Goal: Task Accomplishment & Management: Use online tool/utility

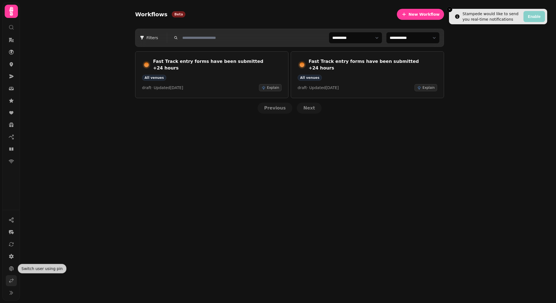
click at [8, 280] on link at bounding box center [11, 280] width 11 height 11
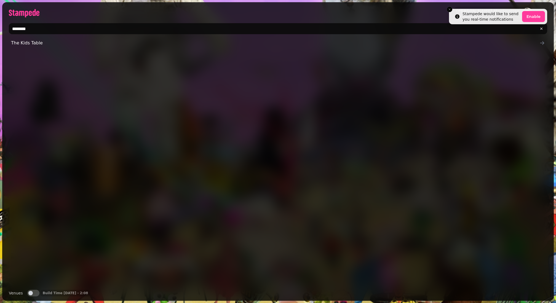
click at [35, 21] on div "********" at bounding box center [278, 28] width 552 height 15
click at [33, 30] on input "********" at bounding box center [278, 28] width 539 height 11
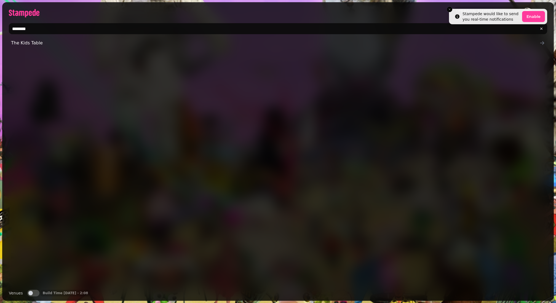
click at [33, 30] on input "********" at bounding box center [278, 28] width 539 height 11
click at [32, 31] on input "********" at bounding box center [278, 28] width 539 height 11
click at [28, 28] on input "*****" at bounding box center [278, 28] width 539 height 11
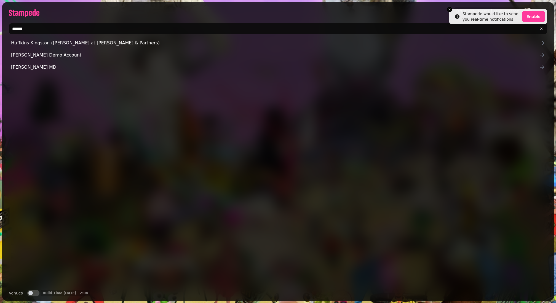
click at [28, 28] on input "*****" at bounding box center [278, 28] width 539 height 11
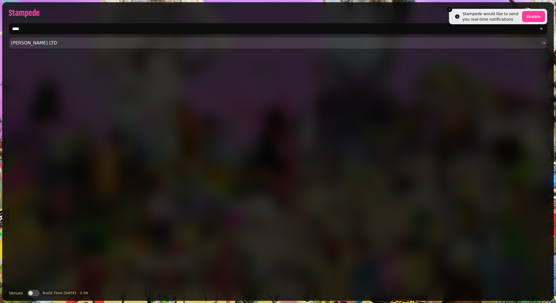
type input "****"
click at [27, 41] on span "Samantha Middleton LTD" at bounding box center [275, 43] width 529 height 7
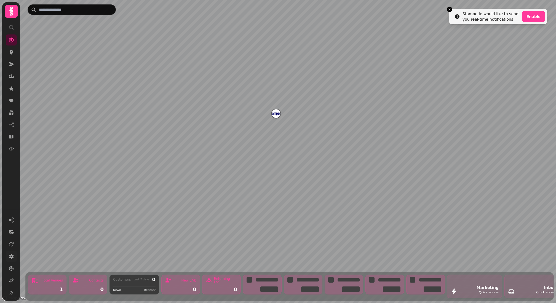
click at [11, 254] on icon at bounding box center [12, 257] width 6 height 6
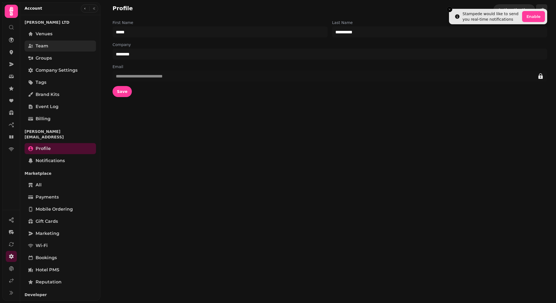
click at [38, 44] on span "Team" at bounding box center [42, 46] width 13 height 7
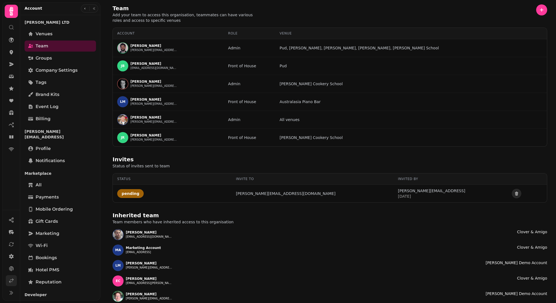
click at [12, 280] on icon at bounding box center [12, 281] width 6 height 6
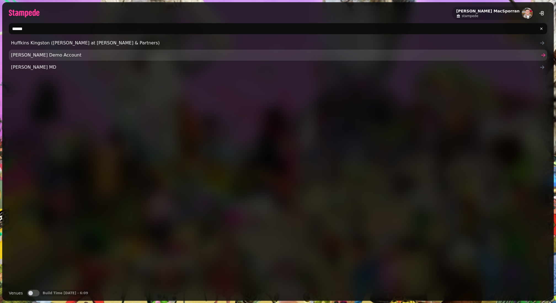
type input "*****"
click at [45, 53] on span "[PERSON_NAME] Demo Account" at bounding box center [275, 55] width 529 height 7
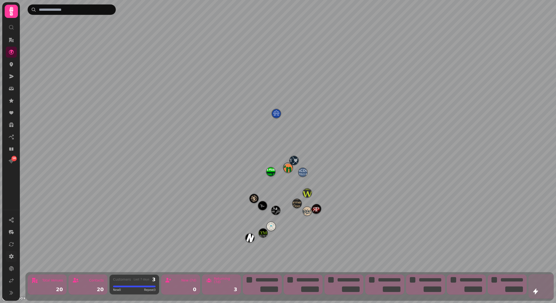
click at [12, 261] on link at bounding box center [11, 256] width 11 height 11
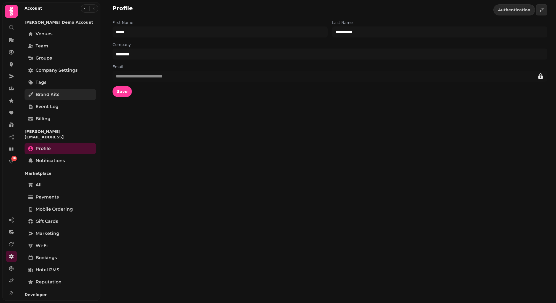
click at [51, 92] on span "Brand Kits" at bounding box center [48, 94] width 24 height 7
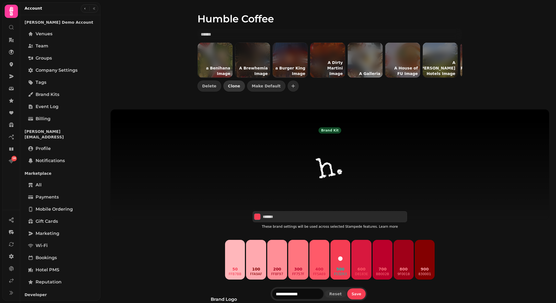
click at [232, 87] on span "Clone" at bounding box center [234, 86] width 12 height 4
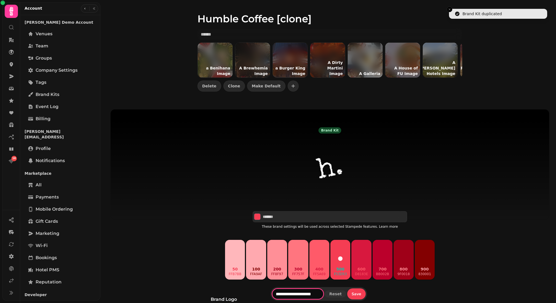
click at [306, 296] on input "**********" at bounding box center [298, 294] width 52 height 11
type input "**********"
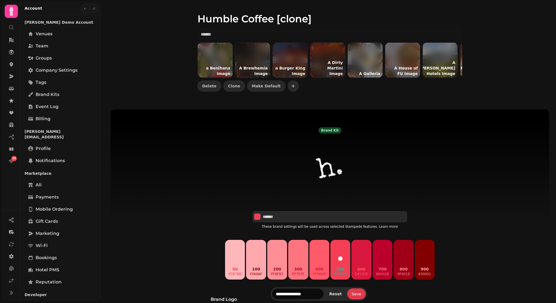
click at [358, 294] on span "Save" at bounding box center [357, 294] width 10 height 4
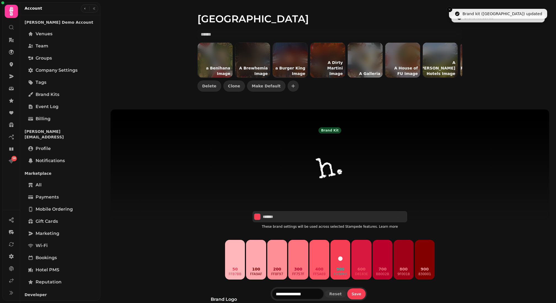
scroll to position [151, 0]
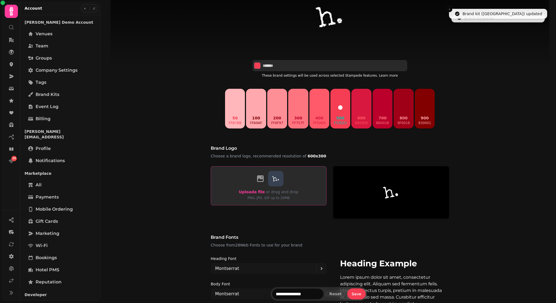
click at [252, 191] on span "Upload a file" at bounding box center [252, 192] width 26 height 4
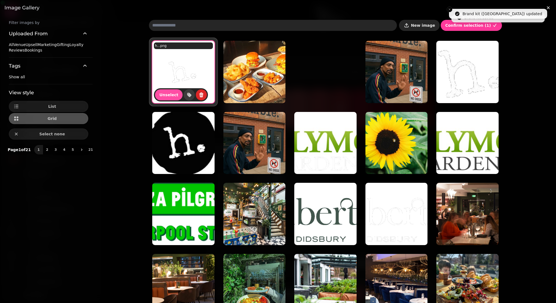
click at [434, 28] on button "New image" at bounding box center [419, 25] width 41 height 11
click at [427, 24] on span "New image" at bounding box center [423, 25] width 24 height 4
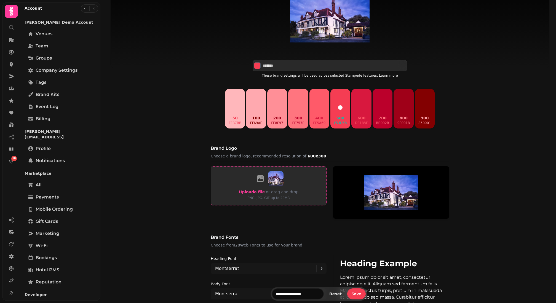
click at [257, 191] on span "Upload a file" at bounding box center [252, 192] width 26 height 4
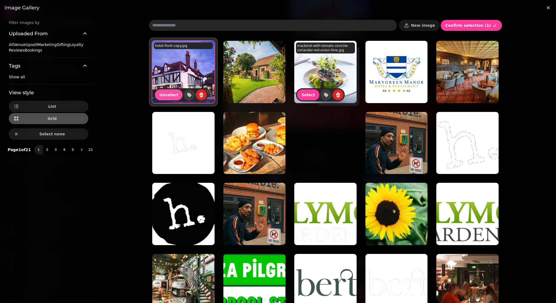
click at [373, 94] on span "Select" at bounding box center [380, 95] width 14 height 4
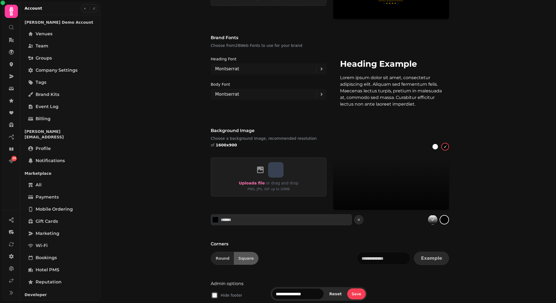
scroll to position [373, 0]
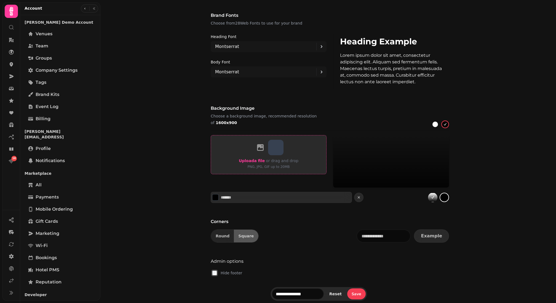
click at [251, 163] on span "Upload a file" at bounding box center [252, 161] width 26 height 4
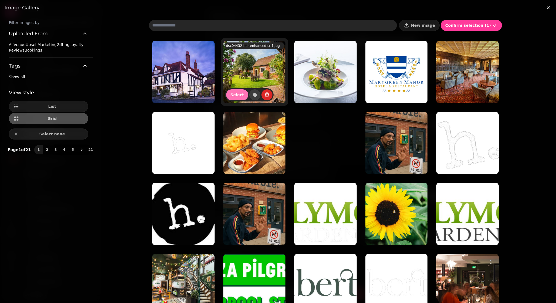
click at [237, 95] on span "Select" at bounding box center [238, 95] width 14 height 4
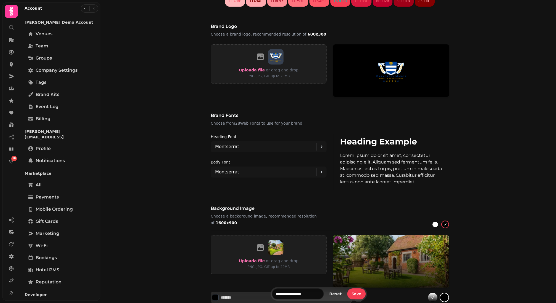
scroll to position [117, 0]
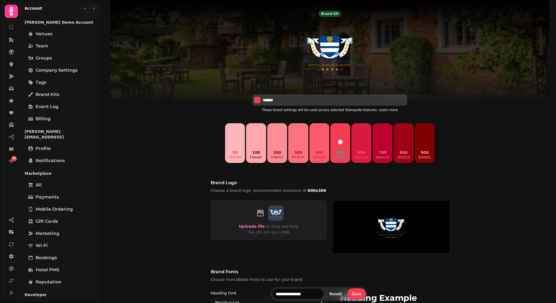
click at [274, 103] on input "*******" at bounding box center [282, 100] width 39 height 6
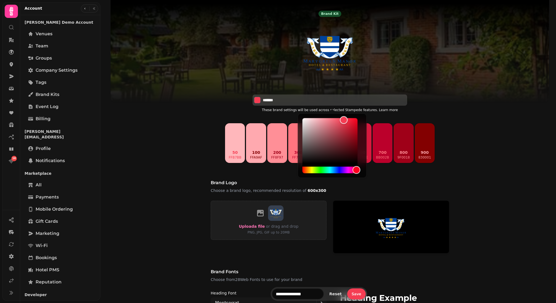
click at [274, 103] on input "*******" at bounding box center [282, 100] width 39 height 6
paste input
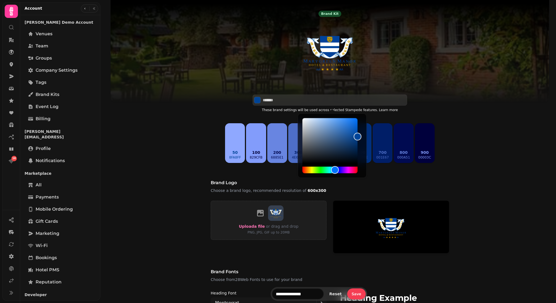
type input "*******"
click at [444, 195] on div "Brand logo Choose a brand logo, recommended resolution of 600x300" at bounding box center [330, 188] width 238 height 17
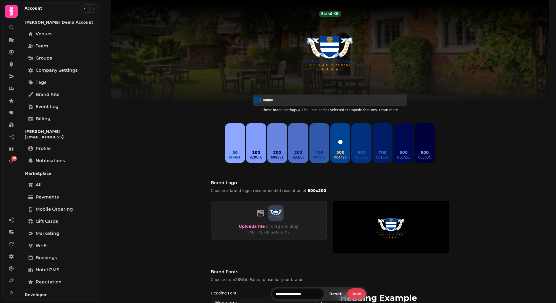
click at [357, 297] on button "Save" at bounding box center [356, 294] width 18 height 11
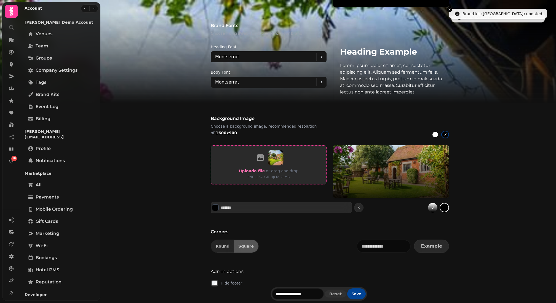
scroll to position [378, 0]
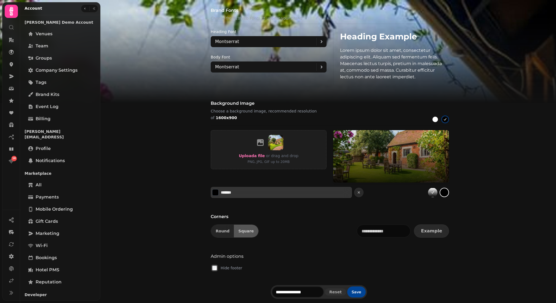
click at [216, 192] on button "Select color" at bounding box center [215, 192] width 7 height 7
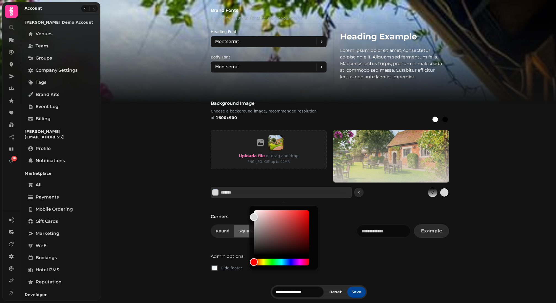
type input "*******"
drag, startPoint x: 257, startPoint y: 233, endPoint x: 252, endPoint y: 217, distance: 17.3
click at [254, 217] on div "Color" at bounding box center [281, 232] width 55 height 45
click at [358, 291] on span "Save" at bounding box center [357, 292] width 10 height 4
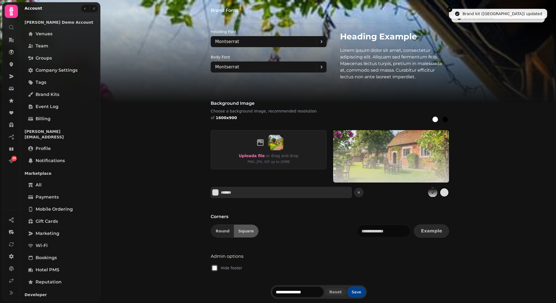
click at [358, 291] on span "Save" at bounding box center [357, 292] width 10 height 4
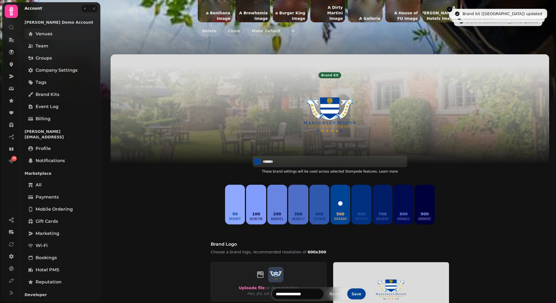
scroll to position [64, 0]
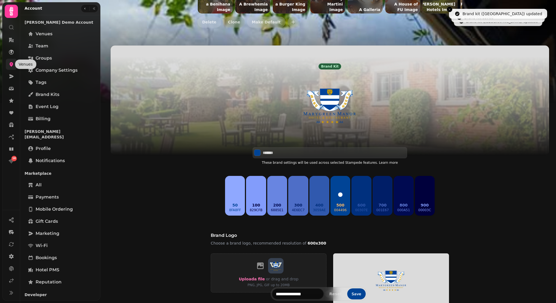
click at [9, 65] on icon at bounding box center [12, 65] width 6 height 6
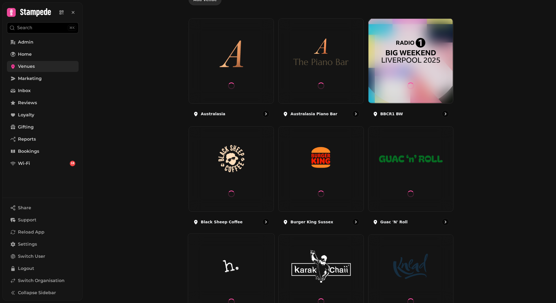
scroll to position [167, 0]
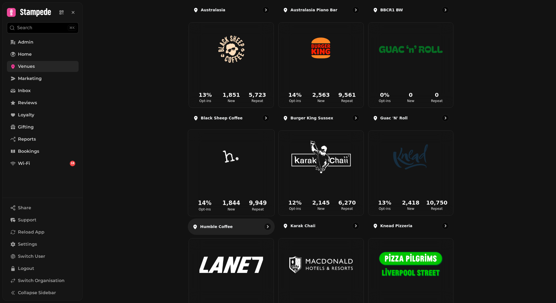
click at [248, 197] on icon at bounding box center [232, 188] width 78 height 18
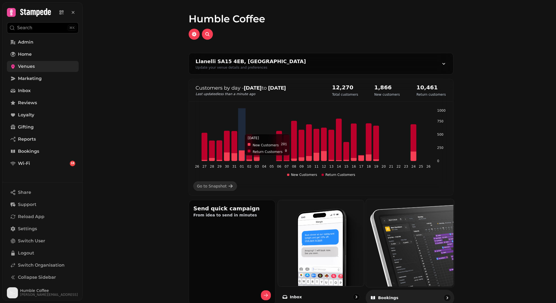
scroll to position [88, 0]
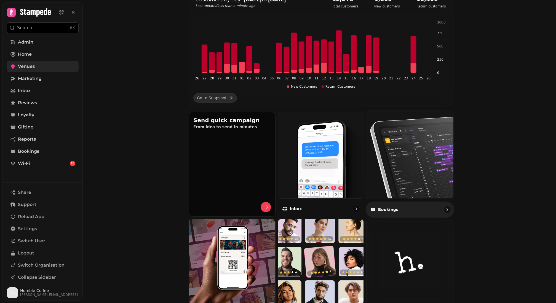
click at [424, 151] on img at bounding box center [410, 154] width 88 height 88
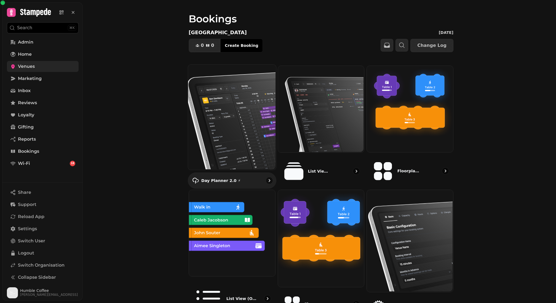
click at [227, 110] on img at bounding box center [232, 116] width 88 height 105
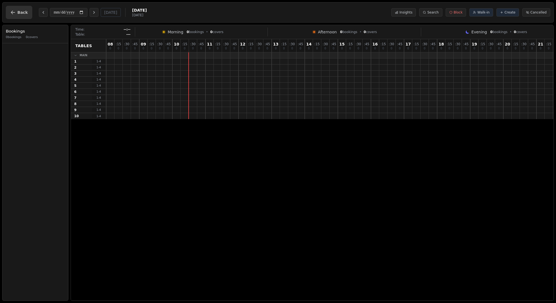
click at [15, 12] on icon "button" at bounding box center [13, 13] width 6 height 6
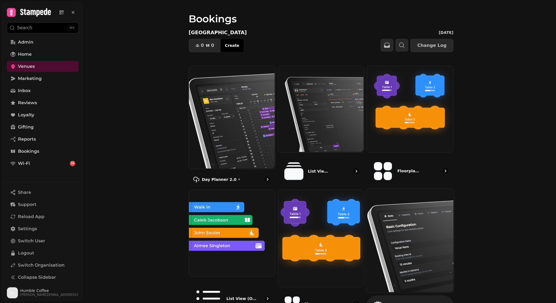
click at [410, 229] on img at bounding box center [410, 240] width 88 height 104
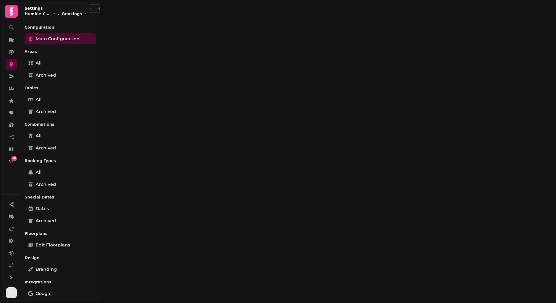
select select "**********"
select select "*"
select select "***"
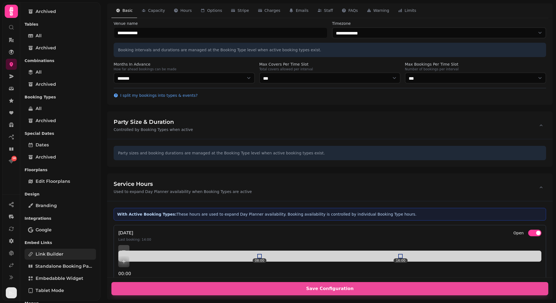
scroll to position [56, 0]
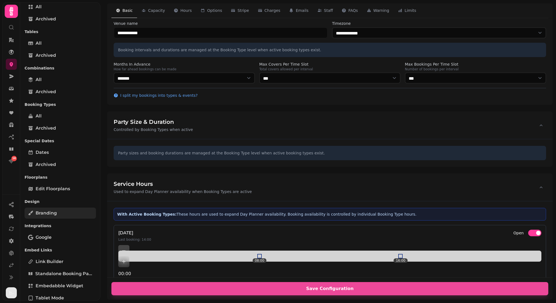
click at [60, 216] on link "Branding" at bounding box center [60, 213] width 71 height 11
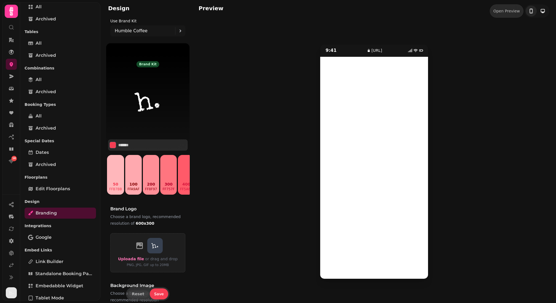
click at [279, 155] on div "9:41 booking.stampede.ai" at bounding box center [374, 161] width 351 height 275
click at [12, 62] on icon at bounding box center [12, 65] width 6 height 6
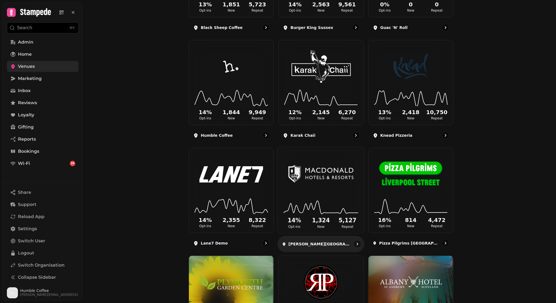
scroll to position [332, 0]
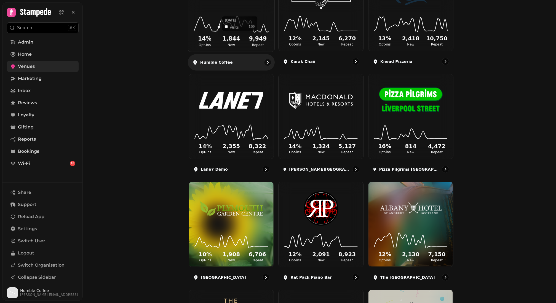
click at [223, 29] on icon at bounding box center [232, 24] width 78 height 18
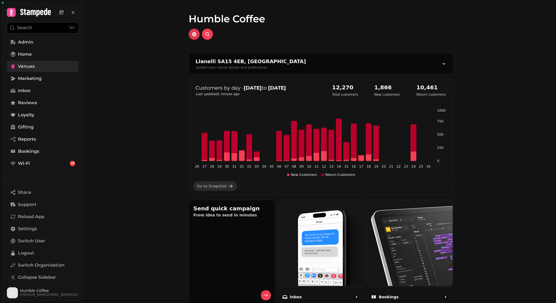
click at [196, 35] on icon "button" at bounding box center [195, 34] width 6 height 6
select select "**********"
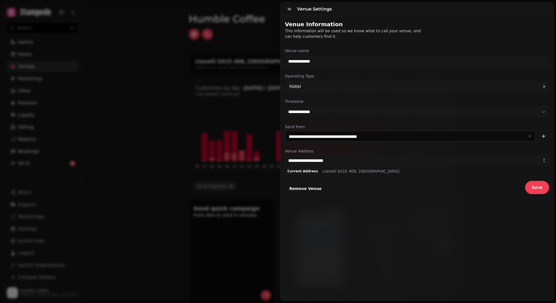
click at [314, 67] on form "**********" at bounding box center [417, 121] width 264 height 146
click at [314, 65] on input "**********" at bounding box center [417, 61] width 264 height 11
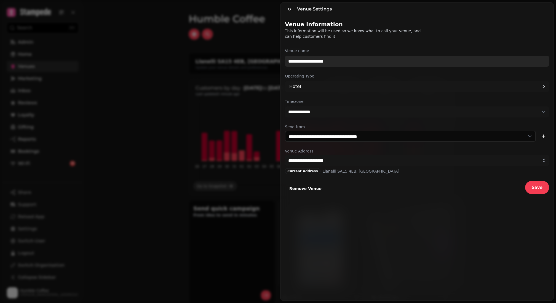
type input "**********"
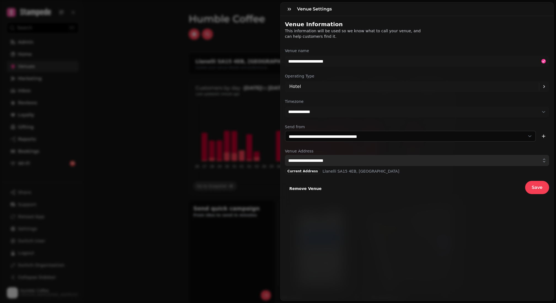
click at [306, 160] on input "**********" at bounding box center [417, 160] width 264 height 11
paste input "********"
type input "**********"
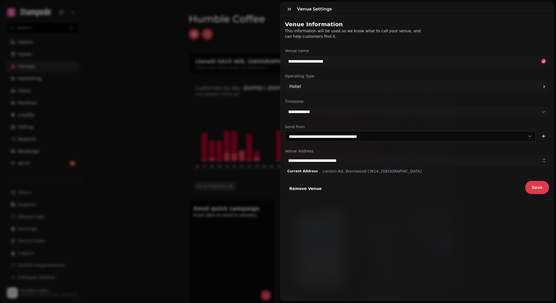
click at [540, 192] on button "Save" at bounding box center [537, 187] width 24 height 13
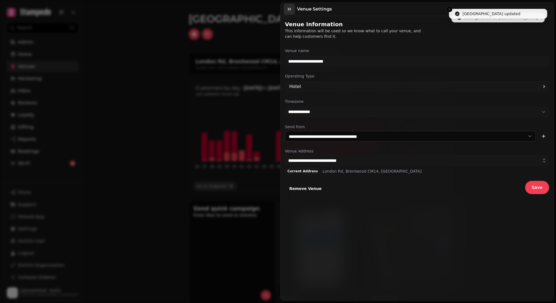
click at [291, 12] on button "button" at bounding box center [289, 9] width 11 height 11
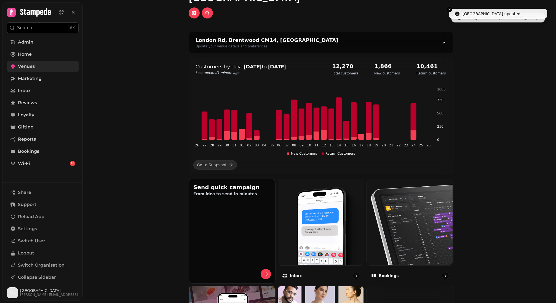
scroll to position [145, 0]
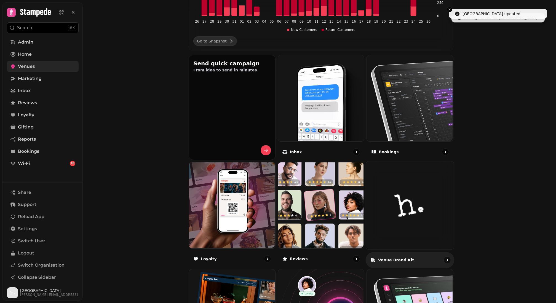
click at [399, 218] on img at bounding box center [410, 205] width 88 height 88
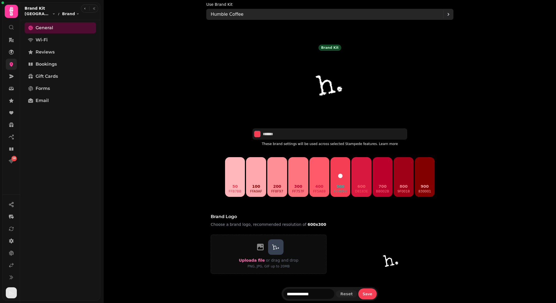
click at [217, 15] on p "Humble Coffee" at bounding box center [227, 14] width 33 height 7
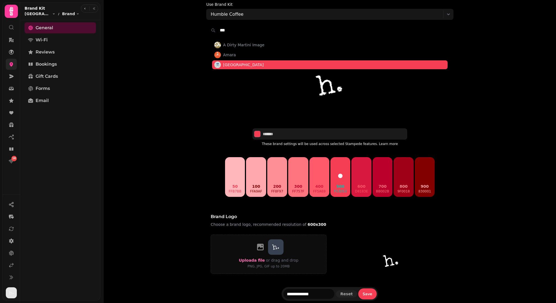
type input "***"
click at [237, 63] on span "Marygreen Manor" at bounding box center [243, 65] width 41 height 6
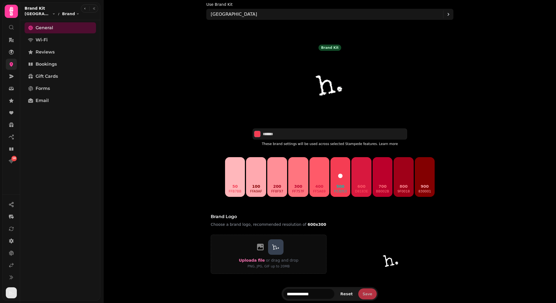
type input "*******"
type input "**********"
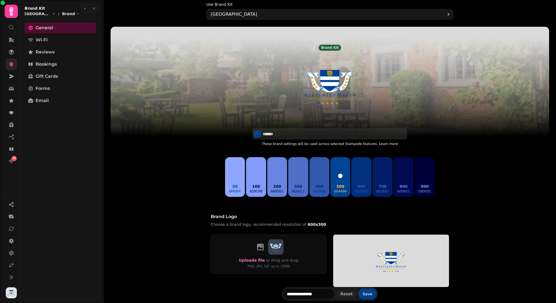
click at [370, 291] on button "Save" at bounding box center [367, 294] width 18 height 11
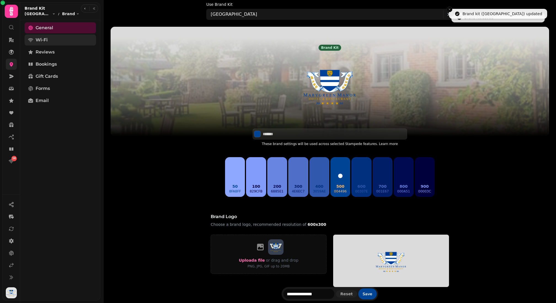
click at [58, 39] on link "Wi-Fi" at bounding box center [60, 39] width 71 height 11
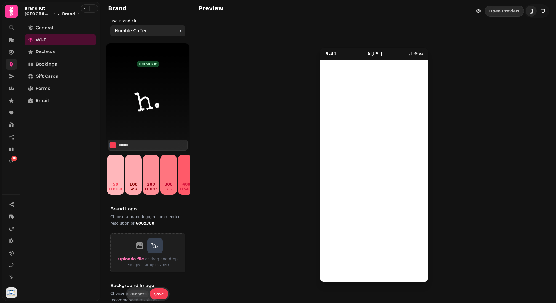
click at [122, 34] on p "Humble Coffee" at bounding box center [131, 31] width 33 height 7
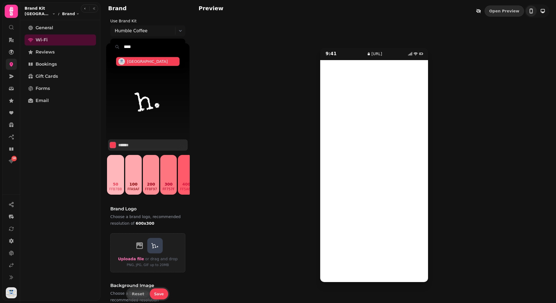
type input "****"
click at [143, 63] on span "Marygreen Manor" at bounding box center [147, 62] width 41 height 6
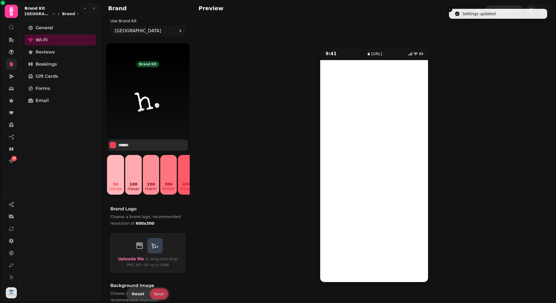
type input "*******"
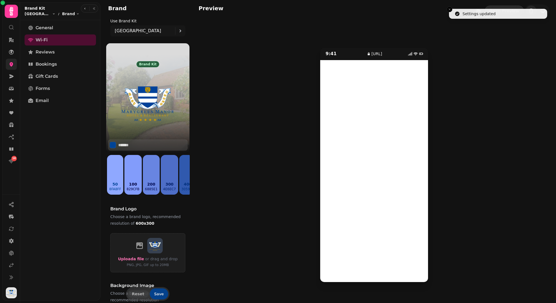
click at [160, 293] on span "Save" at bounding box center [159, 294] width 10 height 4
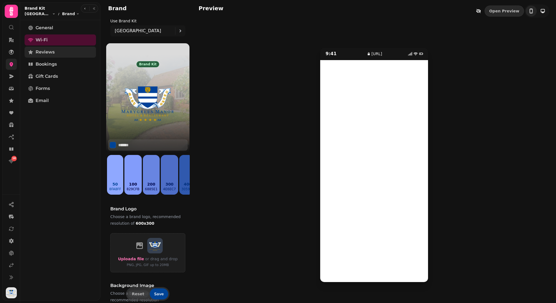
click at [71, 54] on link "Reviews" at bounding box center [60, 52] width 71 height 11
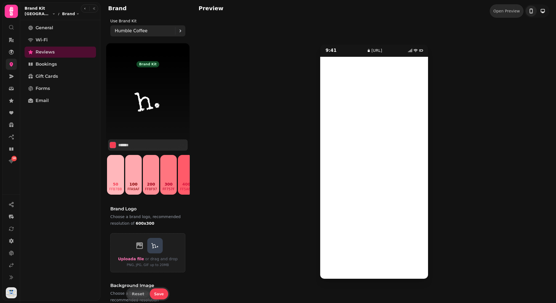
click at [140, 26] on div "Humble Coffee" at bounding box center [145, 30] width 60 height 11
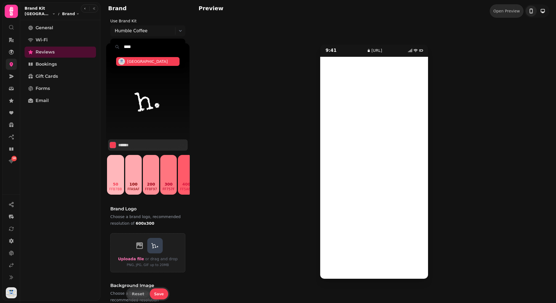
type input "****"
click at [141, 62] on span "Marygreen Manor" at bounding box center [147, 62] width 41 height 6
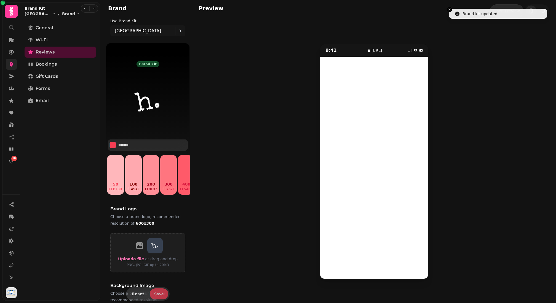
type input "*******"
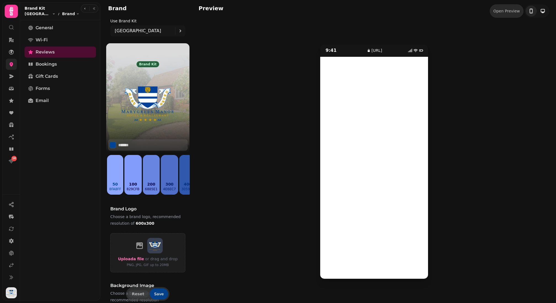
click at [161, 295] on span "Save" at bounding box center [159, 294] width 10 height 4
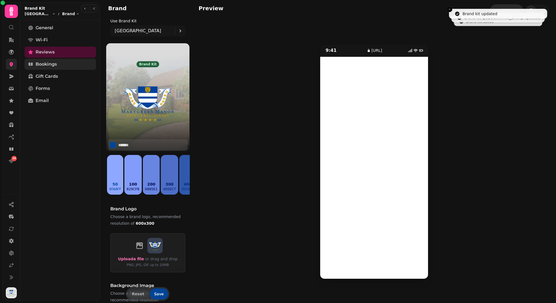
click at [63, 65] on link "Bookings" at bounding box center [60, 64] width 71 height 11
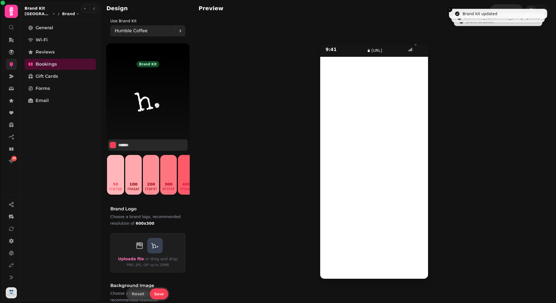
click at [132, 33] on p "Humble Coffee" at bounding box center [131, 31] width 33 height 7
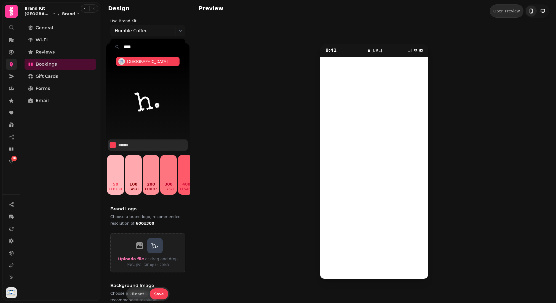
type input "****"
click at [144, 65] on span "Marygreen Manor" at bounding box center [147, 61] width 63 height 9
type input "*******"
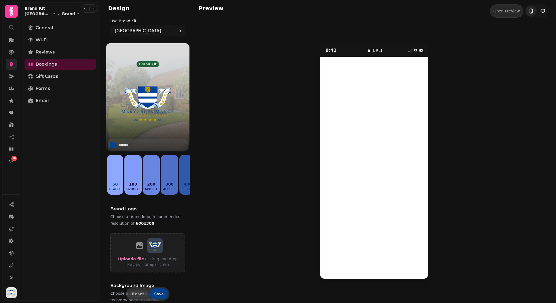
click at [160, 295] on span "Save" at bounding box center [159, 294] width 10 height 4
click at [160, 294] on span "Save" at bounding box center [159, 294] width 10 height 4
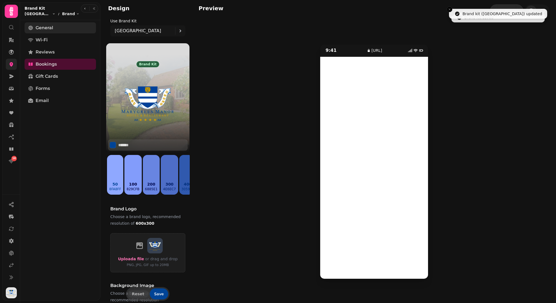
click at [57, 27] on link "General" at bounding box center [60, 27] width 71 height 11
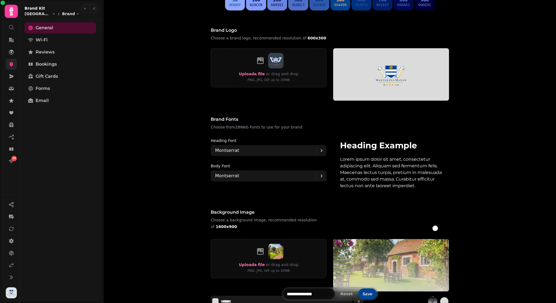
scroll to position [282, 0]
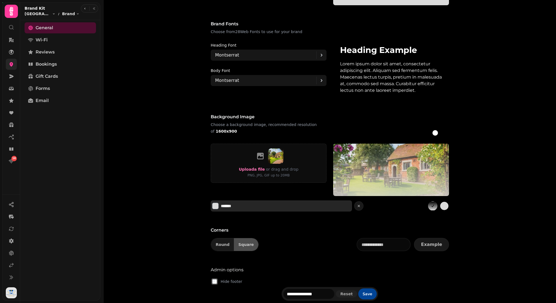
click at [218, 205] on button "Select color" at bounding box center [215, 206] width 7 height 7
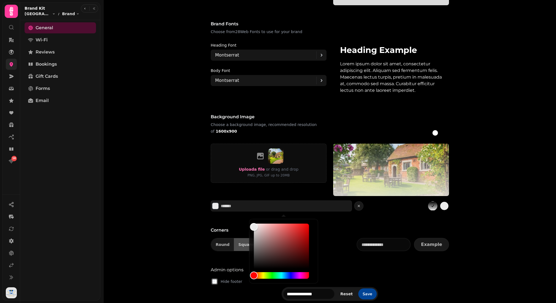
type input "*******"
drag, startPoint x: 255, startPoint y: 230, endPoint x: 251, endPoint y: 227, distance: 4.3
click at [251, 227] on div "Color" at bounding box center [254, 227] width 8 height 8
click at [369, 292] on span "Save" at bounding box center [368, 294] width 10 height 4
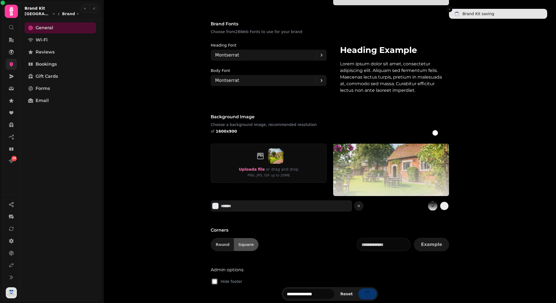
click at [369, 292] on span "Save" at bounding box center [368, 294] width 10 height 4
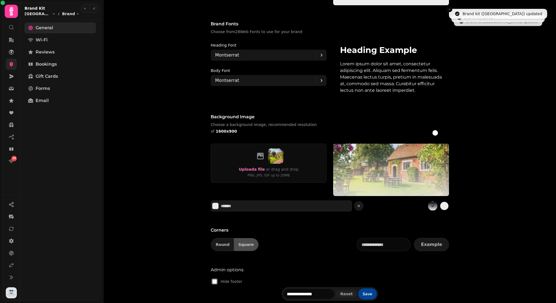
click at [67, 33] on link "General" at bounding box center [60, 27] width 71 height 11
click at [67, 36] on link "Wi-Fi" at bounding box center [60, 39] width 71 height 11
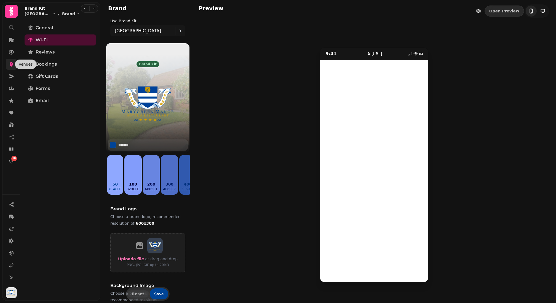
click at [14, 65] on link at bounding box center [11, 64] width 11 height 11
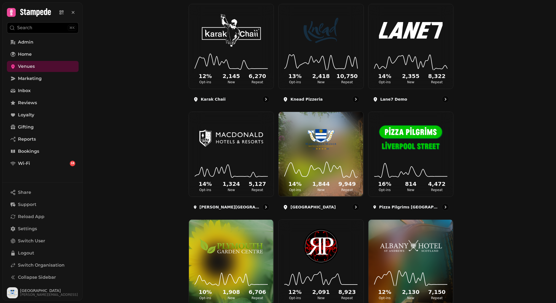
scroll to position [379, 0]
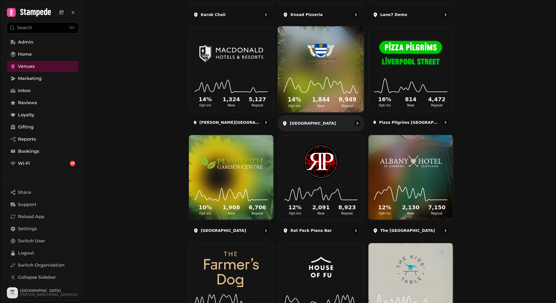
click at [327, 53] on img at bounding box center [321, 53] width 65 height 36
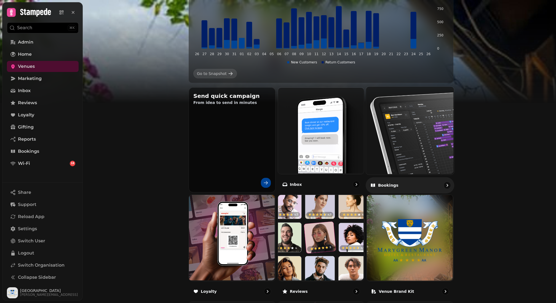
scroll to position [143, 0]
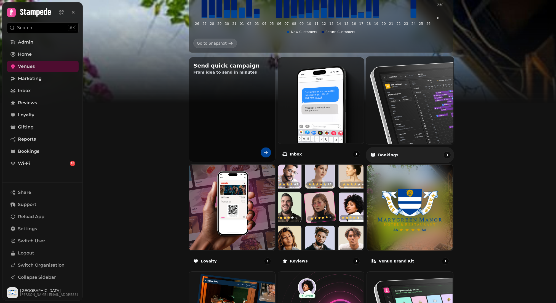
click at [408, 142] on img at bounding box center [410, 100] width 88 height 88
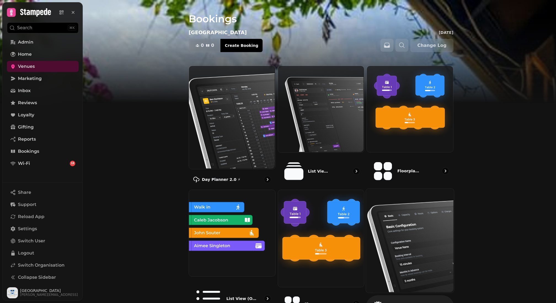
click at [403, 231] on img at bounding box center [410, 240] width 88 height 104
select select "**********"
select select "*"
select select "***"
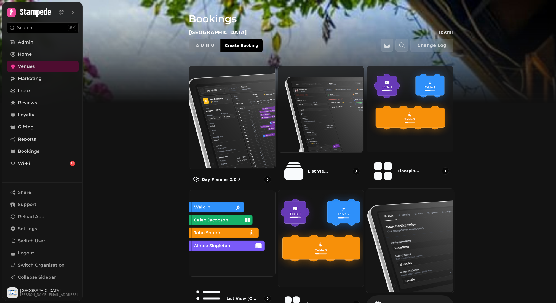
select select "**********"
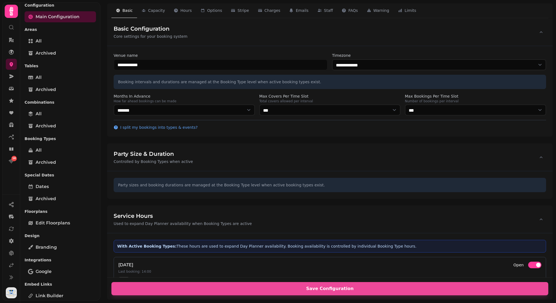
scroll to position [30, 0]
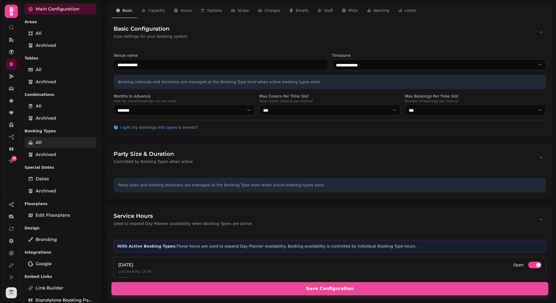
click at [61, 142] on link "All" at bounding box center [60, 142] width 71 height 11
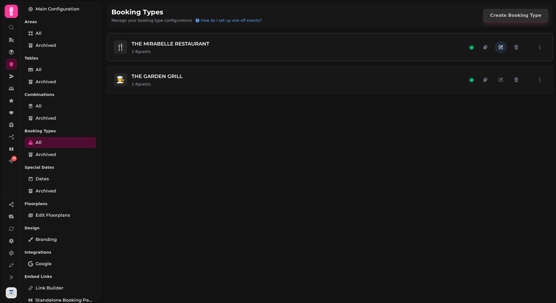
click at [504, 45] on button "button" at bounding box center [501, 47] width 12 height 12
select select "*"
select select "****"
select select "******"
select select "****"
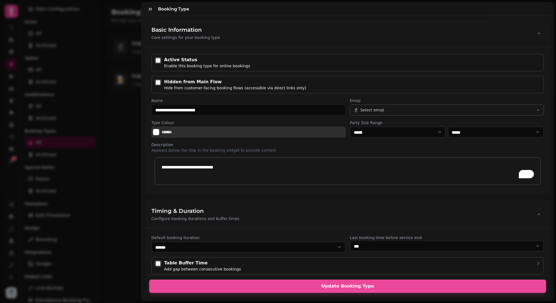
click at [184, 26] on h3 "Basic Information" at bounding box center [186, 30] width 68 height 8
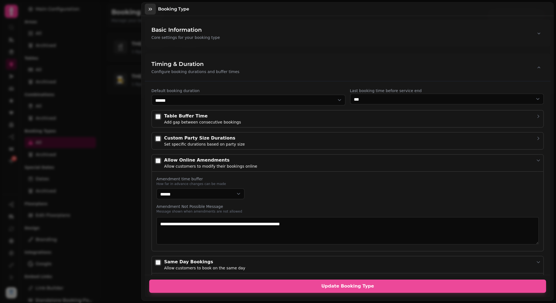
click at [152, 11] on icon "button" at bounding box center [151, 9] width 6 height 6
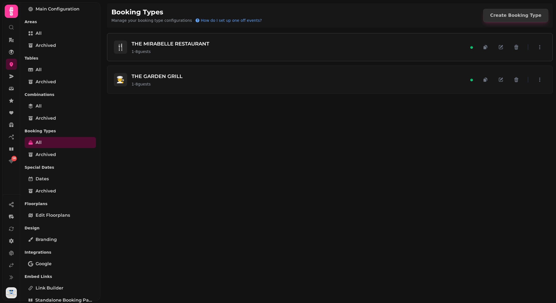
click at [188, 49] on div "1 - 8 guests" at bounding box center [171, 52] width 78 height 6
click at [503, 45] on icon "button" at bounding box center [501, 47] width 6 height 6
select select "*"
select select "****"
select select "******"
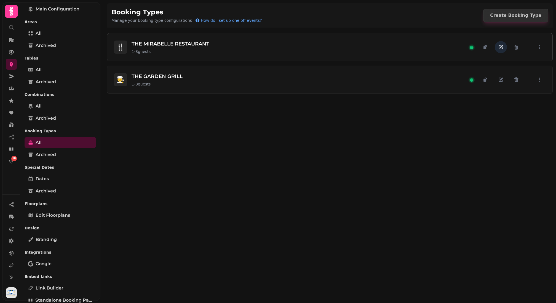
select select "****"
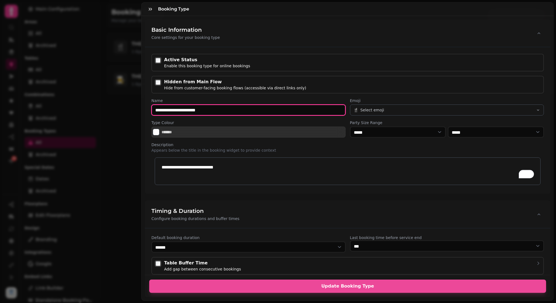
click at [185, 108] on input "**********" at bounding box center [249, 110] width 194 height 11
type input "*"
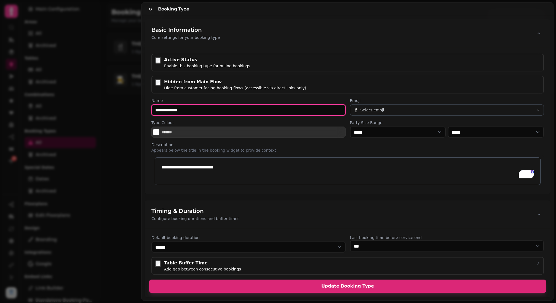
type input "**********"
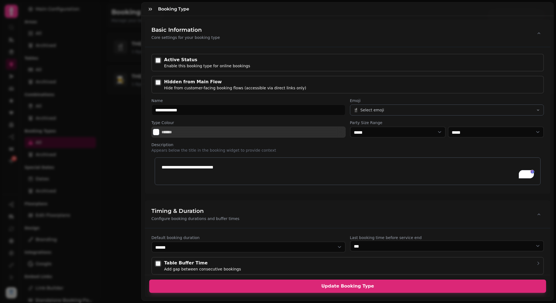
click at [322, 285] on span "Update Booking Type" at bounding box center [348, 286] width 384 height 4
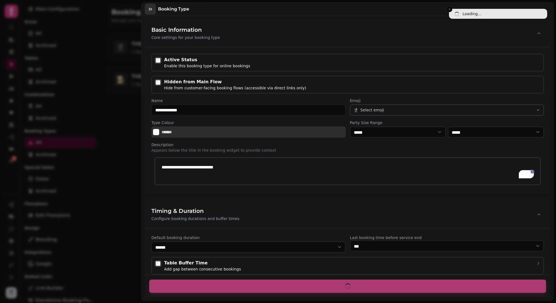
click at [150, 8] on icon "button" at bounding box center [151, 9] width 6 height 6
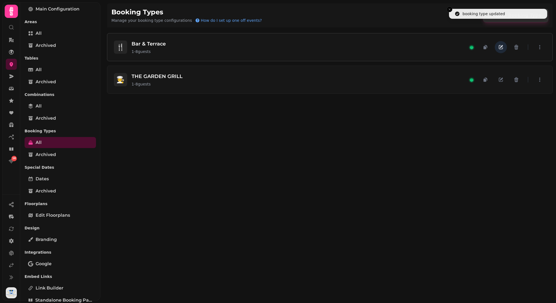
click at [500, 47] on icon "button" at bounding box center [501, 47] width 6 height 6
select select "*"
select select "****"
select select "******"
select select "****"
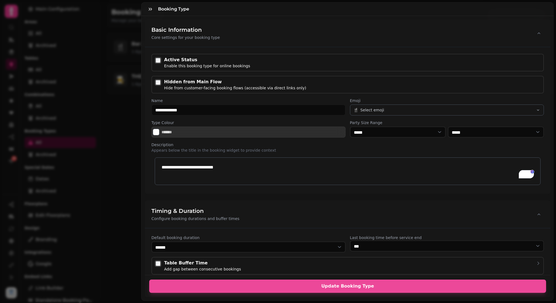
click at [382, 111] on span "Select emoji" at bounding box center [373, 110] width 24 height 6
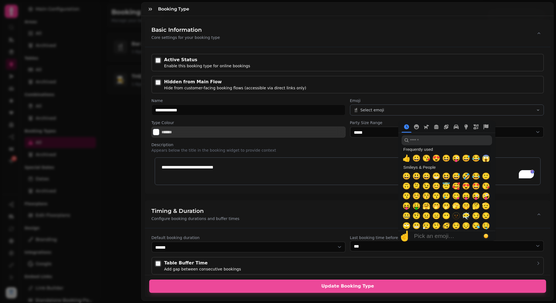
click at [487, 234] on span "Choose default skin tone" at bounding box center [486, 236] width 4 height 4
click at [355, 146] on label "Description" at bounding box center [348, 145] width 393 height 6
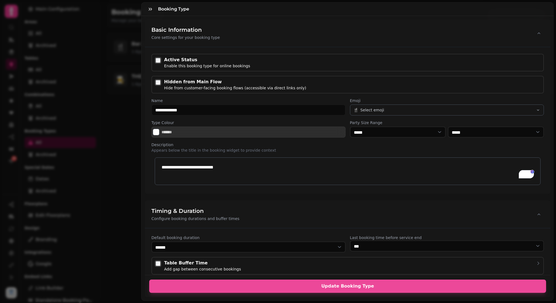
click at [380, 112] on span "Select emoji" at bounding box center [373, 110] width 24 height 6
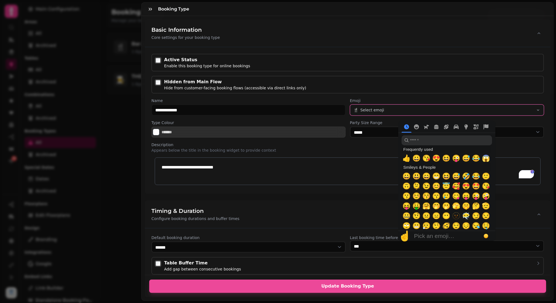
click at [380, 112] on span "Select emoji" at bounding box center [373, 110] width 24 height 6
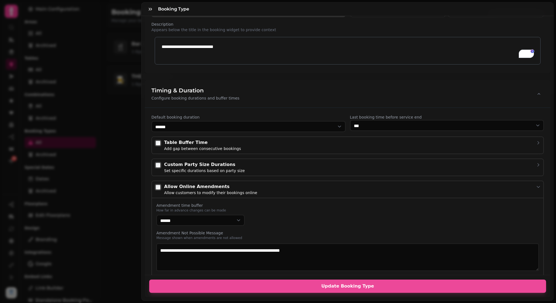
scroll to position [92, 0]
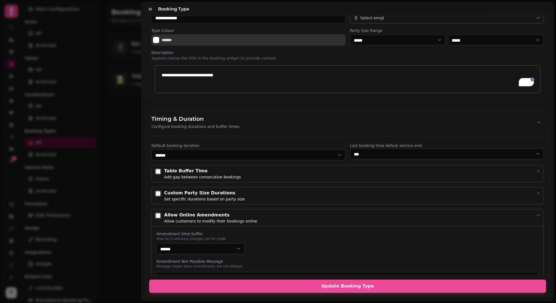
click at [210, 77] on p "**********" at bounding box center [348, 75] width 373 height 6
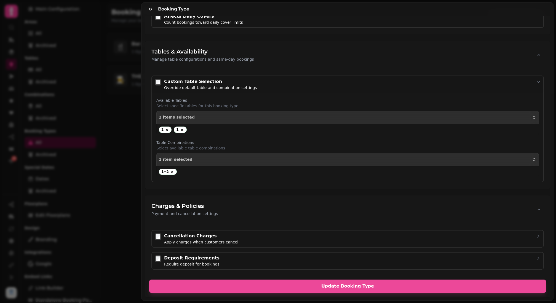
scroll to position [471, 0]
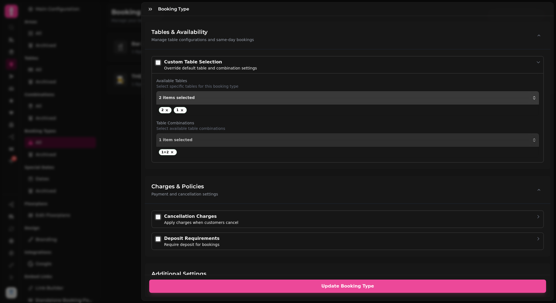
click at [199, 100] on button "2 items selected" at bounding box center [347, 97] width 383 height 13
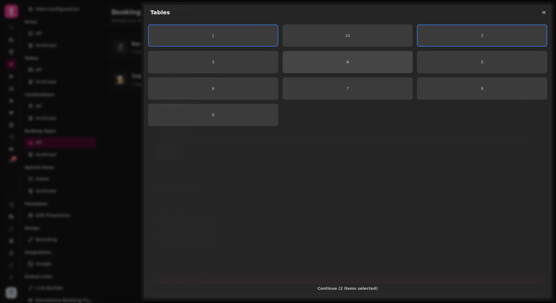
click at [336, 63] on span "4" at bounding box center [348, 62] width 121 height 4
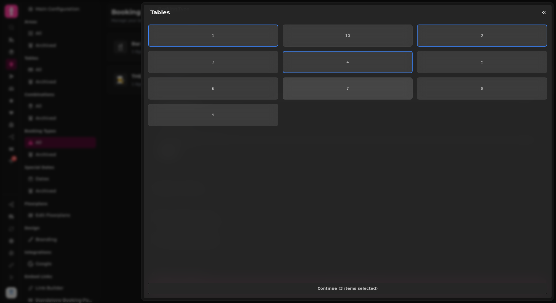
click at [336, 90] on span "7" at bounding box center [348, 89] width 121 height 4
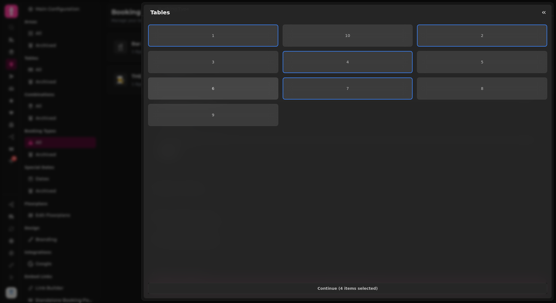
click at [230, 90] on span "6" at bounding box center [213, 89] width 121 height 4
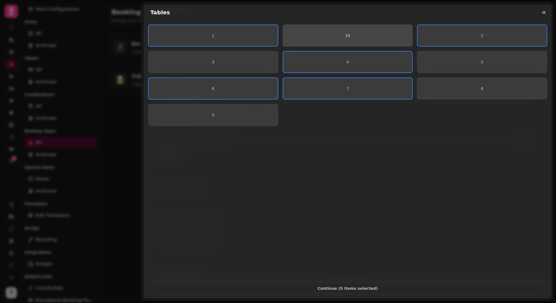
click at [336, 34] on span "10" at bounding box center [348, 36] width 121 height 4
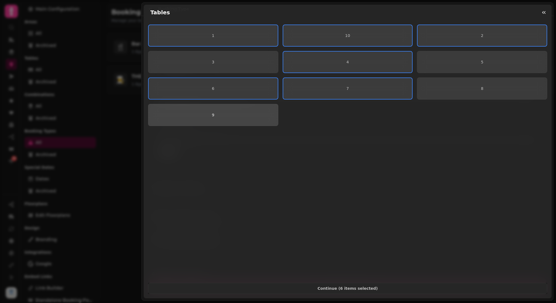
click at [271, 120] on button "9" at bounding box center [213, 115] width 130 height 22
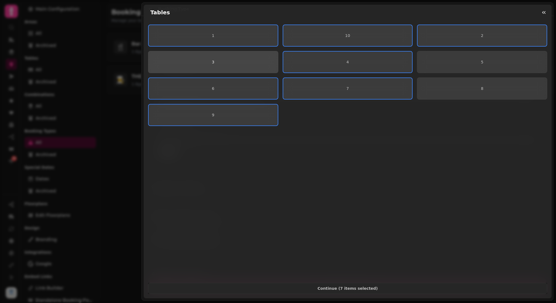
click at [243, 58] on button "3" at bounding box center [213, 62] width 130 height 22
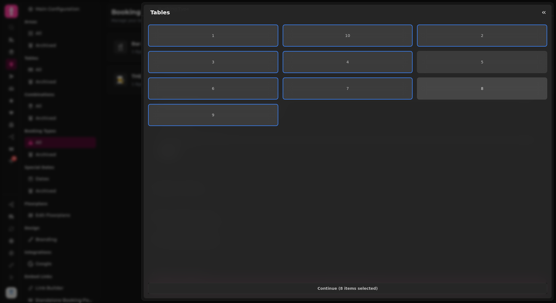
click at [474, 84] on button "8" at bounding box center [482, 89] width 130 height 22
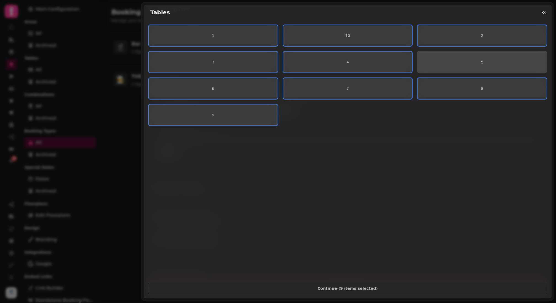
click at [473, 67] on button "5" at bounding box center [482, 62] width 130 height 22
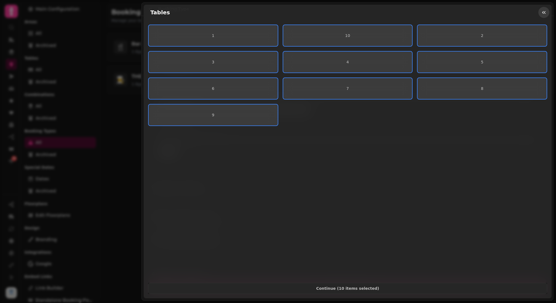
click at [545, 10] on icon "button" at bounding box center [544, 13] width 6 height 6
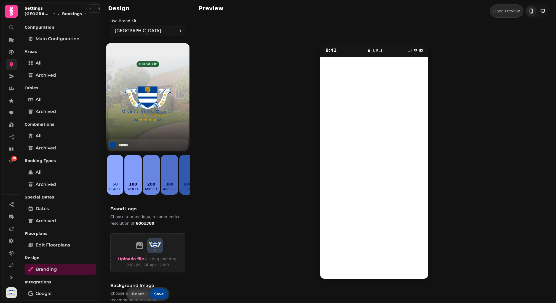
click at [8, 61] on link at bounding box center [11, 64] width 11 height 11
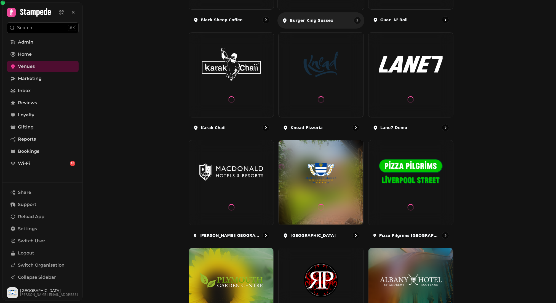
scroll to position [354, 0]
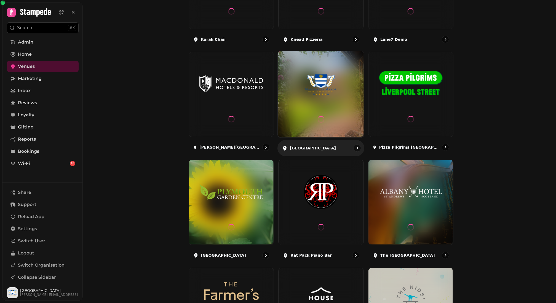
click at [318, 115] on div at bounding box center [321, 120] width 7 height 36
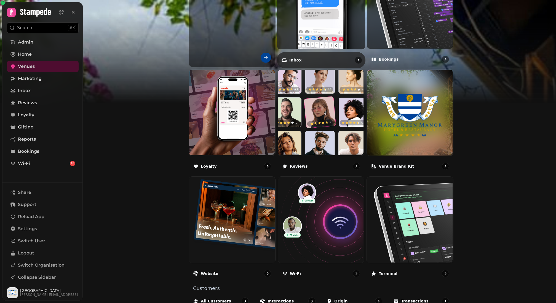
scroll to position [256, 0]
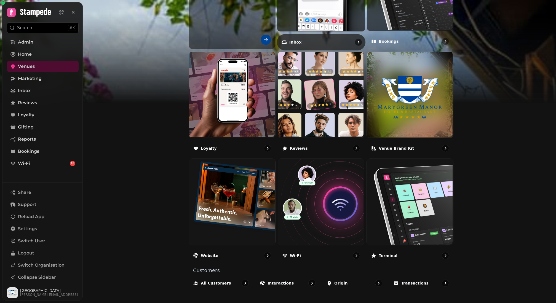
click at [340, 204] on img at bounding box center [321, 201] width 86 height 86
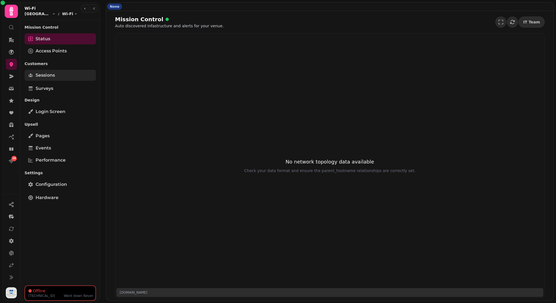
click at [57, 78] on link "Sessions" at bounding box center [60, 75] width 71 height 11
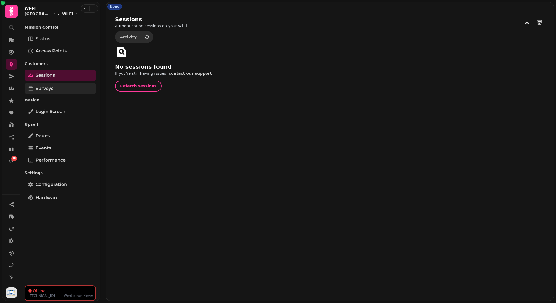
click at [57, 88] on link "Surveys" at bounding box center [60, 88] width 71 height 11
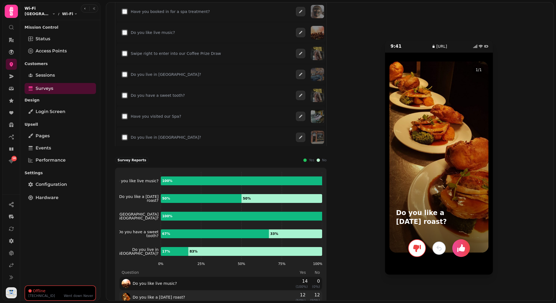
scroll to position [80, 0]
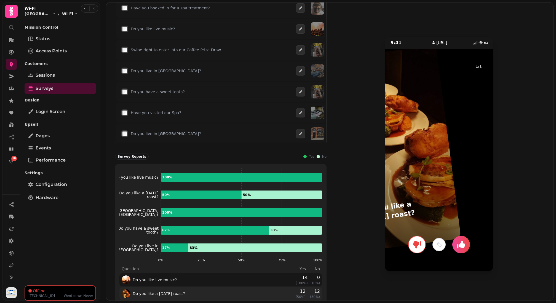
drag, startPoint x: 448, startPoint y: 151, endPoint x: 427, endPoint y: 146, distance: 21.1
click at [427, 146] on div at bounding box center [398, 148] width 125 height 206
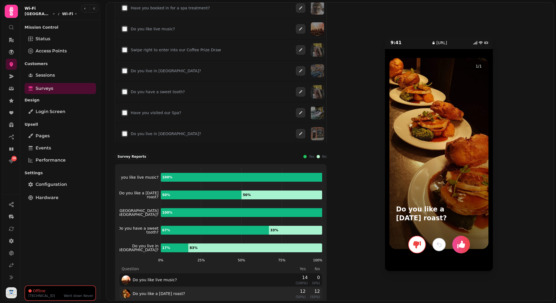
click at [464, 242] on icon "button" at bounding box center [461, 244] width 9 height 9
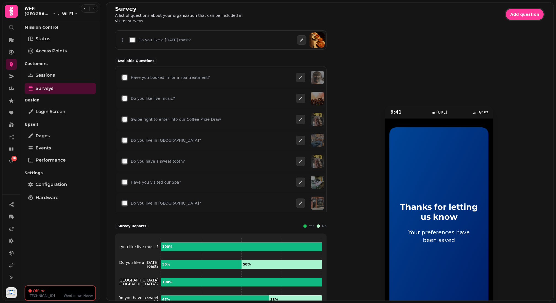
scroll to position [7, 0]
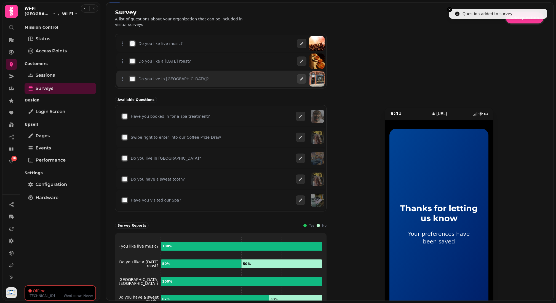
click at [307, 79] on div at bounding box center [311, 79] width 28 height 17
click at [304, 79] on icon "button" at bounding box center [302, 79] width 4 height 4
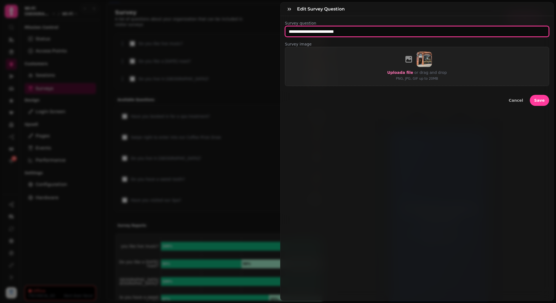
drag, startPoint x: 317, startPoint y: 33, endPoint x: 339, endPoint y: 33, distance: 22.9
click at [339, 33] on input "**********" at bounding box center [417, 31] width 264 height 11
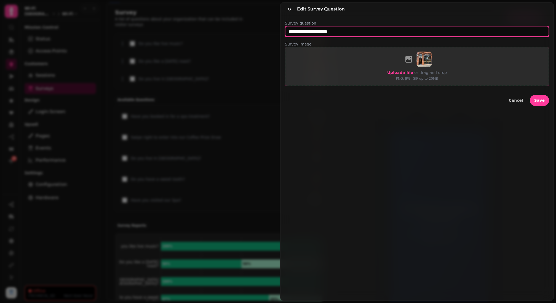
type input "**********"
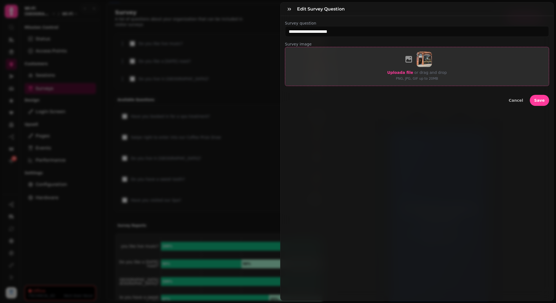
click at [407, 70] on span "Upload a file" at bounding box center [400, 72] width 26 height 4
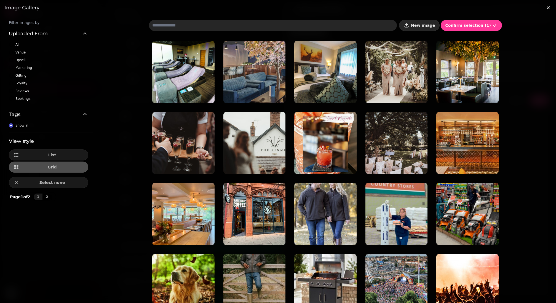
click at [429, 23] on span "New image" at bounding box center [423, 25] width 24 height 4
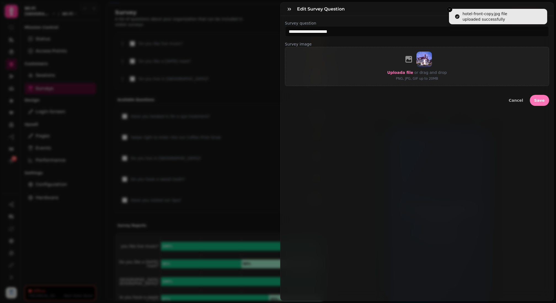
click at [545, 97] on button "Save" at bounding box center [539, 100] width 19 height 11
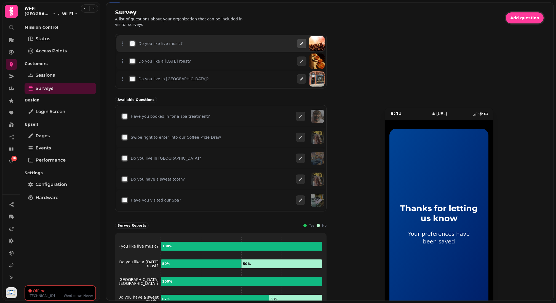
click at [306, 42] on button "button" at bounding box center [301, 43] width 9 height 9
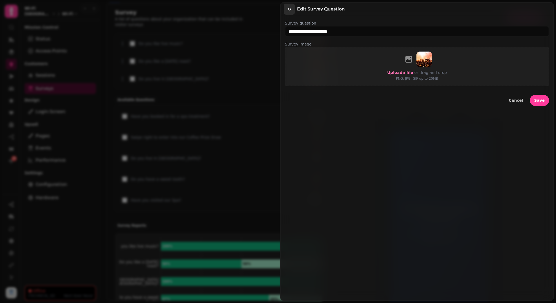
click at [290, 10] on icon "button" at bounding box center [290, 9] width 6 height 6
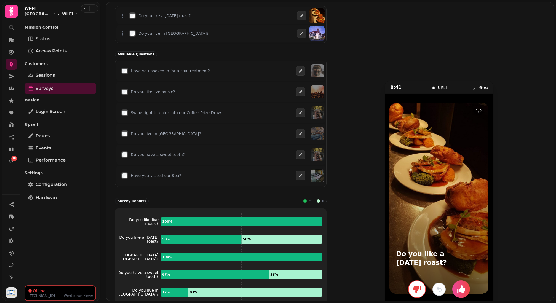
scroll to position [68, 0]
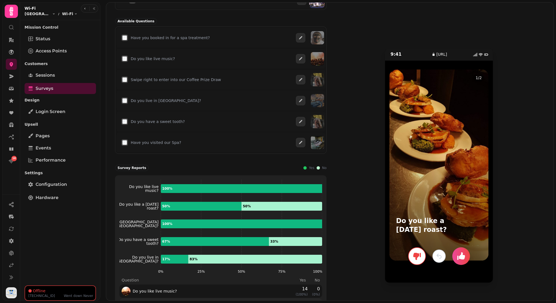
click at [466, 262] on button "button" at bounding box center [462, 257] width 18 height 18
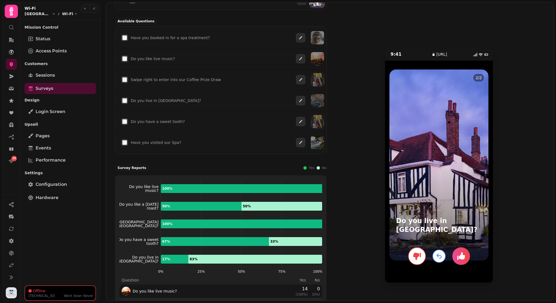
click at [420, 261] on button "button" at bounding box center [417, 257] width 18 height 18
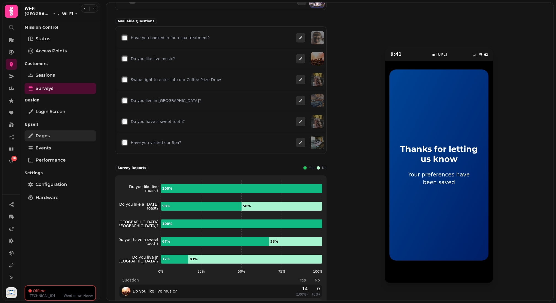
click at [68, 136] on link "Pages" at bounding box center [60, 136] width 71 height 11
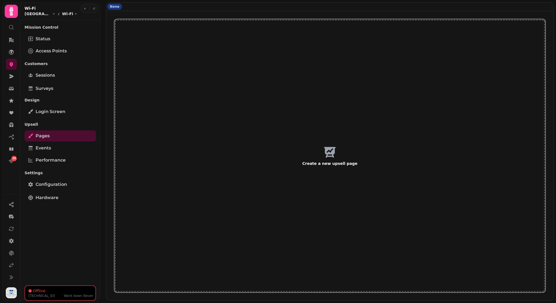
click at [333, 163] on span "Create a new upsell page" at bounding box center [330, 164] width 402 height 6
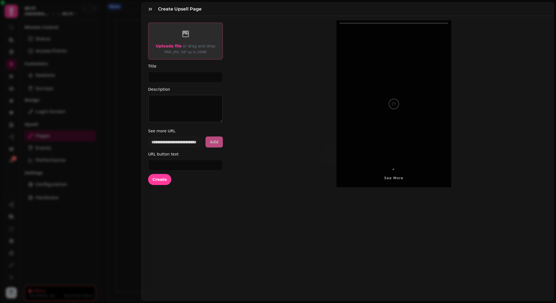
click at [173, 47] on span "Upload a file" at bounding box center [169, 46] width 26 height 4
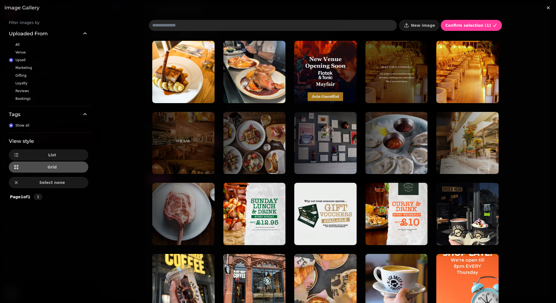
click at [9, 43] on span at bounding box center [11, 45] width 4 height 4
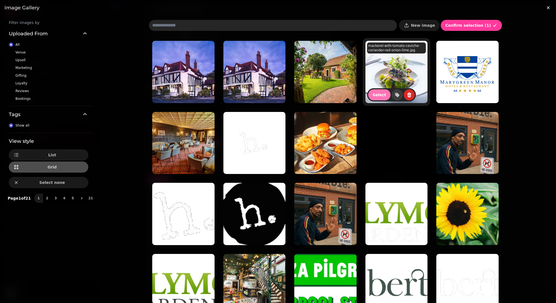
click at [384, 94] on span "Select" at bounding box center [380, 95] width 14 height 4
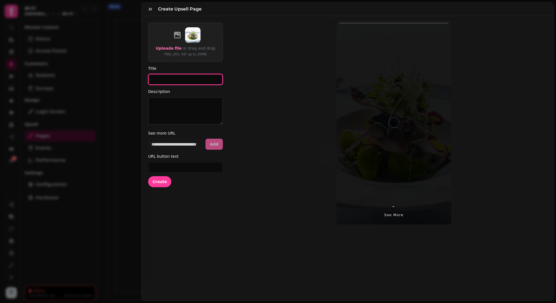
click at [178, 74] on input "Title" at bounding box center [185, 79] width 75 height 11
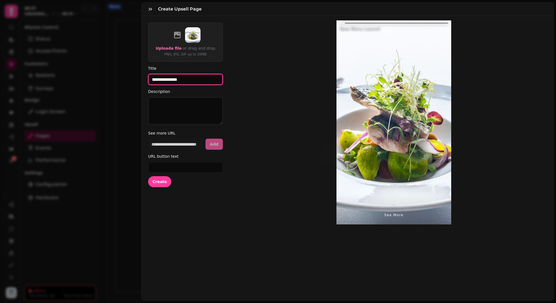
type input "**********"
click at [177, 104] on textarea "Description" at bounding box center [185, 111] width 75 height 28
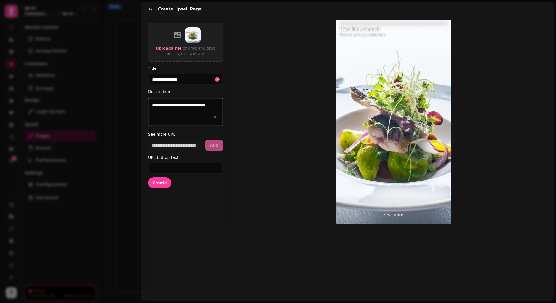
type textarea "**********"
click at [177, 143] on input "url" at bounding box center [175, 145] width 55 height 11
paste input "**********"
type input "**********"
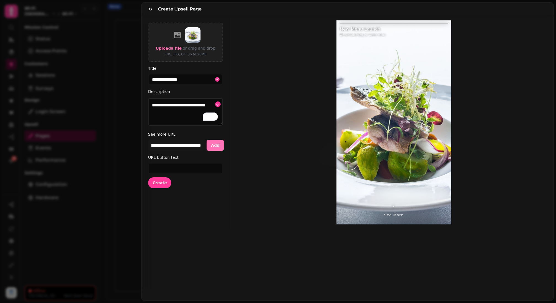
click at [220, 144] on button "Add" at bounding box center [215, 145] width 17 height 11
select select "**********"
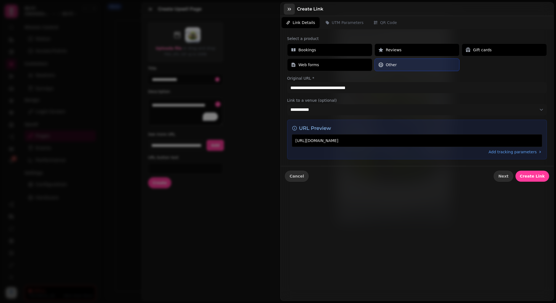
click at [285, 6] on button "button" at bounding box center [289, 9] width 11 height 11
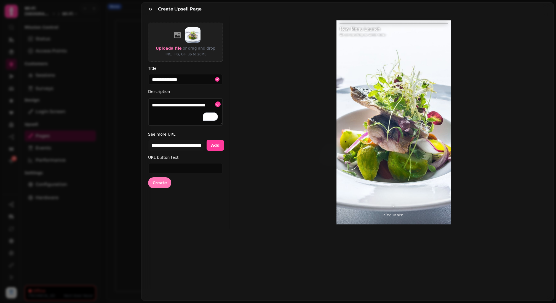
click at [157, 182] on span "Create" at bounding box center [160, 183] width 14 height 4
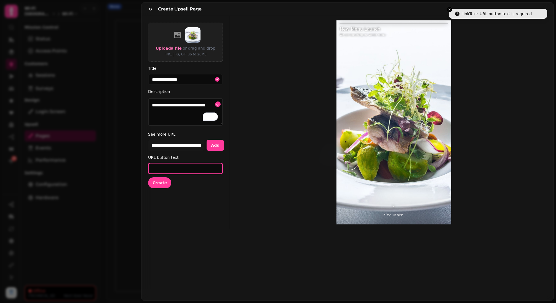
click at [164, 172] on input "URL button text" at bounding box center [185, 168] width 75 height 11
type input "********"
click at [158, 183] on span "Create" at bounding box center [160, 183] width 14 height 4
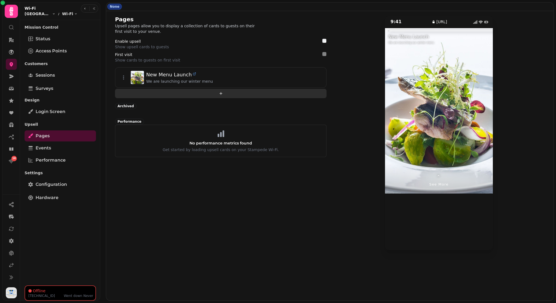
click at [216, 92] on button "add" at bounding box center [221, 93] width 212 height 9
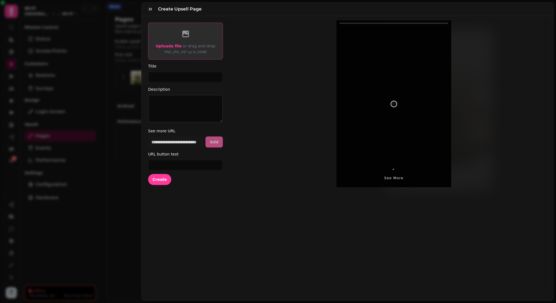
click at [169, 43] on label "Upload a file" at bounding box center [169, 46] width 26 height 7
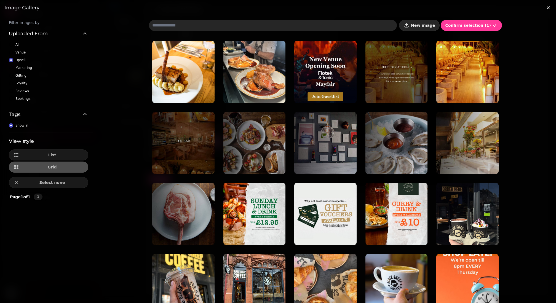
click at [410, 25] on icon "button" at bounding box center [407, 26] width 6 height 6
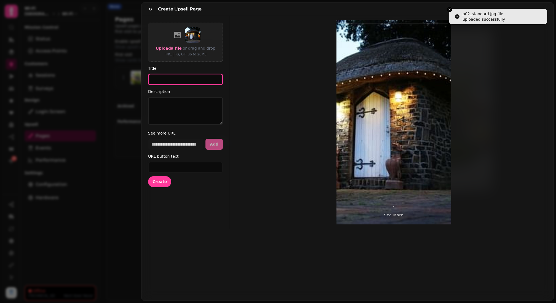
click at [205, 82] on input "Title" at bounding box center [185, 79] width 75 height 11
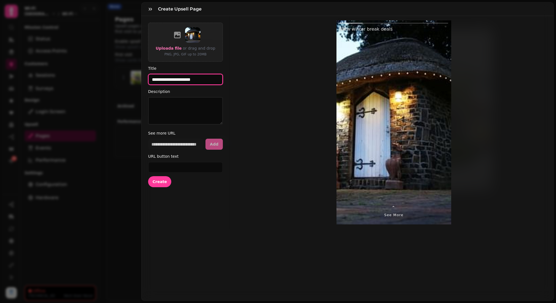
type input "**********"
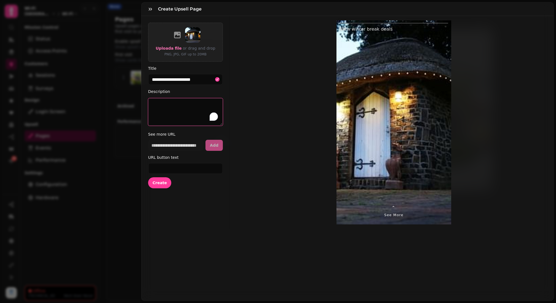
click at [194, 102] on textarea "Description" at bounding box center [185, 112] width 75 height 28
type textarea "**********"
click at [185, 145] on input "url" at bounding box center [175, 145] width 55 height 11
paste input "**********"
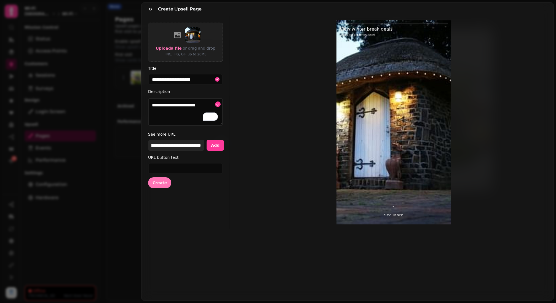
type input "**********"
click at [158, 184] on span "Create" at bounding box center [160, 183] width 14 height 4
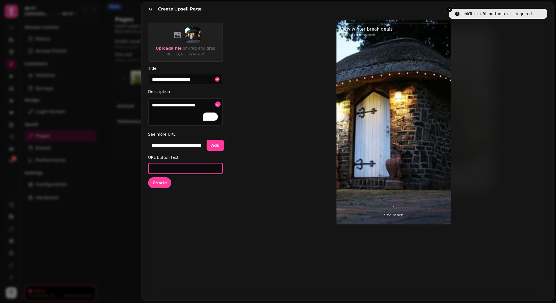
click at [167, 169] on input "URL button text" at bounding box center [185, 168] width 75 height 11
type input "********"
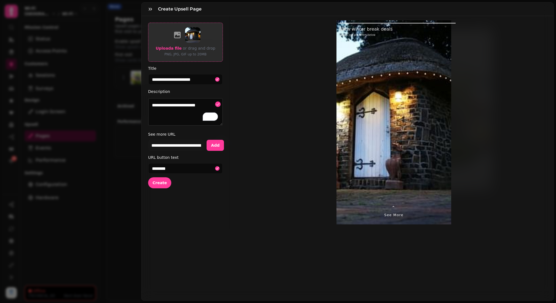
click at [175, 47] on span "Upload a file" at bounding box center [169, 48] width 26 height 4
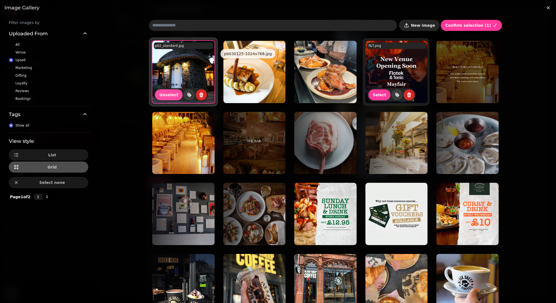
click at [424, 27] on span "New image" at bounding box center [423, 25] width 24 height 4
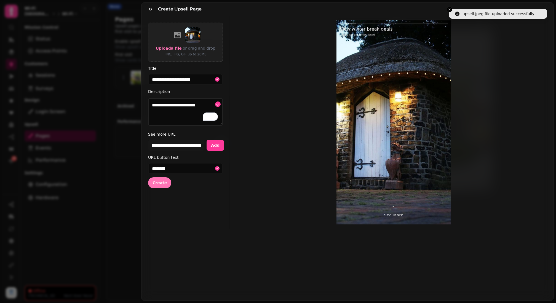
click at [160, 181] on span "Create" at bounding box center [160, 183] width 14 height 4
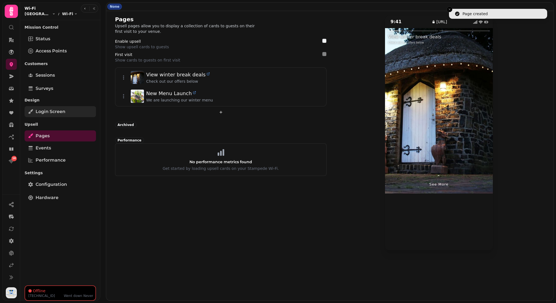
click at [48, 114] on span "Login screen" at bounding box center [51, 111] width 30 height 7
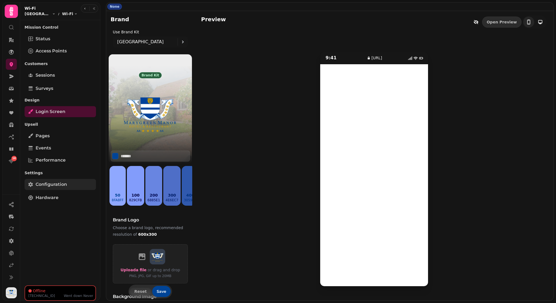
click at [50, 184] on span "Configuration" at bounding box center [51, 184] width 31 height 7
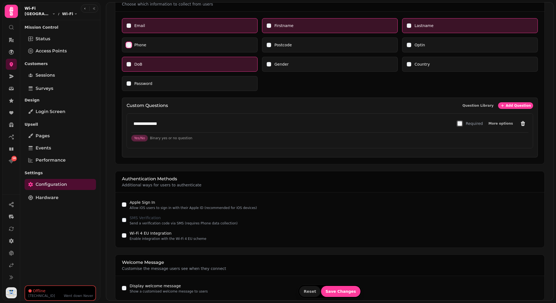
scroll to position [171, 0]
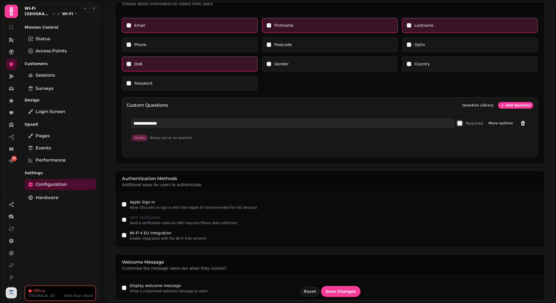
click at [160, 118] on input "**********" at bounding box center [293, 123] width 324 height 10
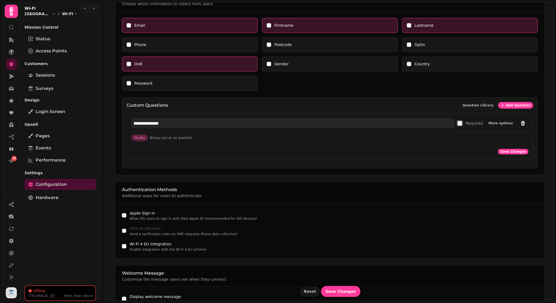
type input "**********"
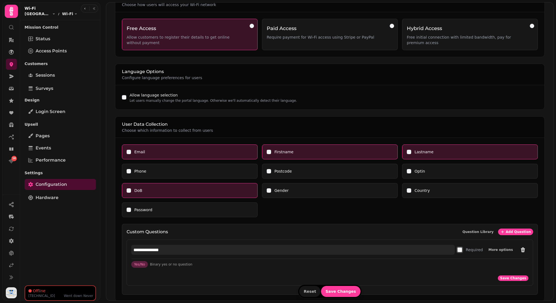
scroll to position [67, 0]
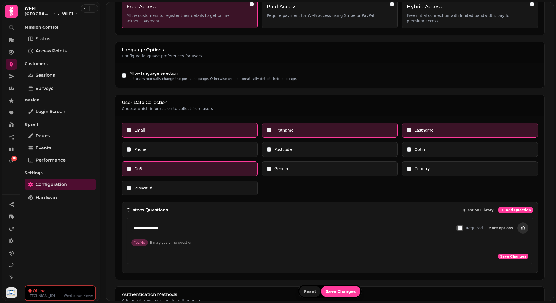
click at [527, 223] on button "remove" at bounding box center [523, 228] width 11 height 11
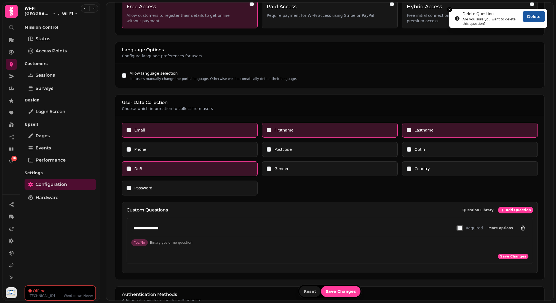
click at [531, 16] on button "Delete" at bounding box center [534, 16] width 22 height 11
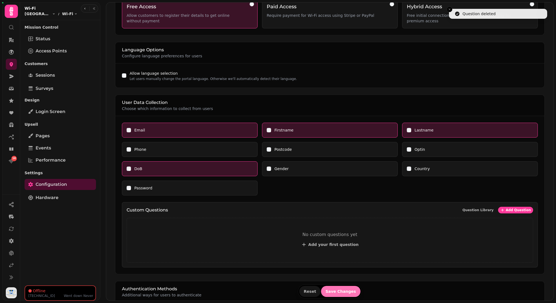
click at [343, 290] on span "Save Changes" at bounding box center [341, 292] width 31 height 4
click at [13, 74] on icon at bounding box center [12, 77] width 6 height 6
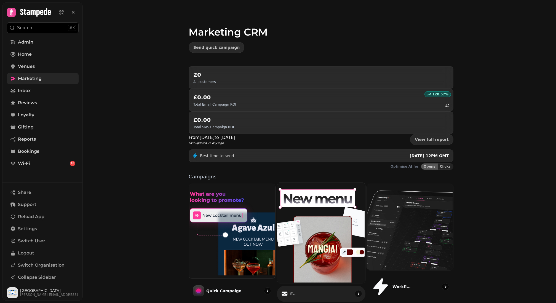
click at [326, 188] on img at bounding box center [321, 232] width 88 height 100
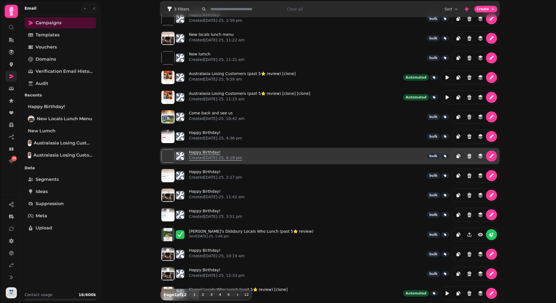
scroll to position [31, 0]
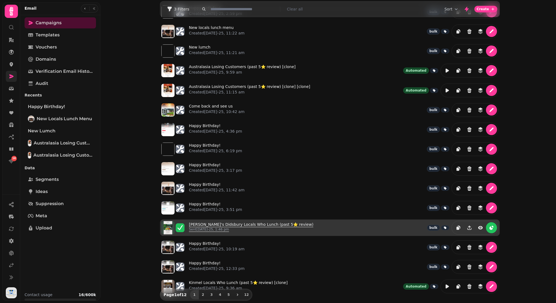
click at [226, 222] on link "Albert's Didsbury Locals Who Lunch (past 5⭐️ review) Sent 29th Jul-25, 1:46 pm" at bounding box center [251, 228] width 124 height 12
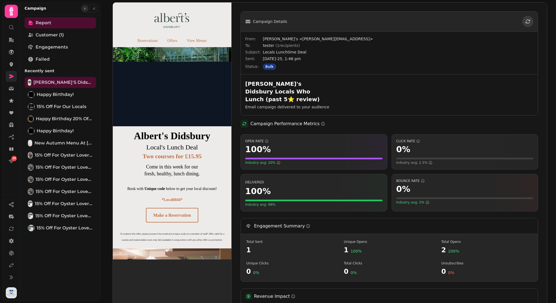
click at [85, 7] on icon "button" at bounding box center [84, 8] width 3 height 3
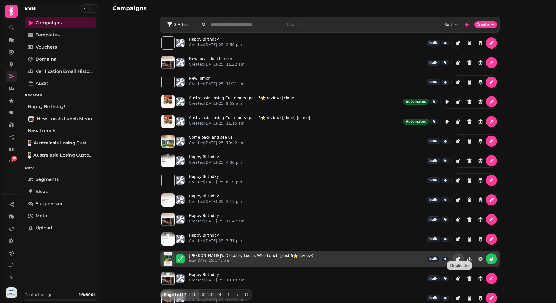
click at [459, 258] on icon "duplicate" at bounding box center [458, 259] width 3 height 3
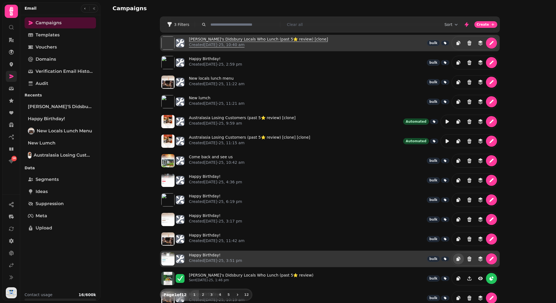
click at [222, 40] on link "Albert's Didsbury Locals Who Lunch (past 5⭐️ review) [clone] Created 26th Aug-2…" at bounding box center [258, 42] width 139 height 13
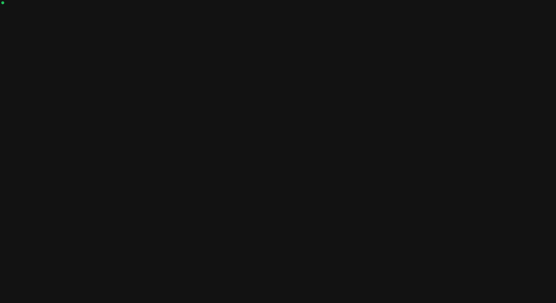
select select "**********"
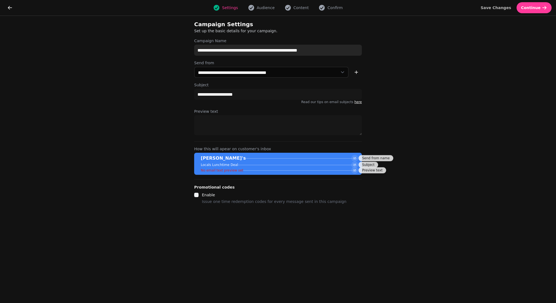
drag, startPoint x: 324, startPoint y: 49, endPoint x: 306, endPoint y: 49, distance: 18.8
click at [306, 49] on input "**********" at bounding box center [278, 50] width 168 height 11
type input "**********"
click at [503, 4] on button "Save Changes" at bounding box center [496, 7] width 39 height 11
click at [296, 10] on span "Content" at bounding box center [301, 8] width 15 height 6
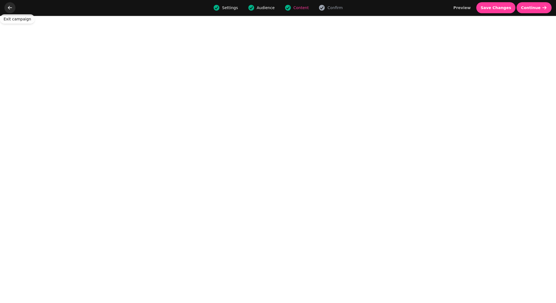
click at [10, 7] on icon "go back" at bounding box center [10, 8] width 6 height 6
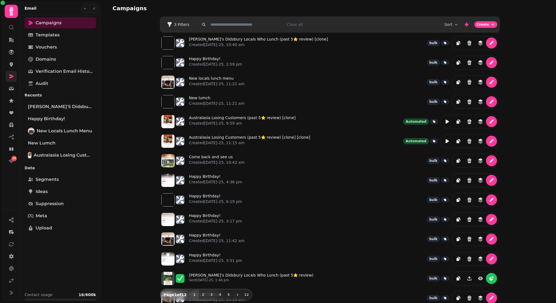
click at [11, 73] on link at bounding box center [11, 76] width 11 height 11
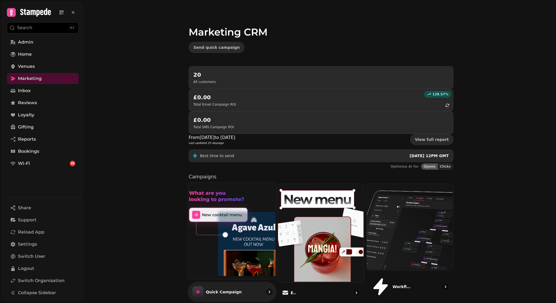
click at [252, 206] on img at bounding box center [232, 230] width 88 height 96
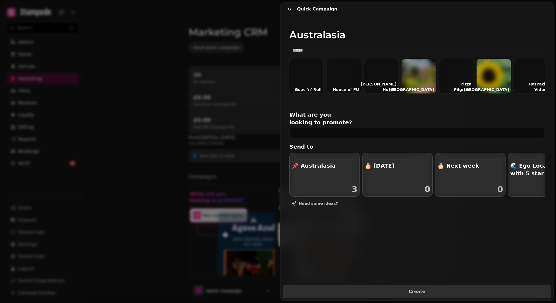
scroll to position [0, 189]
click at [423, 77] on div at bounding box center [418, 76] width 35 height 35
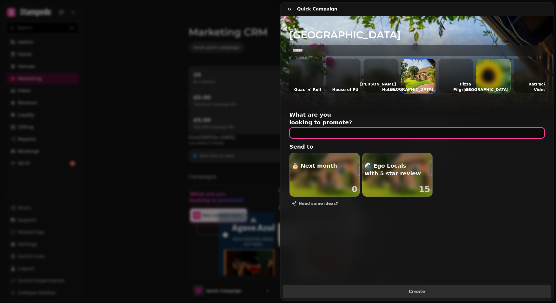
click at [375, 128] on input "text" at bounding box center [417, 133] width 256 height 11
type input "**********"
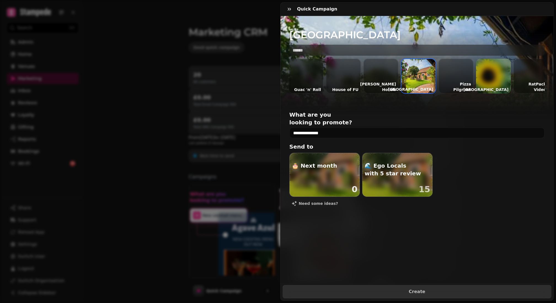
click at [326, 153] on div "🎂 Next month" at bounding box center [313, 161] width 47 height 17
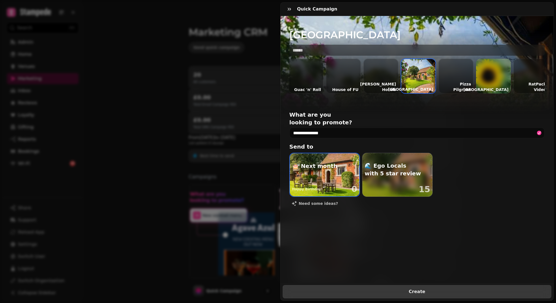
click at [406, 293] on span "Create" at bounding box center [417, 292] width 255 height 4
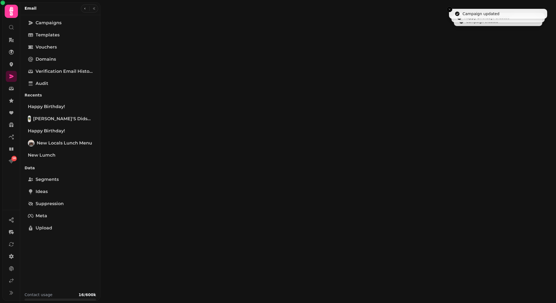
select select "**********"
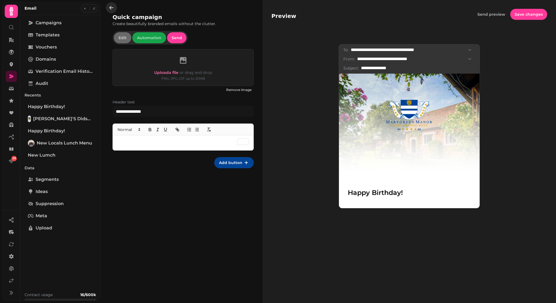
click at [114, 6] on icon "button" at bounding box center [112, 8] width 6 height 6
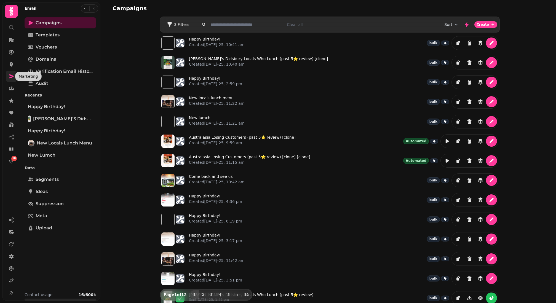
click at [11, 76] on icon at bounding box center [12, 77] width 6 height 6
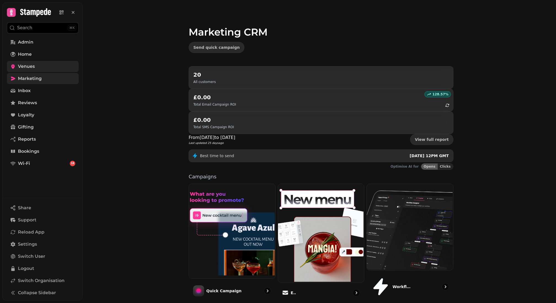
click at [30, 68] on span "Venues" at bounding box center [26, 66] width 17 height 7
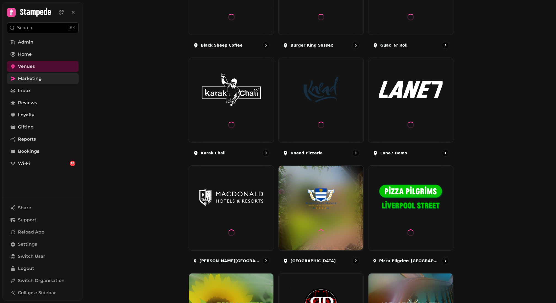
scroll to position [263, 0]
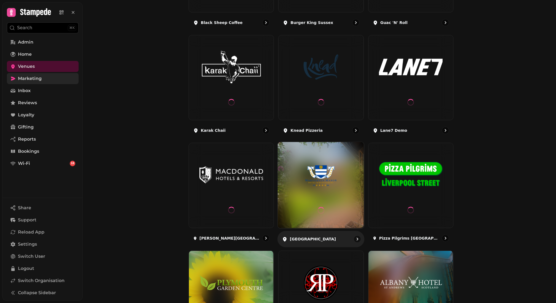
click at [315, 187] on img at bounding box center [321, 175] width 65 height 36
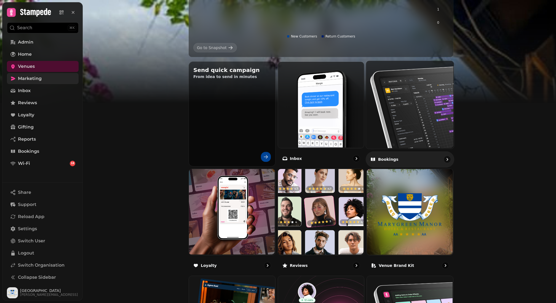
scroll to position [182, 0]
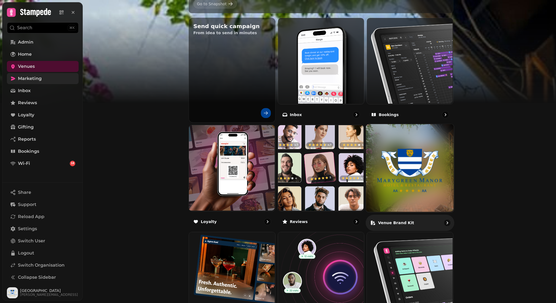
click at [402, 187] on img at bounding box center [410, 168] width 88 height 88
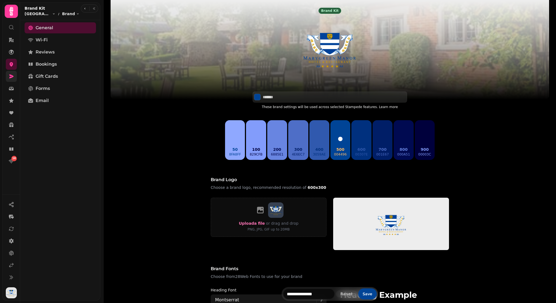
scroll to position [41, 0]
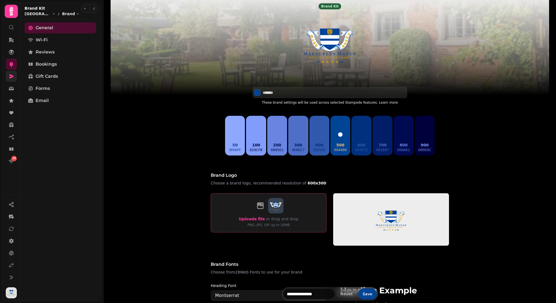
click at [250, 221] on span "Upload a file" at bounding box center [252, 219] width 26 height 4
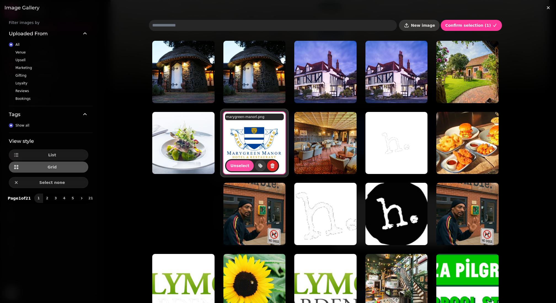
click at [419, 28] on button "New image" at bounding box center [419, 25] width 41 height 11
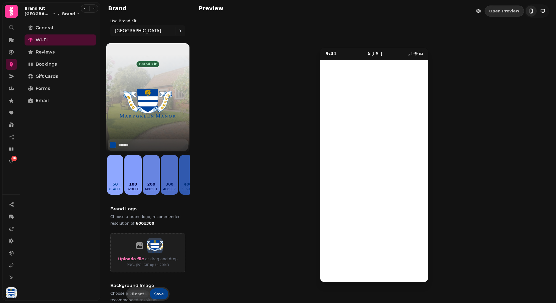
click at [154, 293] on span "Save" at bounding box center [159, 294] width 10 height 4
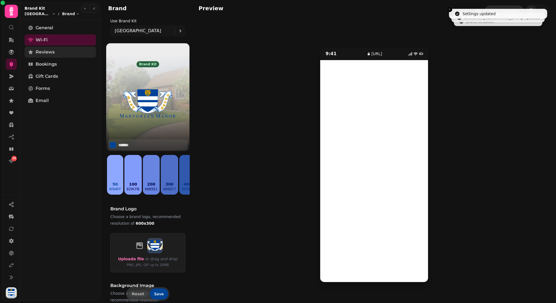
click at [53, 52] on span "Reviews" at bounding box center [45, 52] width 19 height 7
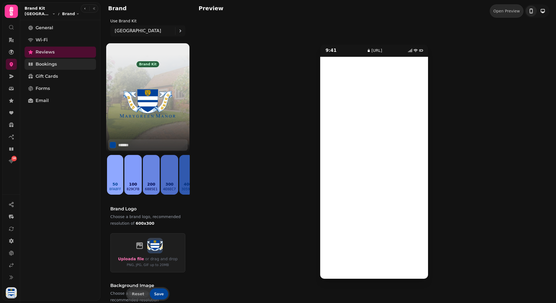
click at [59, 64] on link "Bookings" at bounding box center [60, 64] width 71 height 11
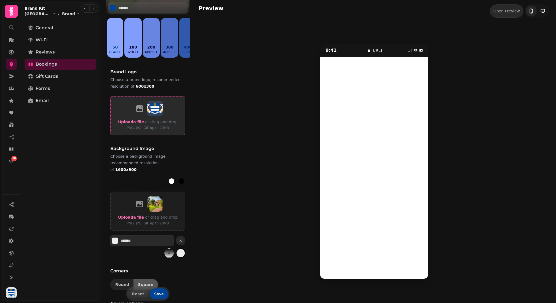
scroll to position [177, 0]
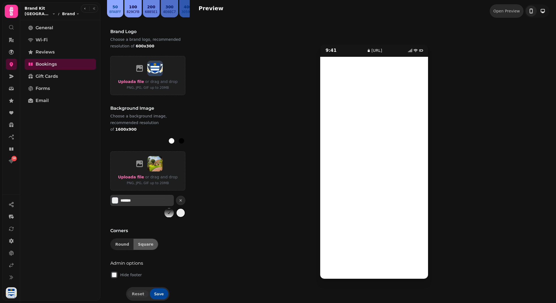
click at [113, 197] on button "Select color" at bounding box center [115, 200] width 7 height 7
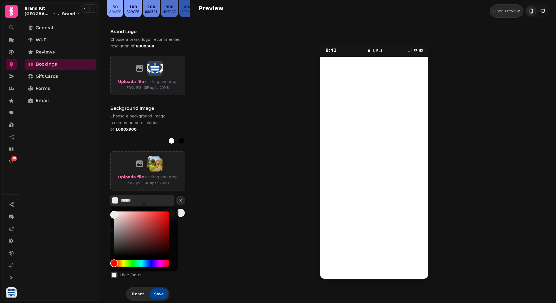
type input "*******"
drag, startPoint x: 113, startPoint y: 215, endPoint x: 109, endPoint y: 209, distance: 7.2
click at [110, 209] on div at bounding box center [144, 239] width 69 height 65
click at [154, 289] on button "Save" at bounding box center [159, 294] width 18 height 11
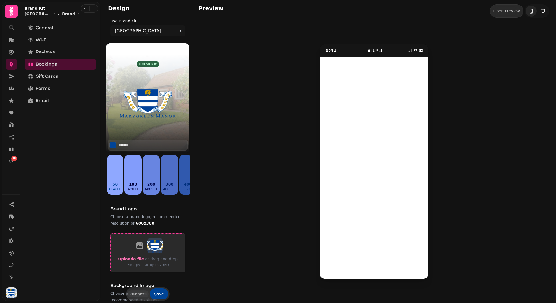
scroll to position [177, 0]
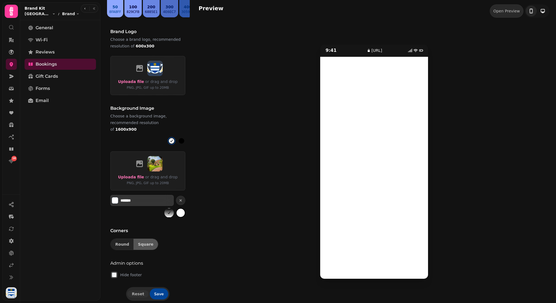
click at [114, 197] on button "Select color" at bounding box center [115, 200] width 7 height 7
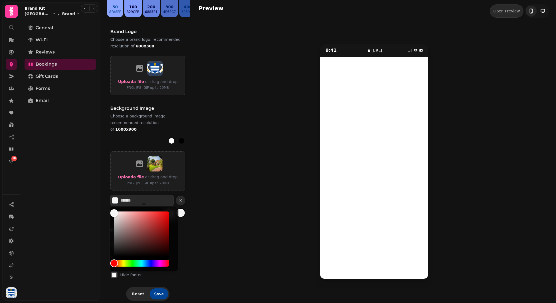
type input "*******"
drag, startPoint x: 115, startPoint y: 211, endPoint x: 112, endPoint y: 213, distance: 4.0
click at [112, 213] on div "Color" at bounding box center [114, 213] width 8 height 8
click at [156, 293] on span "Save" at bounding box center [159, 294] width 10 height 4
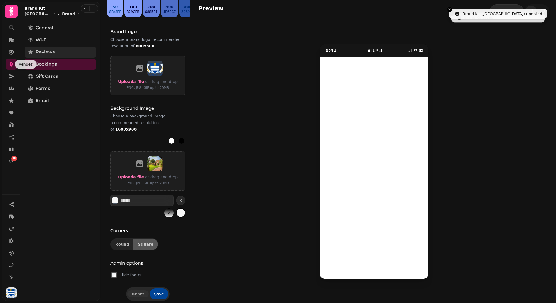
click at [37, 53] on span "Reviews" at bounding box center [45, 52] width 19 height 7
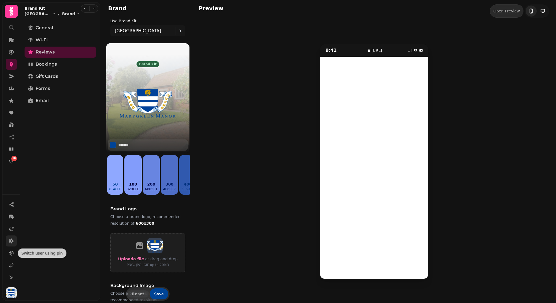
click at [14, 236] on link at bounding box center [11, 241] width 11 height 11
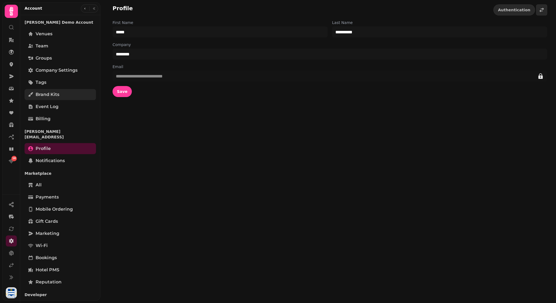
click at [55, 95] on span "Brand Kits" at bounding box center [48, 94] width 24 height 7
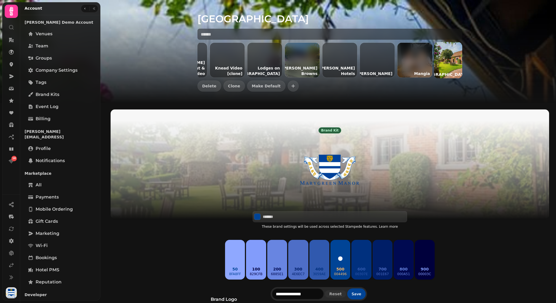
scroll to position [0, 1948]
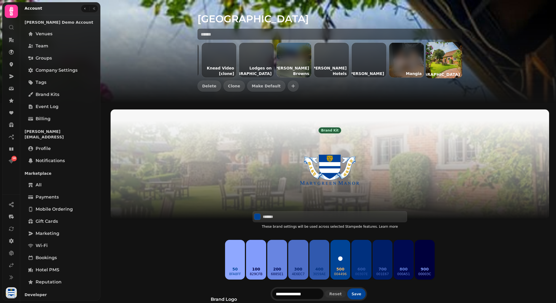
click at [234, 87] on span "Clone" at bounding box center [234, 86] width 12 height 4
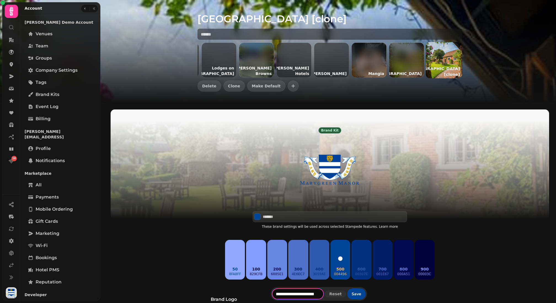
click at [302, 296] on input "**********" at bounding box center [298, 294] width 52 height 11
paste input "text"
click at [277, 295] on input "**********" at bounding box center [298, 294] width 52 height 11
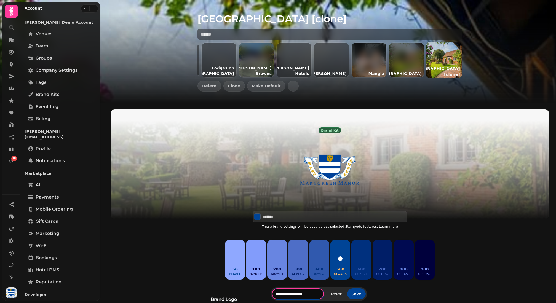
click at [295, 294] on input "**********" at bounding box center [298, 294] width 52 height 11
type input "**********"
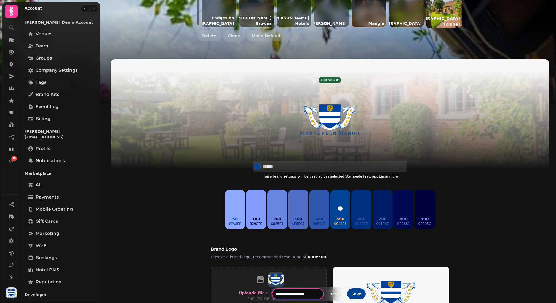
scroll to position [82, 0]
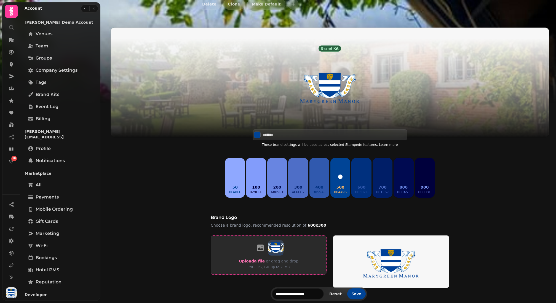
click at [257, 257] on div "Upload a file or drag and drop PNG, JPG, GIF up to 20MB" at bounding box center [269, 255] width 60 height 30
click at [256, 261] on span "Upload a file" at bounding box center [252, 261] width 26 height 4
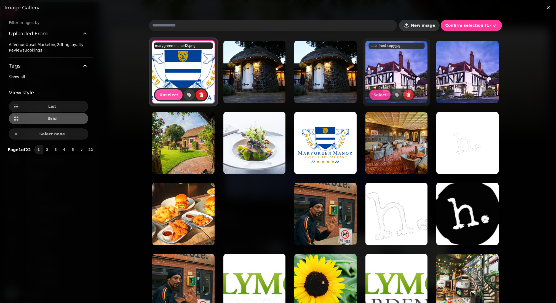
click at [434, 28] on button "New image" at bounding box center [419, 25] width 41 height 11
click at [38, 47] on span at bounding box center [38, 45] width 0 height 4
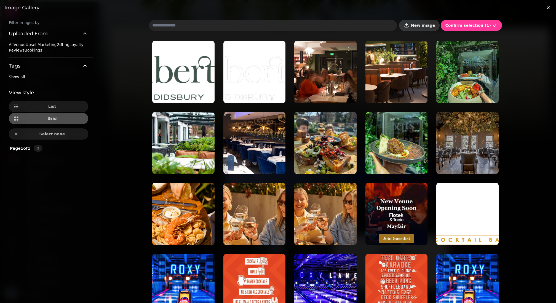
click at [434, 27] on span "New image" at bounding box center [423, 25] width 24 height 4
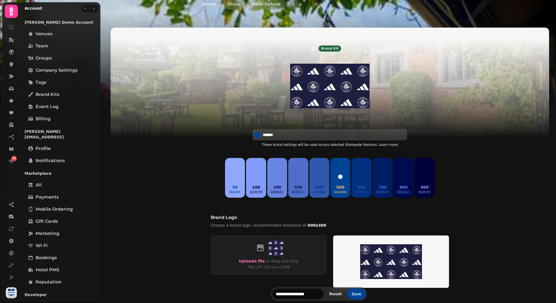
click at [269, 136] on input "*******" at bounding box center [282, 135] width 39 height 6
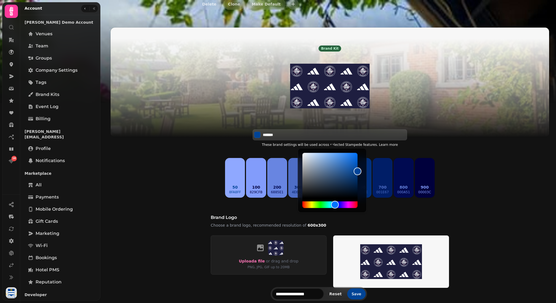
click at [269, 136] on input "*******" at bounding box center [282, 135] width 39 height 6
paste input
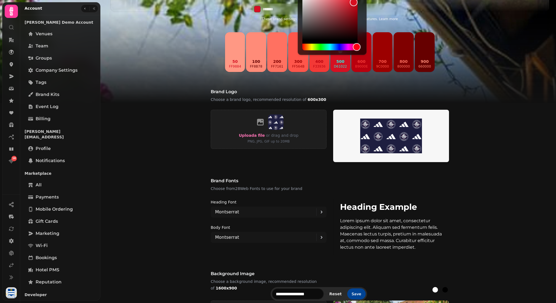
scroll to position [240, 0]
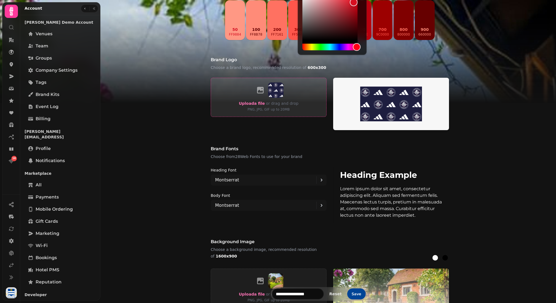
type input "*******"
click at [256, 107] on p "PNG, JPG, GIF up to 20MB" at bounding box center [269, 110] width 60 height 6
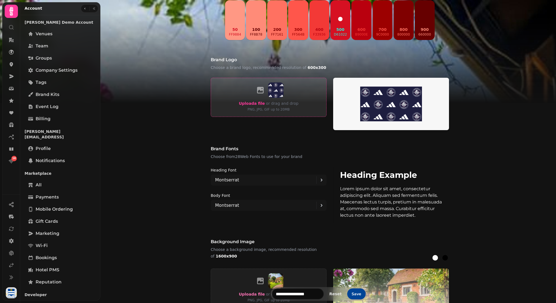
click at [256, 106] on label "Upload a file" at bounding box center [252, 103] width 26 height 7
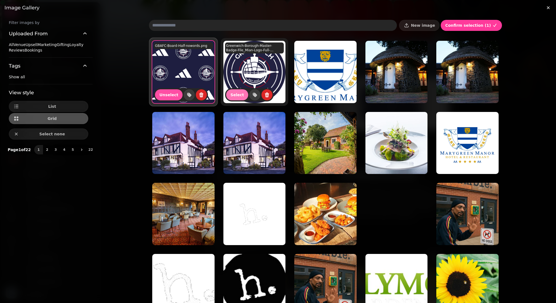
click at [236, 93] on span "Select" at bounding box center [238, 95] width 14 height 4
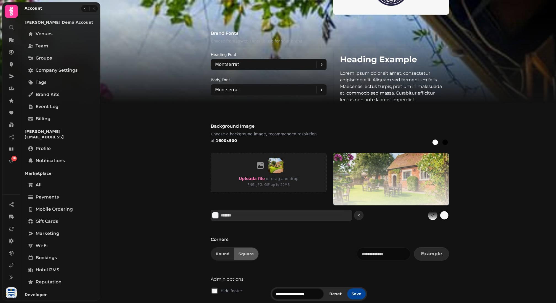
scroll to position [378, 0]
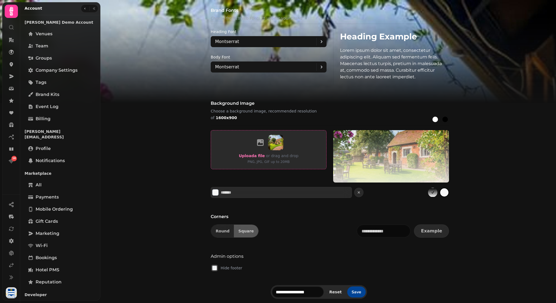
click at [257, 160] on p "PNG, JPG, GIF up to 20MB" at bounding box center [269, 162] width 60 height 6
click at [256, 154] on span "Upload a file" at bounding box center [252, 156] width 26 height 4
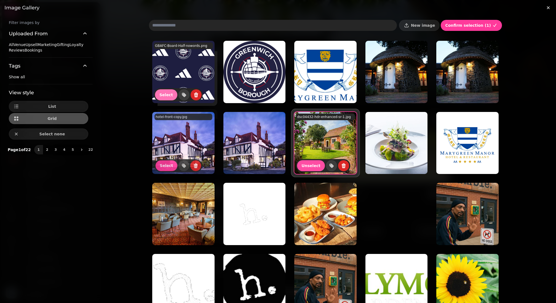
click at [170, 94] on span "Select" at bounding box center [167, 95] width 14 height 4
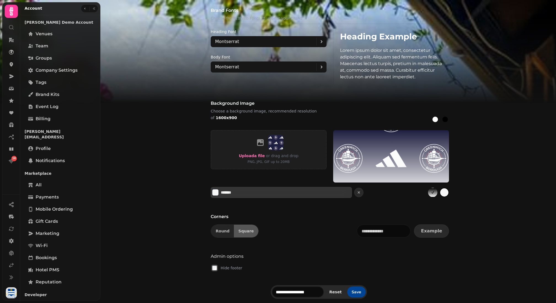
click at [226, 192] on input "*******" at bounding box center [240, 193] width 39 height 6
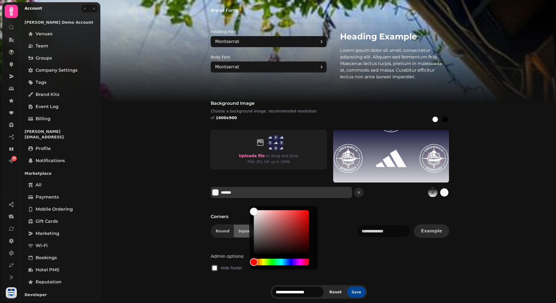
click at [226, 192] on input "*******" at bounding box center [240, 193] width 39 height 6
paste input
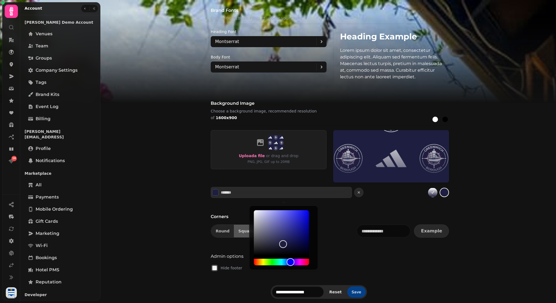
type input "*******"
click at [363, 290] on button "Save" at bounding box center [356, 292] width 18 height 11
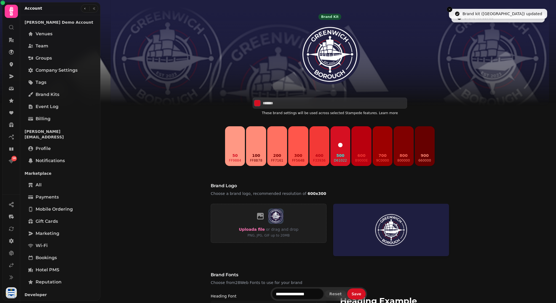
scroll to position [0, 0]
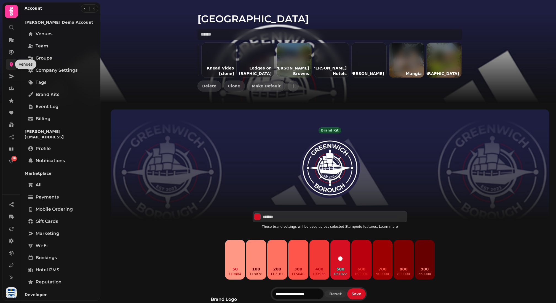
click at [11, 63] on icon at bounding box center [12, 64] width 4 height 4
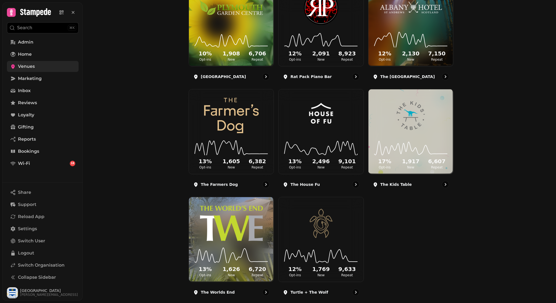
scroll to position [542, 0]
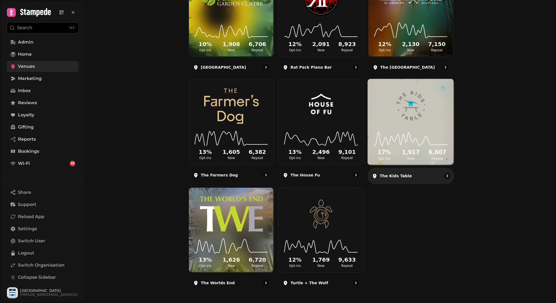
click at [399, 124] on div "17 % Opt-ins 1,917 New 6,607 Repeat" at bounding box center [411, 145] width 86 height 42
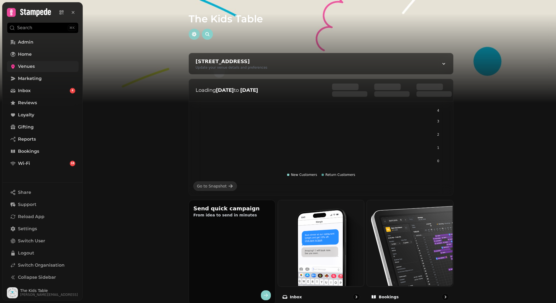
click at [194, 37] on button "button" at bounding box center [194, 34] width 11 height 11
select select "**********"
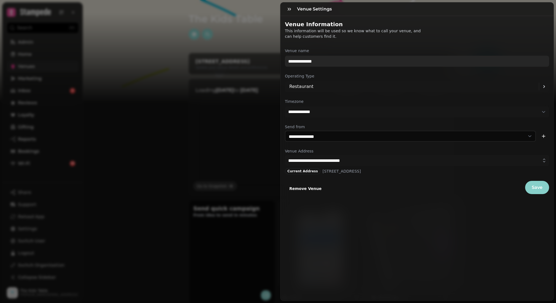
click at [294, 57] on input "**********" at bounding box center [417, 61] width 264 height 11
paste input "text"
click at [299, 60] on input "*******" at bounding box center [417, 61] width 264 height 11
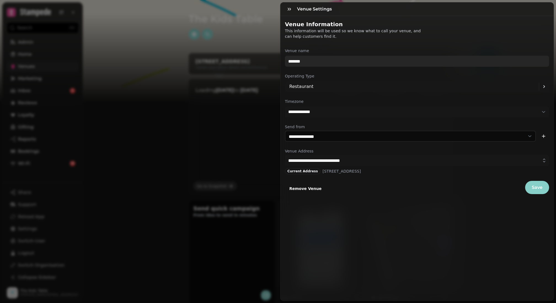
click at [299, 60] on input "*******" at bounding box center [417, 61] width 264 height 11
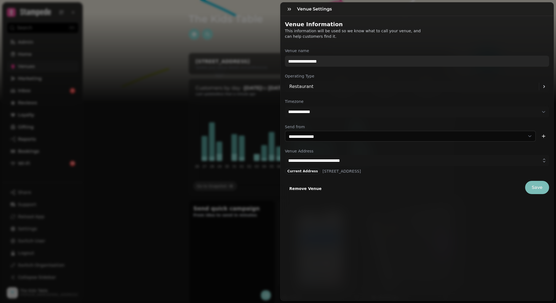
type input "**********"
click at [539, 189] on span "Save" at bounding box center [537, 187] width 11 height 4
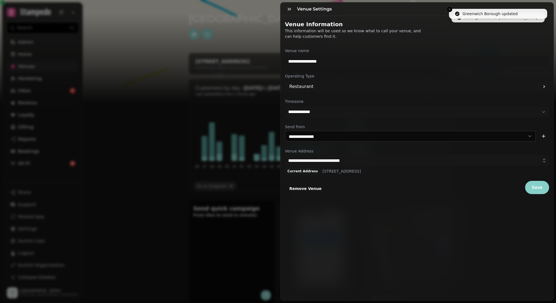
click at [288, 3] on div at bounding box center [289, 8] width 11 height 13
click at [288, 4] on button "button" at bounding box center [289, 9] width 11 height 11
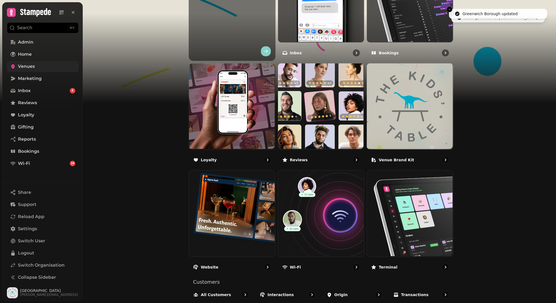
scroll to position [256, 0]
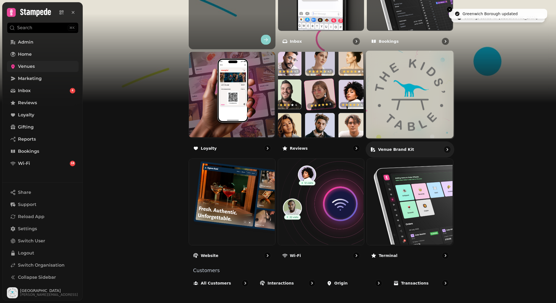
click at [407, 97] on img at bounding box center [410, 95] width 88 height 88
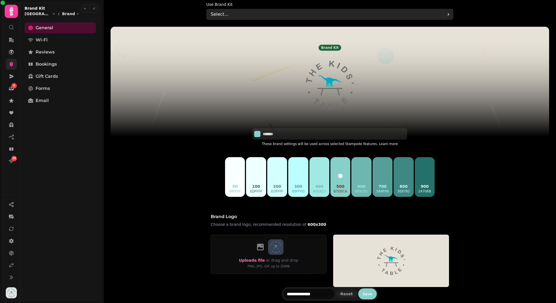
click at [224, 10] on div "Select..." at bounding box center [327, 14] width 233 height 11
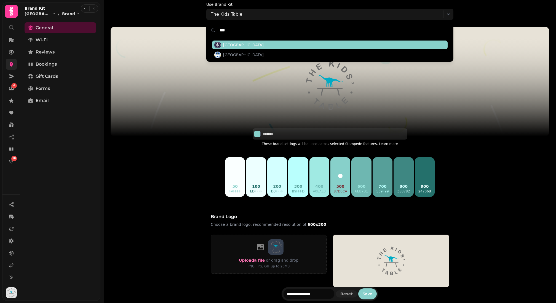
type input "***"
click at [229, 46] on span "Greenwich Borough" at bounding box center [243, 45] width 41 height 6
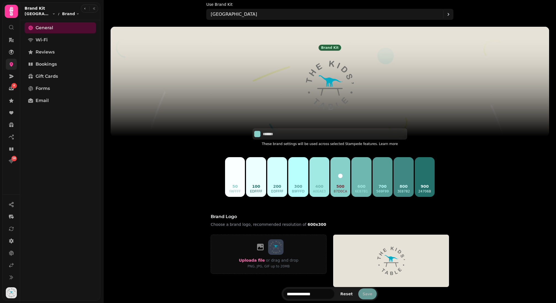
type input "*******"
type input "**********"
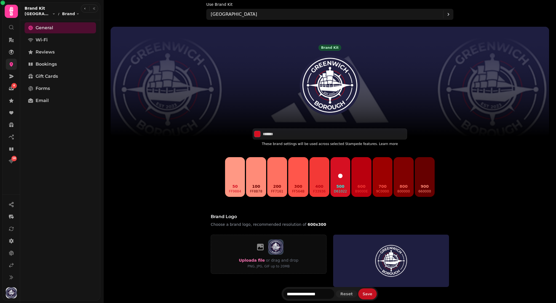
click at [370, 291] on button "Save" at bounding box center [367, 294] width 18 height 11
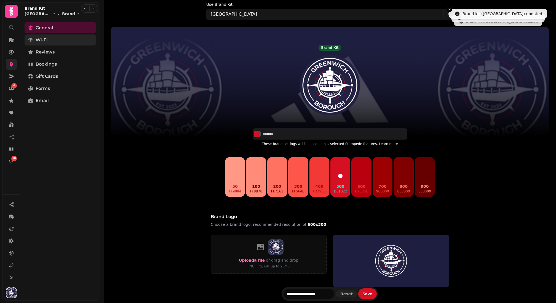
click at [62, 36] on link "Wi-Fi" at bounding box center [60, 39] width 71 height 11
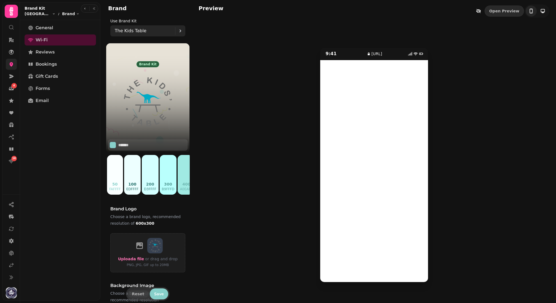
click at [127, 31] on p "The Kids Table" at bounding box center [131, 31] width 32 height 7
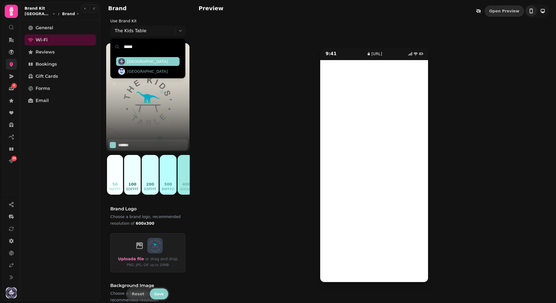
type input "*****"
click at [156, 60] on span "Greenwich Borough" at bounding box center [147, 62] width 41 height 6
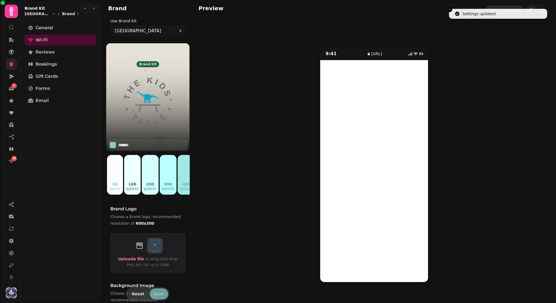
type input "*******"
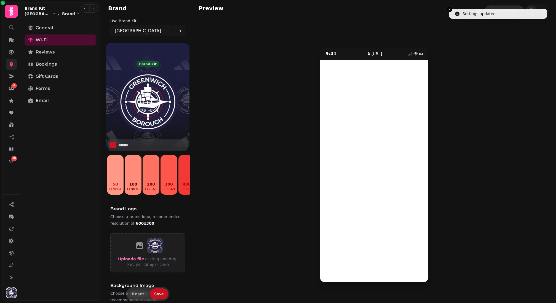
click at [159, 294] on span "Save" at bounding box center [159, 294] width 10 height 4
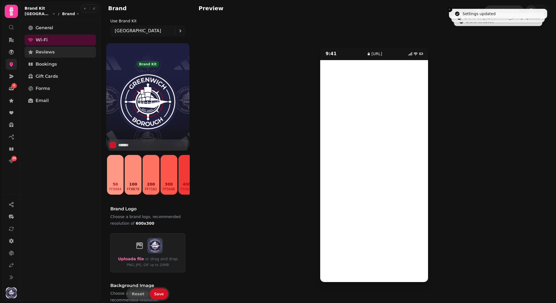
click at [72, 52] on link "Reviews" at bounding box center [60, 52] width 71 height 11
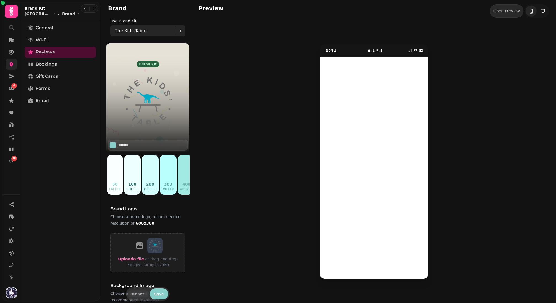
click at [151, 34] on div "The Kids Table" at bounding box center [145, 30] width 60 height 11
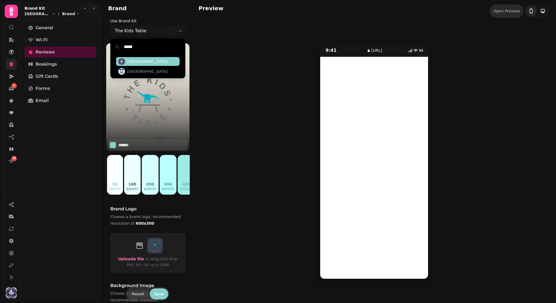
type input "*****"
click at [159, 61] on span "Greenwich Borough" at bounding box center [147, 62] width 41 height 6
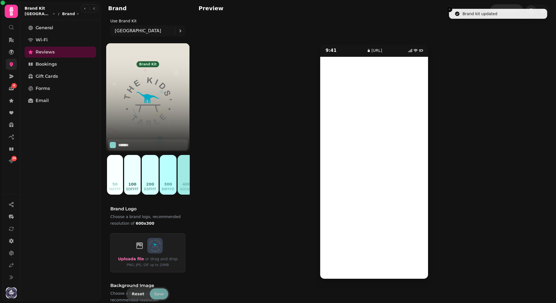
type input "*******"
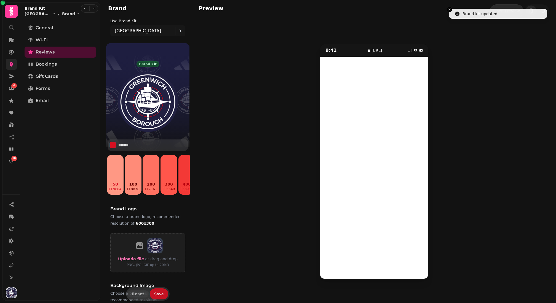
click at [158, 296] on button "Save" at bounding box center [159, 294] width 18 height 11
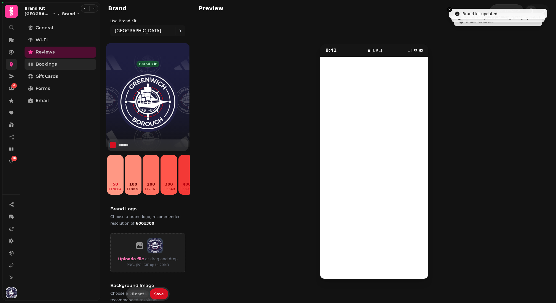
click at [66, 63] on link "Bookings" at bounding box center [60, 64] width 71 height 11
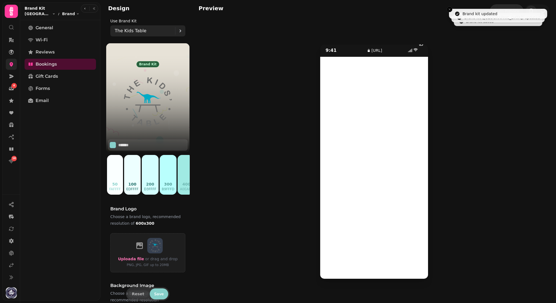
click at [127, 32] on p "The Kids Table" at bounding box center [131, 31] width 32 height 7
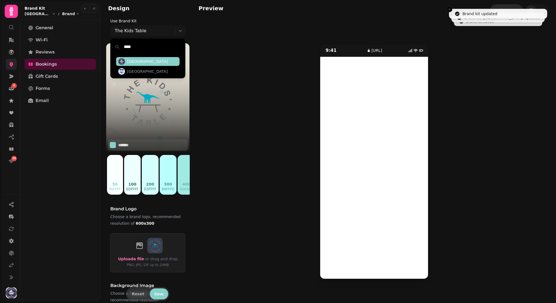
type input "****"
click at [141, 60] on span "Greenwich Borough" at bounding box center [147, 62] width 41 height 6
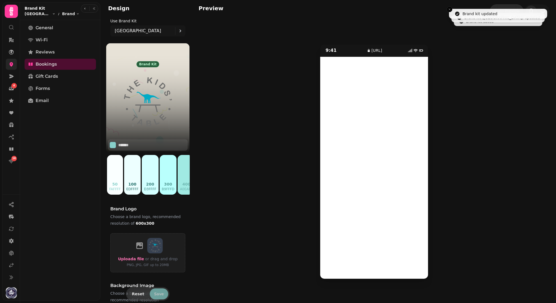
type input "*******"
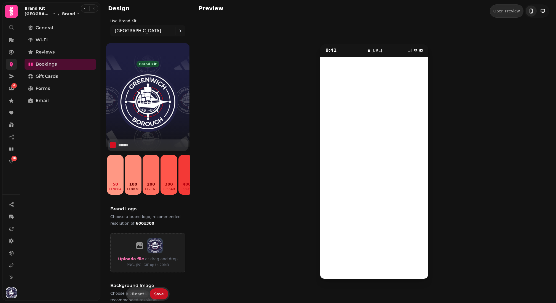
click at [158, 292] on span "Save" at bounding box center [159, 294] width 10 height 4
click at [11, 64] on icon at bounding box center [12, 65] width 6 height 6
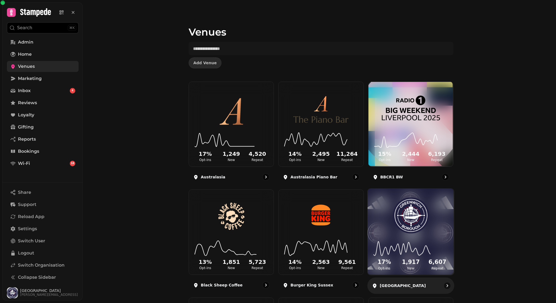
click at [435, 226] on img at bounding box center [411, 216] width 65 height 36
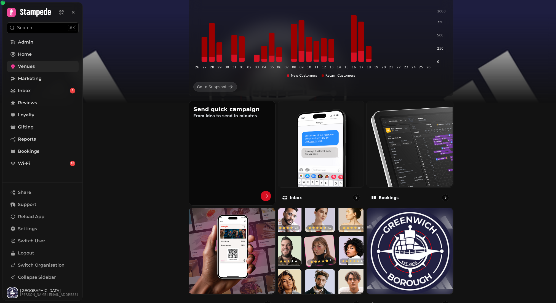
scroll to position [256, 0]
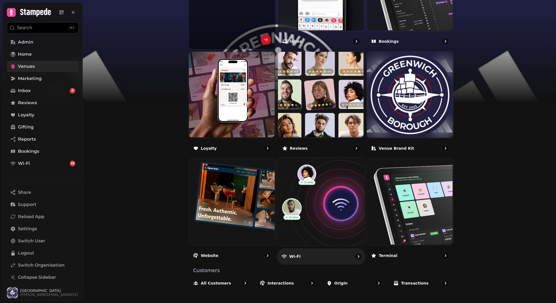
click at [339, 194] on img at bounding box center [321, 202] width 88 height 88
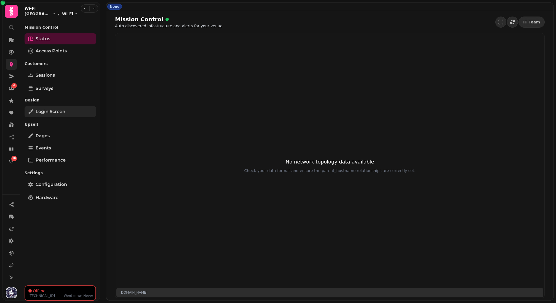
click at [67, 111] on link "Login screen" at bounding box center [60, 111] width 71 height 11
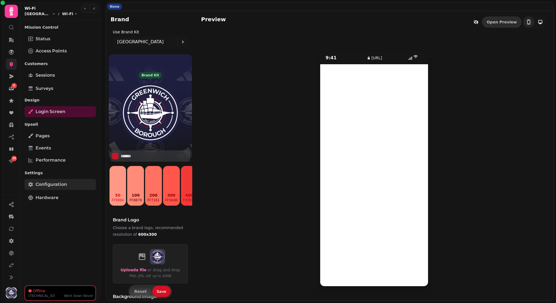
click at [62, 185] on span "Configuration" at bounding box center [51, 184] width 31 height 7
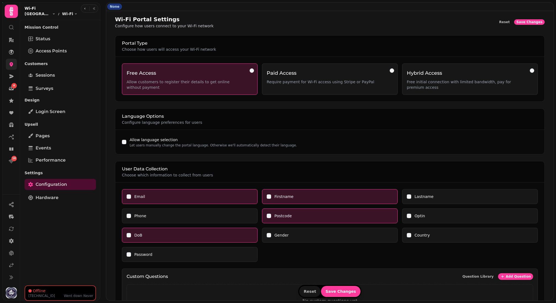
click at [125, 209] on div "Phone" at bounding box center [190, 216] width 136 height 15
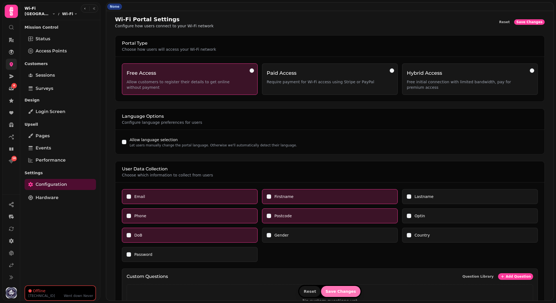
click at [343, 288] on button "Save Changes" at bounding box center [340, 291] width 39 height 11
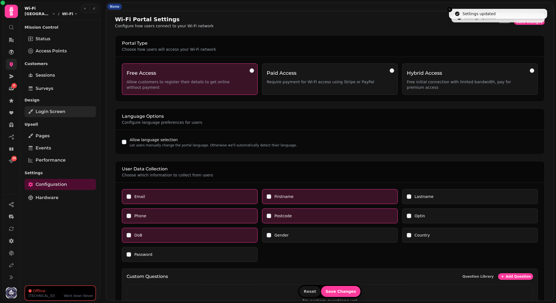
click at [56, 107] on link "Login screen" at bounding box center [60, 111] width 71 height 11
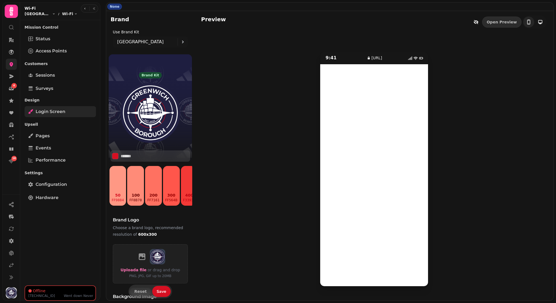
click at [48, 111] on span "Login screen" at bounding box center [51, 111] width 30 height 7
click at [65, 186] on span "Configuration" at bounding box center [51, 184] width 31 height 7
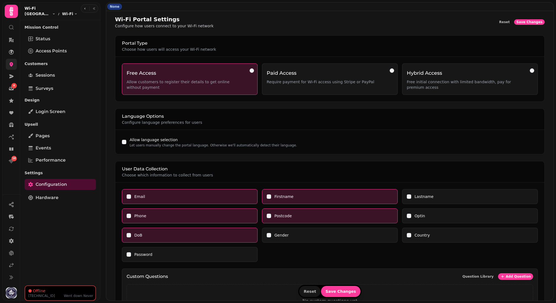
click at [131, 233] on div "DoB" at bounding box center [190, 236] width 126 height 6
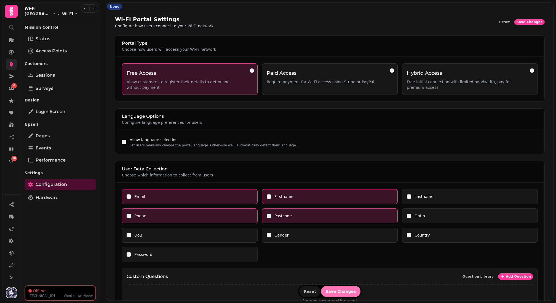
click at [349, 297] on button "Save Changes" at bounding box center [340, 291] width 39 height 11
click at [61, 118] on div "Design Login screen" at bounding box center [60, 106] width 71 height 23
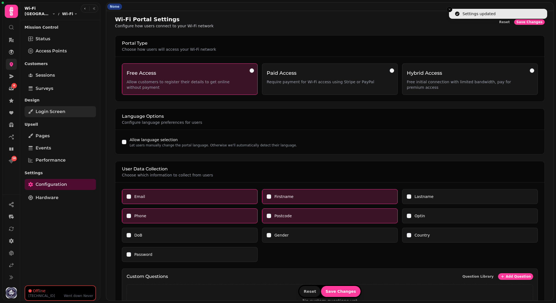
click at [61, 113] on span "Login screen" at bounding box center [51, 111] width 30 height 7
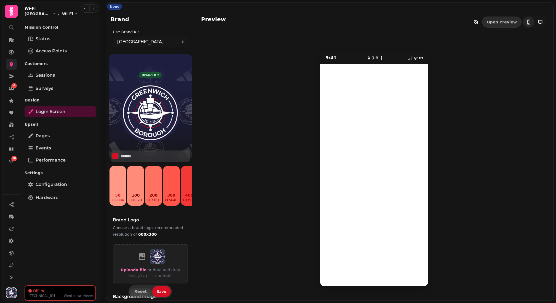
click at [447, 214] on div "9:41 wifi.stampede.ai" at bounding box center [374, 169] width 346 height 254
click at [494, 160] on div "9:41 wifi.stampede.ai" at bounding box center [374, 169] width 346 height 254
click at [155, 293] on button "Save" at bounding box center [161, 291] width 18 height 11
click at [10, 267] on icon at bounding box center [11, 266] width 4 height 4
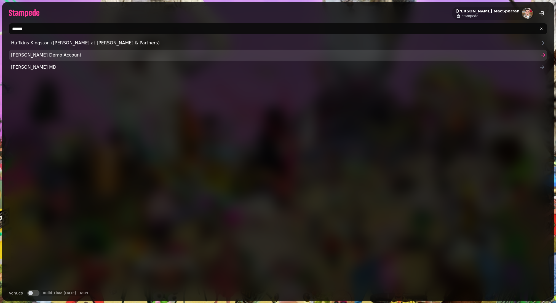
type input "*****"
click at [27, 54] on span "Lewis Demo Account" at bounding box center [275, 55] width 529 height 7
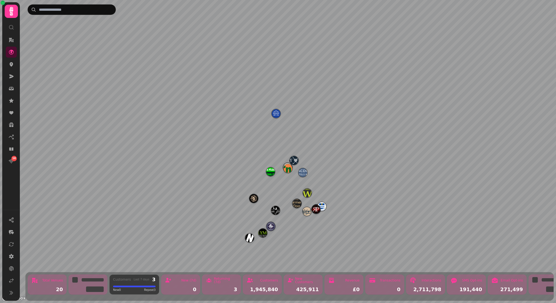
click at [17, 67] on nav "18" at bounding box center [11, 100] width 14 height 132
click at [11, 67] on icon at bounding box center [12, 65] width 6 height 6
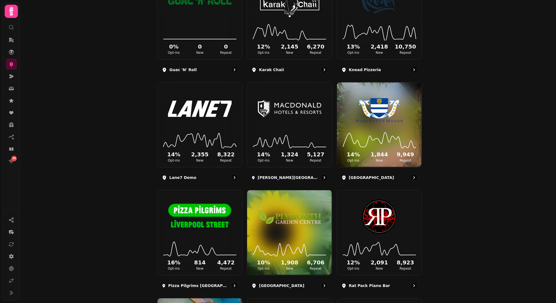
scroll to position [325, 0]
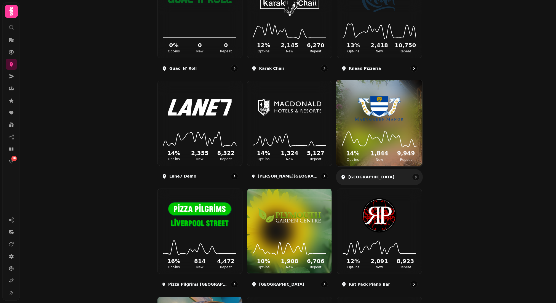
click at [387, 119] on img at bounding box center [379, 107] width 65 height 36
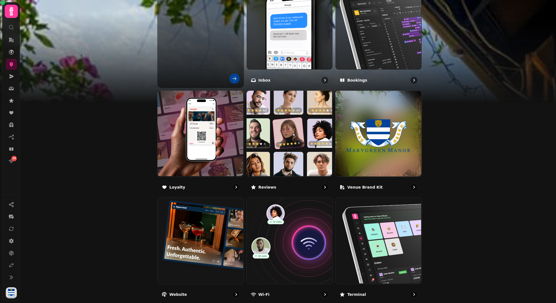
scroll to position [227, 0]
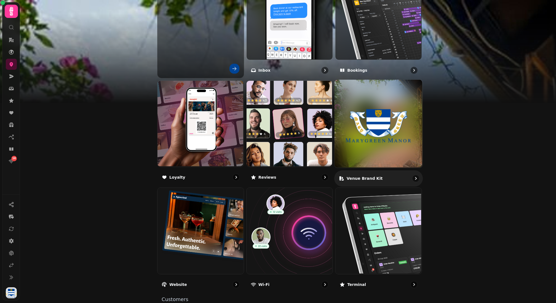
click at [379, 135] on img at bounding box center [379, 124] width 88 height 88
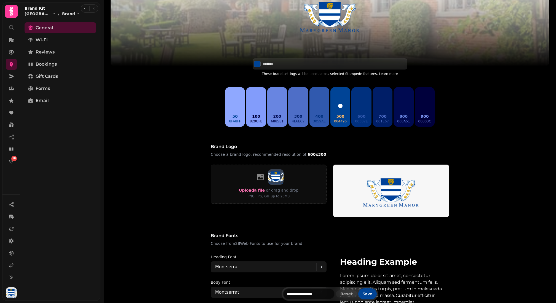
scroll to position [62, 0]
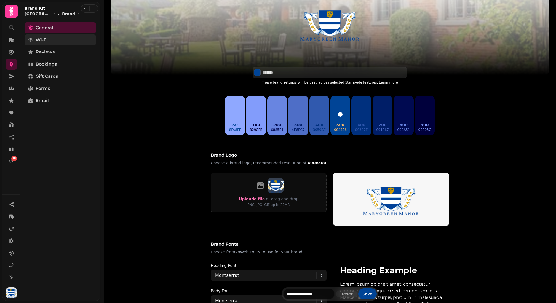
click at [62, 39] on link "Wi-Fi" at bounding box center [60, 39] width 71 height 11
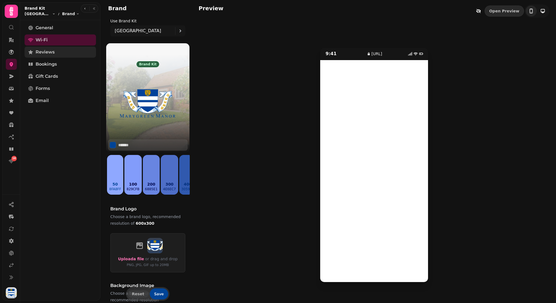
click at [53, 54] on span "Reviews" at bounding box center [45, 52] width 19 height 7
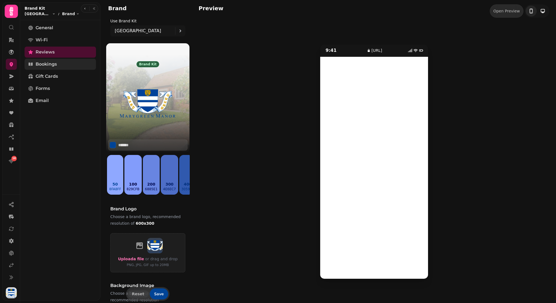
click at [49, 69] on link "Bookings" at bounding box center [60, 64] width 71 height 11
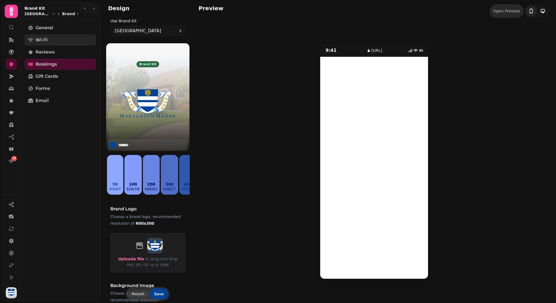
click at [52, 36] on link "Wi-Fi" at bounding box center [60, 39] width 71 height 11
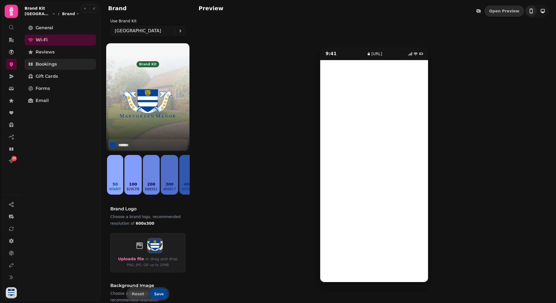
click at [53, 67] on span "Bookings" at bounding box center [46, 64] width 21 height 7
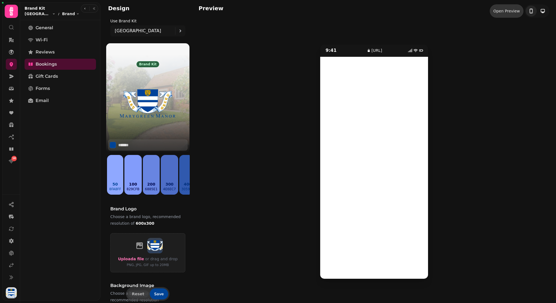
click at [506, 11] on div "Open Preview" at bounding box center [507, 11] width 26 height 6
click at [12, 262] on link at bounding box center [11, 265] width 11 height 11
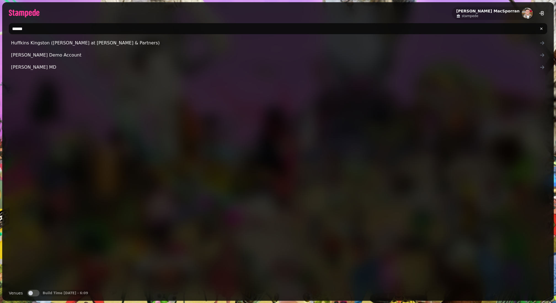
click at [37, 33] on input "*****" at bounding box center [278, 28] width 539 height 11
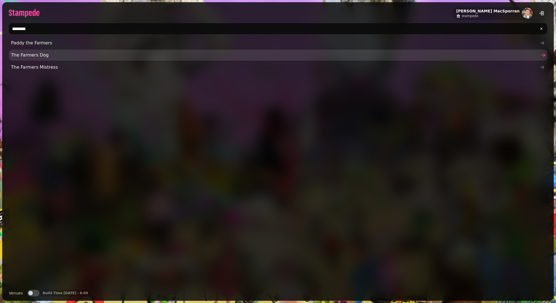
type input "********"
click at [47, 55] on span "The Farmers Dog" at bounding box center [275, 55] width 529 height 7
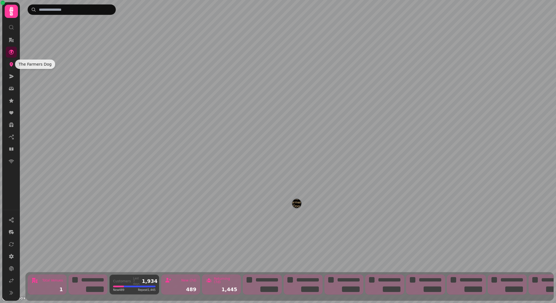
click at [10, 65] on icon at bounding box center [12, 64] width 4 height 4
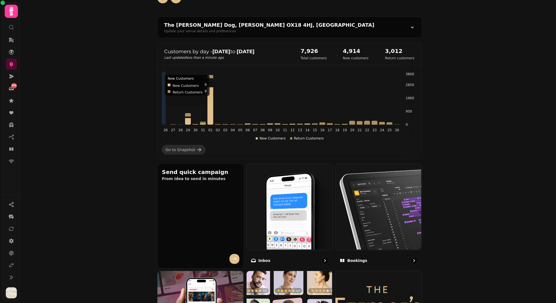
scroll to position [46, 0]
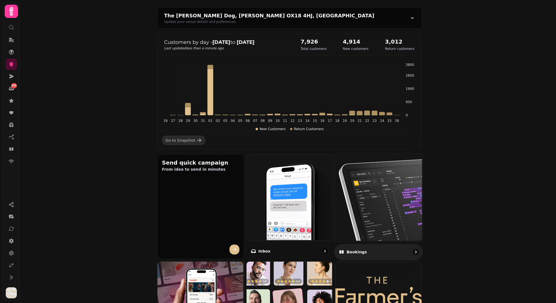
click at [397, 212] on img at bounding box center [378, 197] width 88 height 88
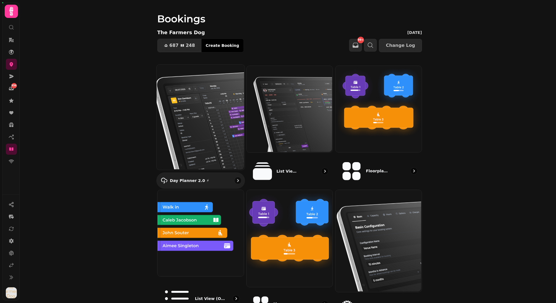
click at [206, 122] on img at bounding box center [200, 116] width 88 height 105
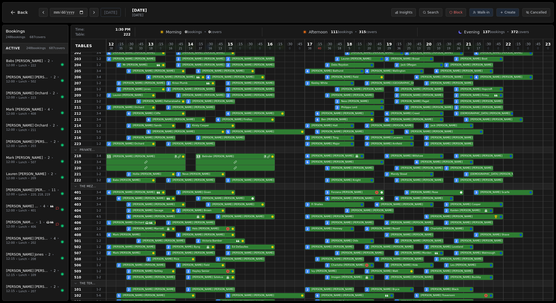
scroll to position [1, 0]
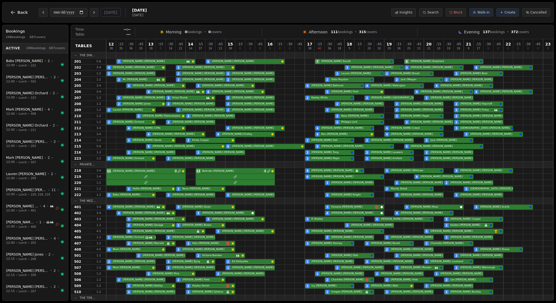
scroll to position [1, 0]
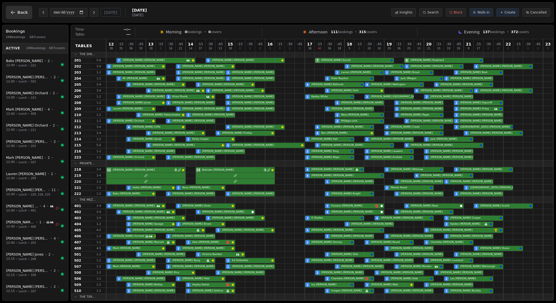
click at [22, 14] on span "Back" at bounding box center [22, 12] width 10 height 4
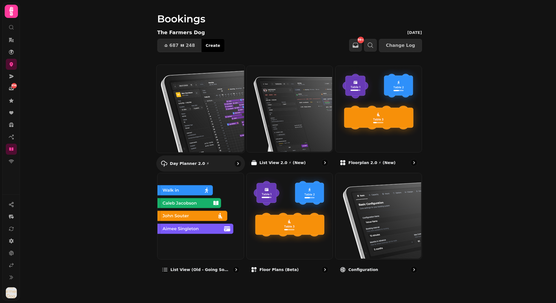
click at [197, 116] on img at bounding box center [200, 108] width 88 height 88
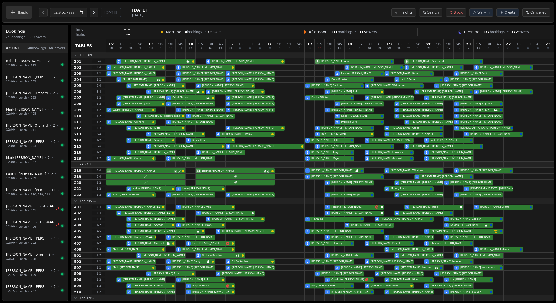
click at [13, 14] on icon "button" at bounding box center [13, 13] width 6 height 6
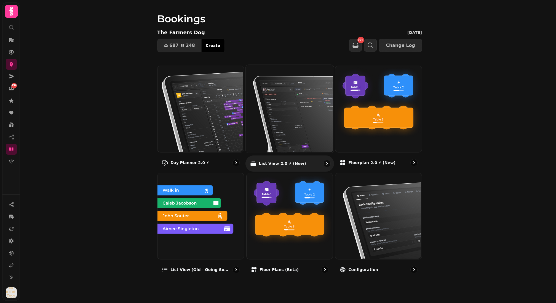
click at [276, 121] on img at bounding box center [289, 108] width 88 height 88
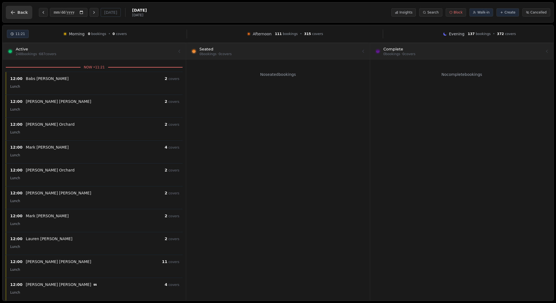
click at [19, 12] on span "Back" at bounding box center [22, 12] width 10 height 4
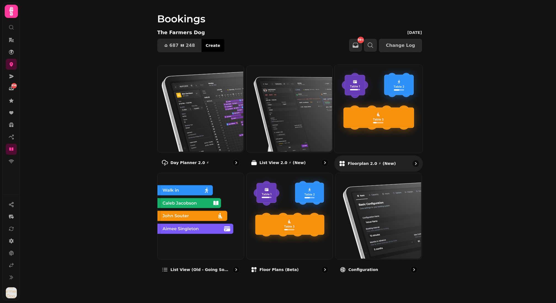
click at [393, 119] on img at bounding box center [378, 108] width 88 height 88
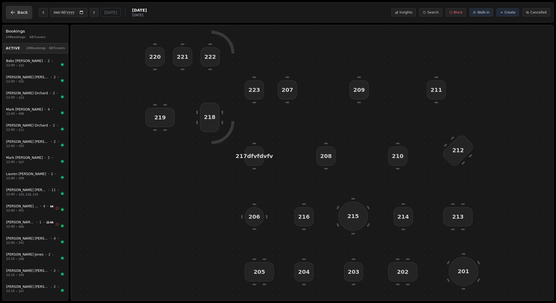
click at [17, 15] on button "Back" at bounding box center [19, 12] width 26 height 13
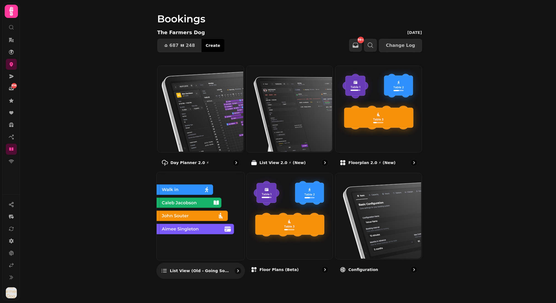
click at [216, 206] on img at bounding box center [200, 216] width 88 height 88
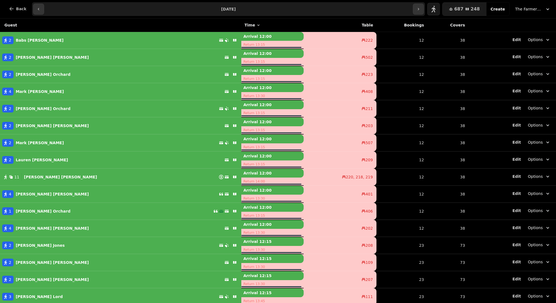
click at [137, 41] on div "2 [PERSON_NAME]" at bounding box center [109, 40] width 219 height 8
select select "**********"
select select "*"
select select "****"
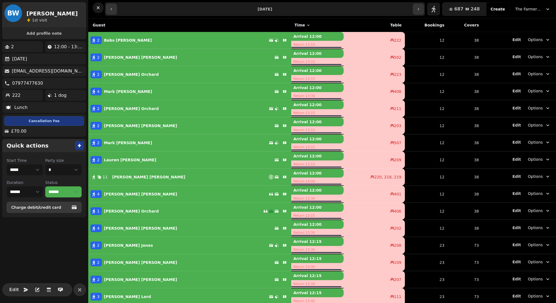
click at [99, 7] on icon "button" at bounding box center [98, 8] width 6 height 6
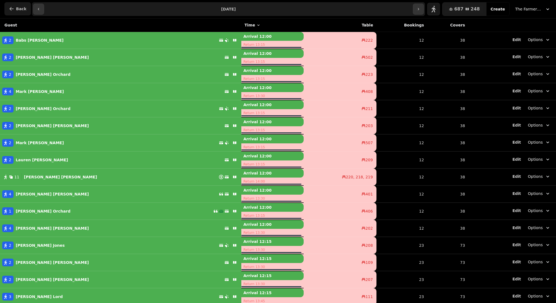
click at [16, 9] on span "Back" at bounding box center [21, 9] width 10 height 4
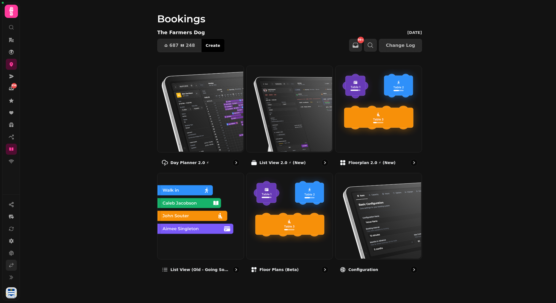
click at [12, 264] on icon at bounding box center [11, 266] width 4 height 4
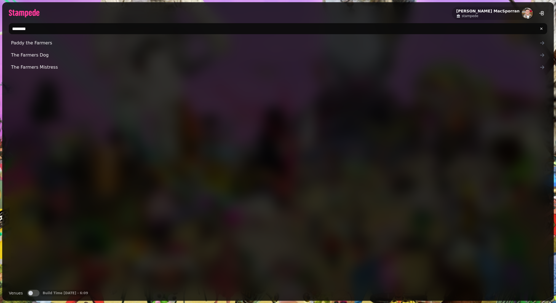
click at [50, 31] on input "********" at bounding box center [278, 28] width 539 height 11
type input "********"
click at [40, 55] on span "House of Fu" at bounding box center [275, 55] width 529 height 7
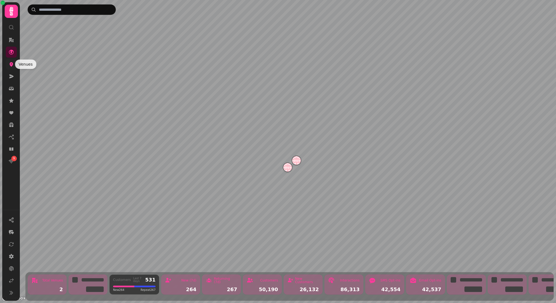
click at [11, 67] on icon at bounding box center [12, 65] width 6 height 6
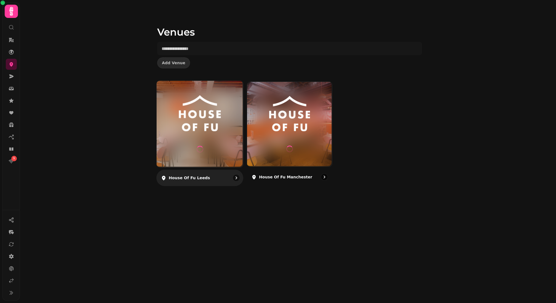
click at [208, 127] on img at bounding box center [200, 113] width 65 height 36
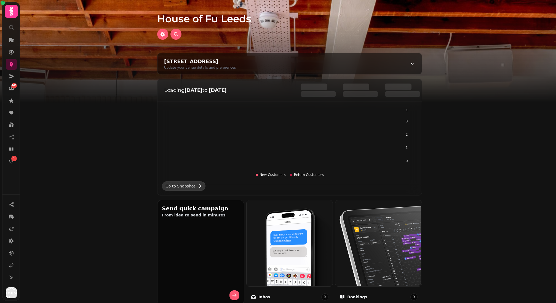
click at [196, 185] on icon at bounding box center [199, 187] width 6 height 6
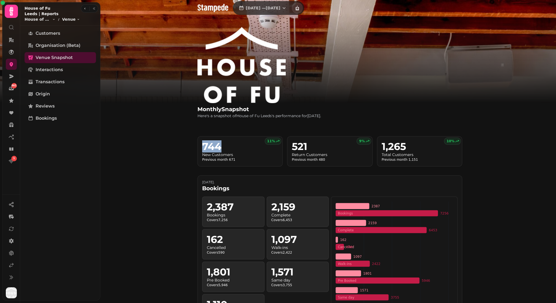
drag, startPoint x: 202, startPoint y: 147, endPoint x: 232, endPoint y: 147, distance: 29.5
click at [232, 147] on h2 "744" at bounding box center [240, 146] width 76 height 11
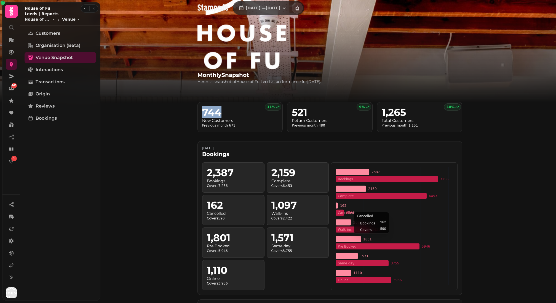
scroll to position [68, 0]
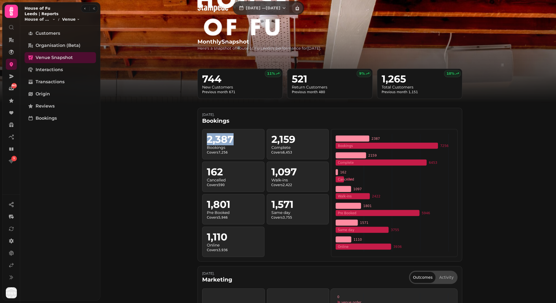
drag, startPoint x: 205, startPoint y: 141, endPoint x: 246, endPoint y: 137, distance: 41.6
click at [246, 137] on div "2,387 Bookings Covers 7,256" at bounding box center [233, 144] width 62 height 30
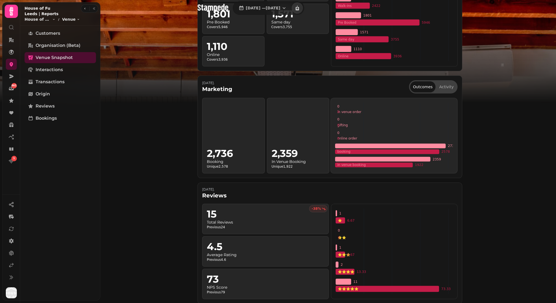
scroll to position [273, 0]
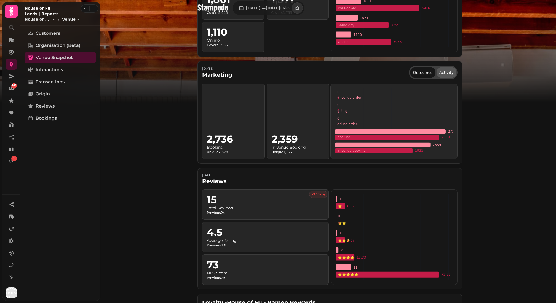
click at [445, 69] on button "Activity" at bounding box center [447, 72] width 20 height 11
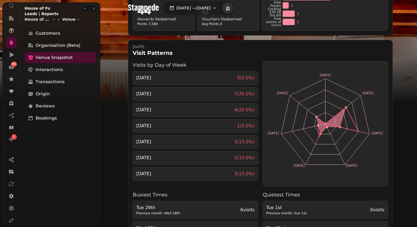
scroll to position [53, 0]
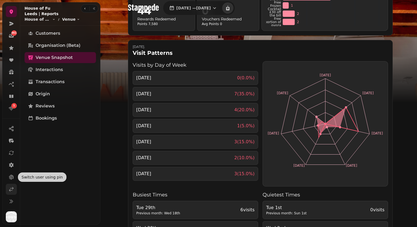
click at [11, 192] on icon at bounding box center [12, 190] width 6 height 6
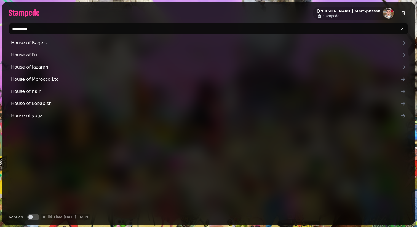
click at [44, 29] on input "********" at bounding box center [209, 28] width 400 height 11
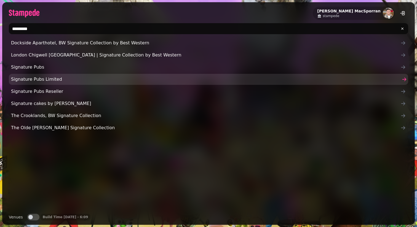
type input "*********"
click at [41, 79] on span "Signature Pubs Limited" at bounding box center [206, 79] width 390 height 7
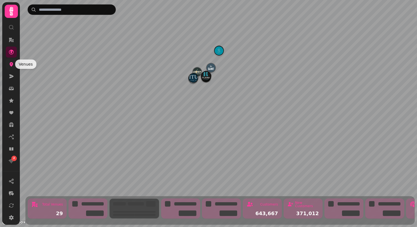
click at [11, 66] on icon at bounding box center [12, 64] width 4 height 4
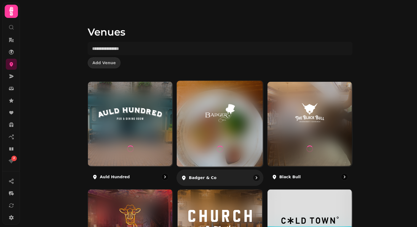
scroll to position [166, 0]
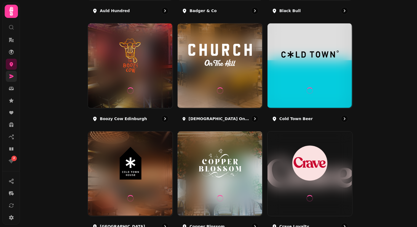
click at [9, 73] on link at bounding box center [11, 76] width 11 height 11
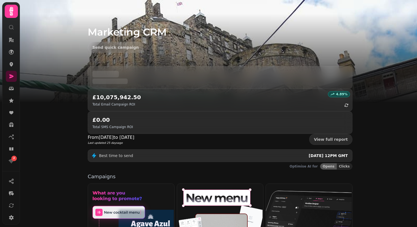
scroll to position [117, 0]
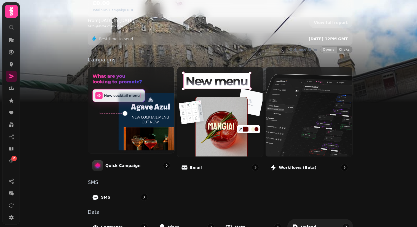
click at [303, 224] on p "Upload" at bounding box center [308, 227] width 15 height 6
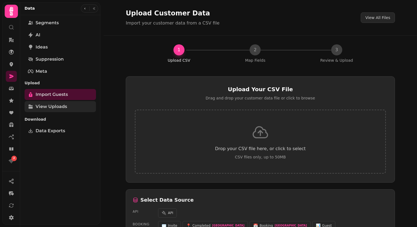
click at [47, 108] on span "View Uploads" at bounding box center [51, 106] width 31 height 7
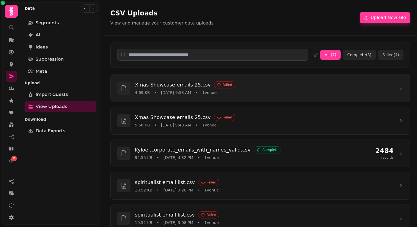
click at [167, 85] on h3 "Xmas Showcase emails 25.csv" at bounding box center [173, 85] width 76 height 8
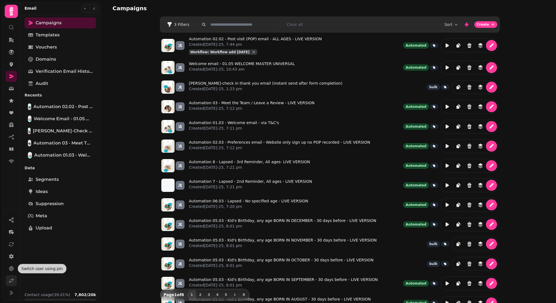
click at [11, 280] on icon at bounding box center [11, 281] width 4 height 4
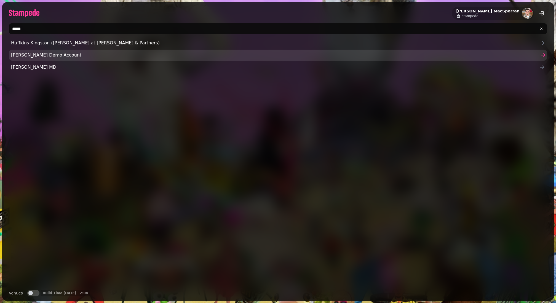
type input "*****"
click at [33, 54] on span "[PERSON_NAME] Demo Account" at bounding box center [275, 55] width 529 height 7
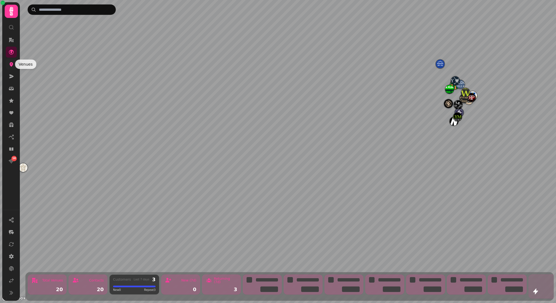
click at [12, 66] on icon at bounding box center [12, 65] width 6 height 6
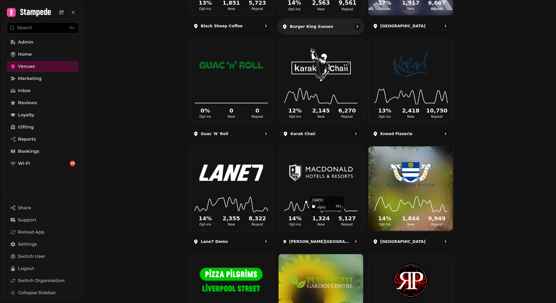
scroll to position [347, 0]
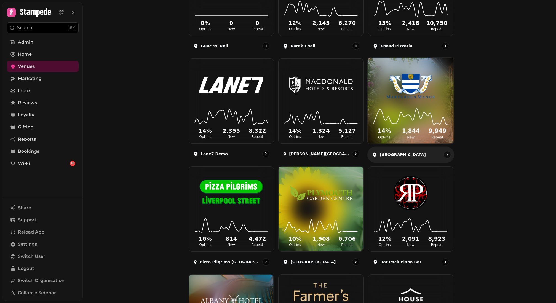
click at [431, 88] on img at bounding box center [411, 85] width 65 height 36
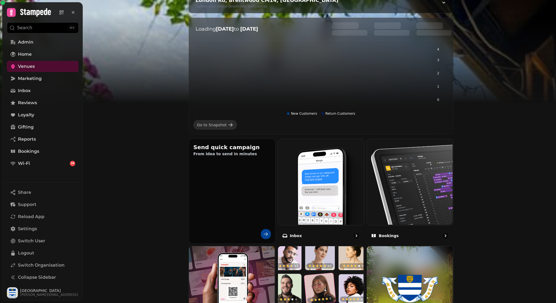
scroll to position [256, 0]
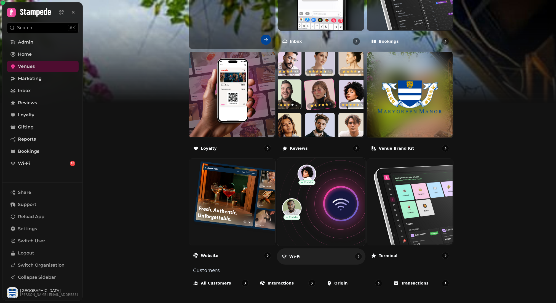
click at [319, 203] on img at bounding box center [321, 202] width 88 height 88
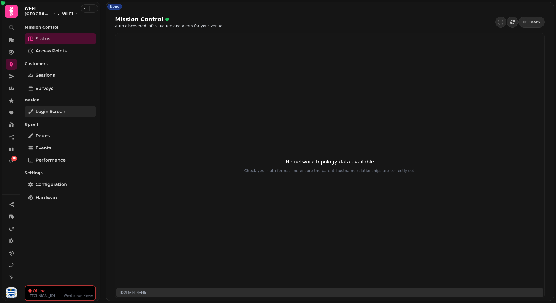
click at [70, 112] on link "Login screen" at bounding box center [60, 111] width 71 height 11
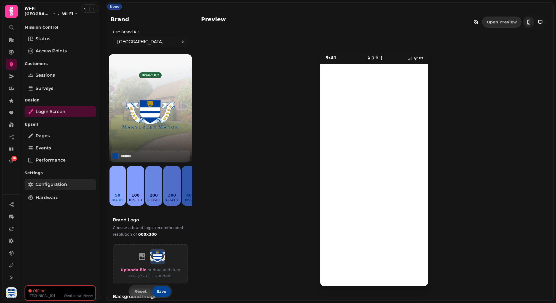
click at [42, 183] on span "Configuration" at bounding box center [51, 184] width 31 height 7
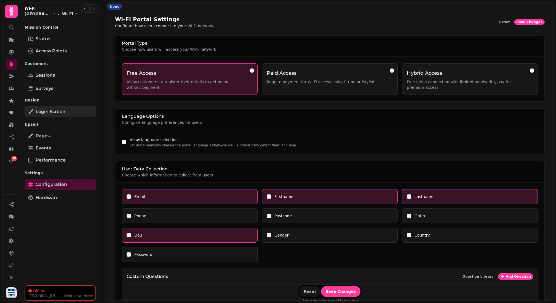
click at [67, 113] on link "Login screen" at bounding box center [60, 111] width 71 height 11
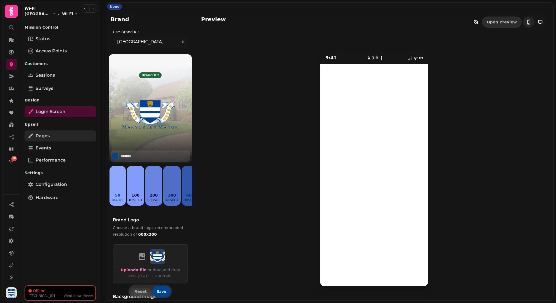
click at [43, 135] on span "Pages" at bounding box center [43, 136] width 14 height 7
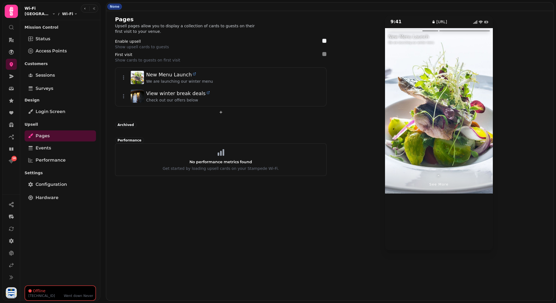
click at [477, 100] on div at bounding box center [466, 111] width 54 height 166
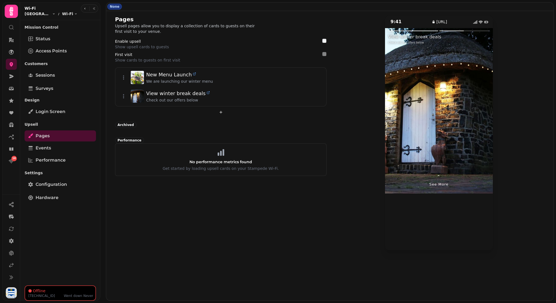
click at [438, 180] on span "⌃" at bounding box center [439, 177] width 5 height 7
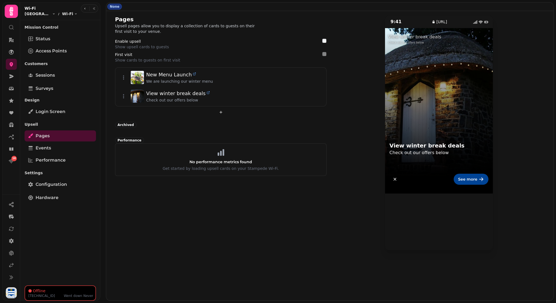
click at [446, 94] on div "View winter break deals Check out our offers below See more" at bounding box center [439, 111] width 108 height 166
click at [55, 73] on link "Sessions" at bounding box center [60, 75] width 71 height 11
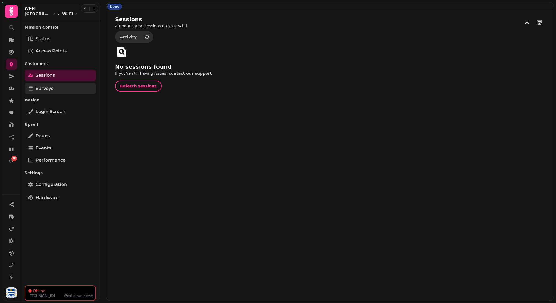
click at [58, 90] on link "Surveys" at bounding box center [60, 88] width 71 height 11
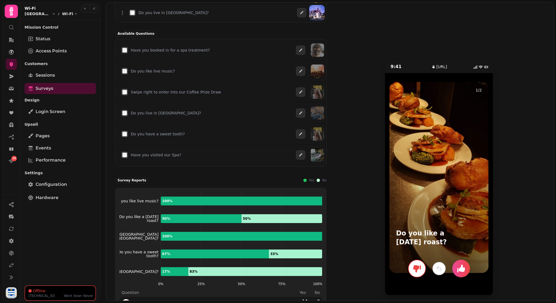
scroll to position [60, 0]
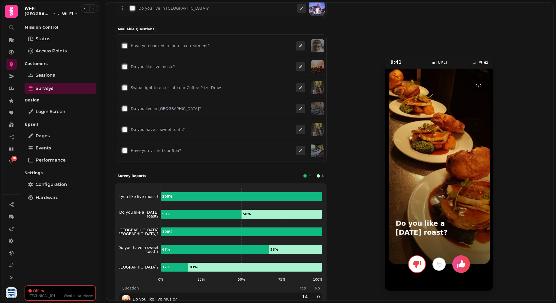
drag, startPoint x: 440, startPoint y: 220, endPoint x: 440, endPoint y: 212, distance: 7.7
click at [440, 212] on div at bounding box center [439, 166] width 101 height 195
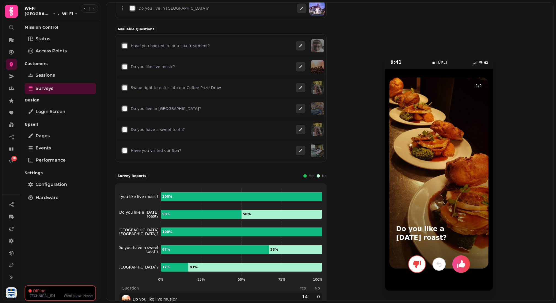
scroll to position [85, 0]
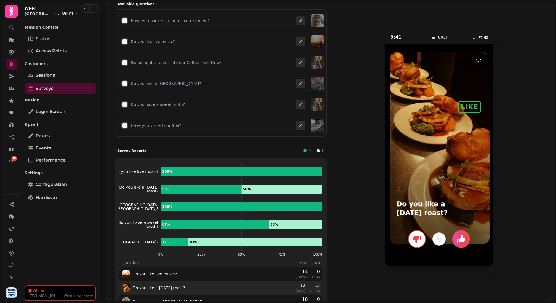
drag, startPoint x: 419, startPoint y: 183, endPoint x: 556, endPoint y: 183, distance: 137.2
click at [556, 183] on div "None Survey A list of questions about your organization that can be included in…" at bounding box center [330, 151] width 453 height 303
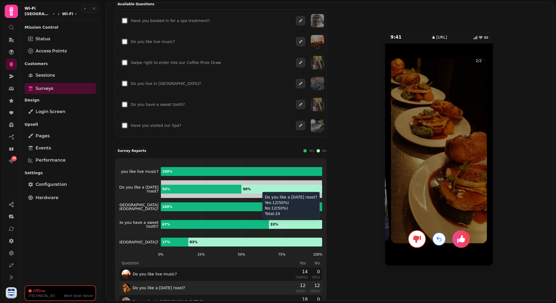
drag, startPoint x: 468, startPoint y: 181, endPoint x: 243, endPoint y: 200, distance: 226.3
click at [243, 200] on div "Do you like a sunday roast? Do you live in London? Available Questions Have you…" at bounding box center [330, 148] width 430 height 385
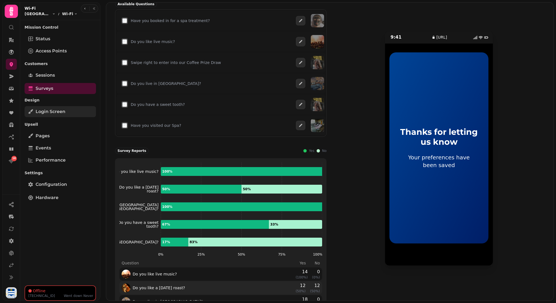
click at [68, 111] on link "Login screen" at bounding box center [60, 111] width 71 height 11
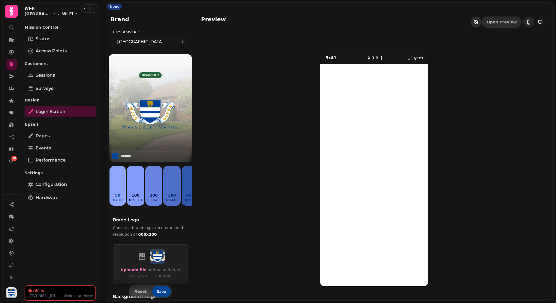
click at [479, 22] on icon "button" at bounding box center [476, 22] width 4 height 4
click at [479, 22] on icon "button" at bounding box center [477, 22] width 6 height 6
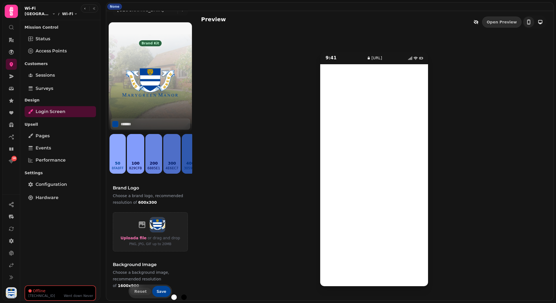
scroll to position [35, 0]
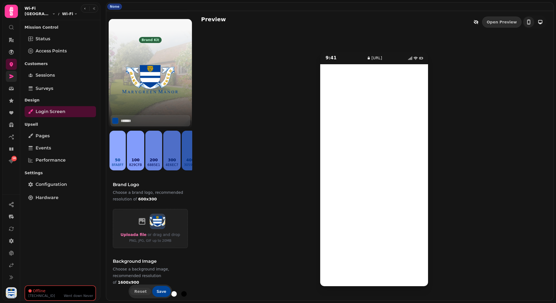
click at [7, 75] on link at bounding box center [11, 76] width 11 height 11
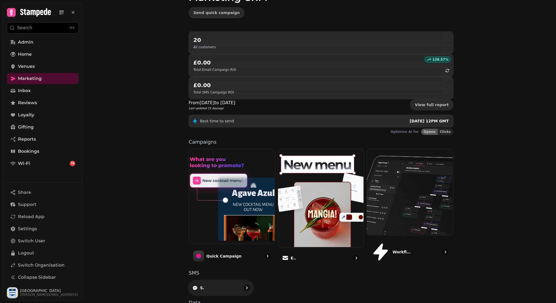
scroll to position [40, 0]
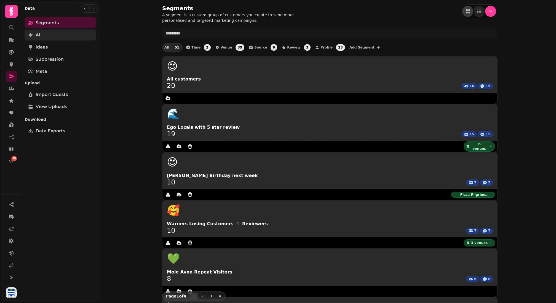
click at [61, 38] on link "AI" at bounding box center [60, 35] width 71 height 11
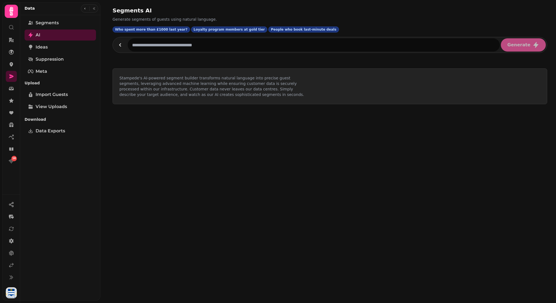
click at [148, 48] on input "text" at bounding box center [314, 44] width 372 height 13
type input "**********"
click at [501, 38] on button "Generate" at bounding box center [523, 44] width 45 height 13
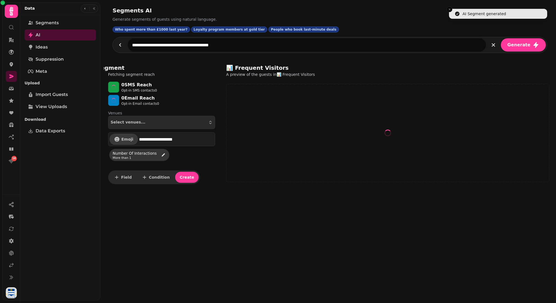
select select "**"
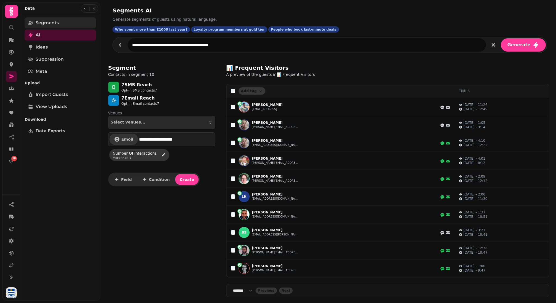
click at [52, 22] on span "Segments" at bounding box center [47, 23] width 23 height 7
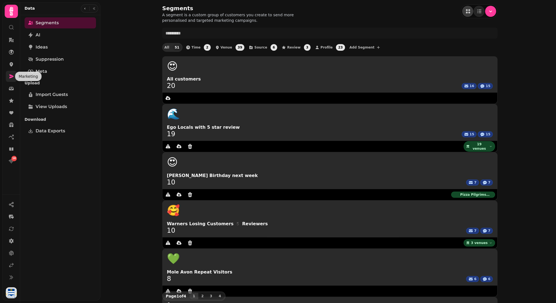
click at [12, 77] on icon at bounding box center [11, 77] width 4 height 4
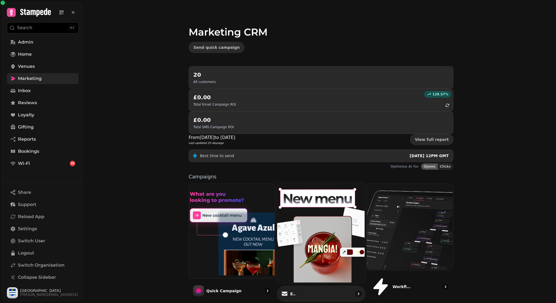
click at [325, 188] on img at bounding box center [321, 232] width 88 height 100
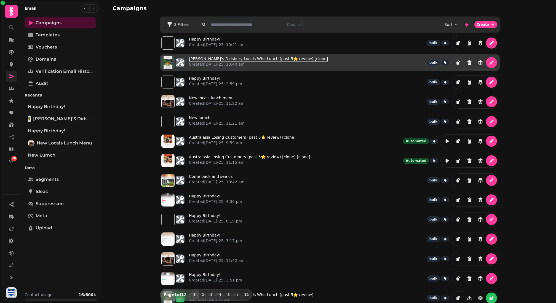
click at [223, 59] on link "Albert's Didsbury Locals Who Lunch (past 5⭐️ review) [clone] Created 26th Aug-2…" at bounding box center [258, 62] width 139 height 13
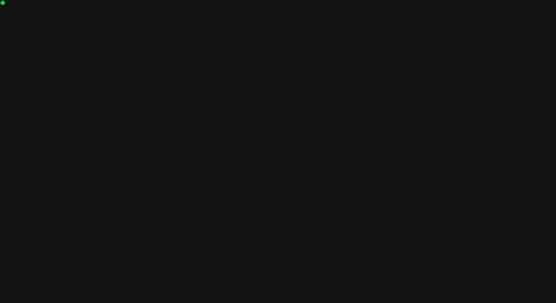
select select "**********"
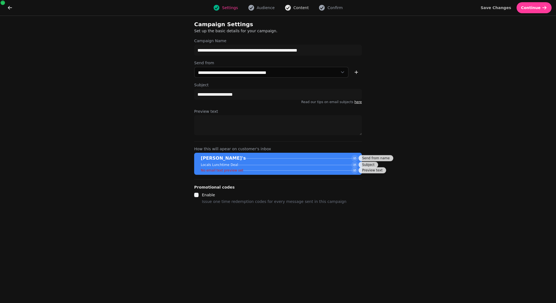
click at [292, 9] on button "Content" at bounding box center [296, 7] width 31 height 7
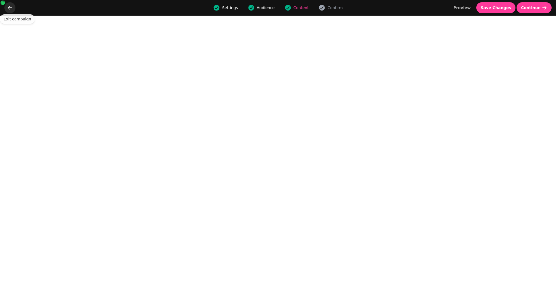
click at [9, 9] on icon "go back" at bounding box center [10, 8] width 6 height 6
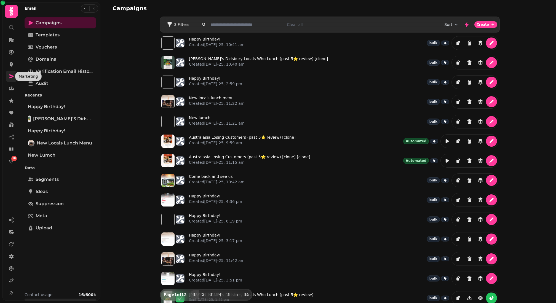
click at [14, 75] on icon at bounding box center [12, 77] width 6 height 6
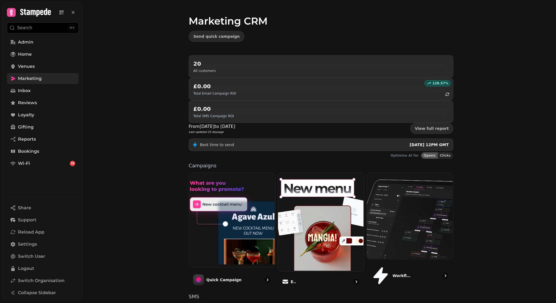
scroll to position [9, 0]
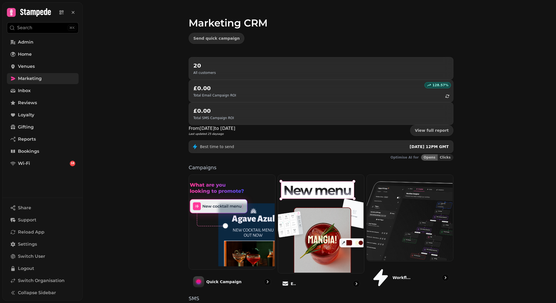
click at [49, 79] on link "Marketing" at bounding box center [43, 78] width 72 height 11
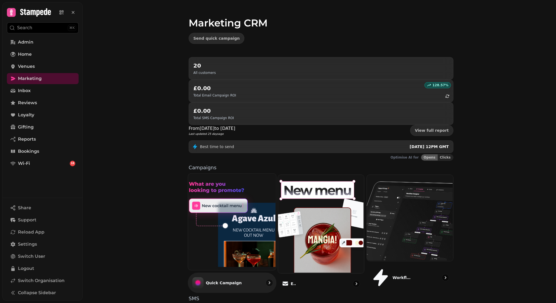
click at [227, 173] on img at bounding box center [232, 221] width 88 height 96
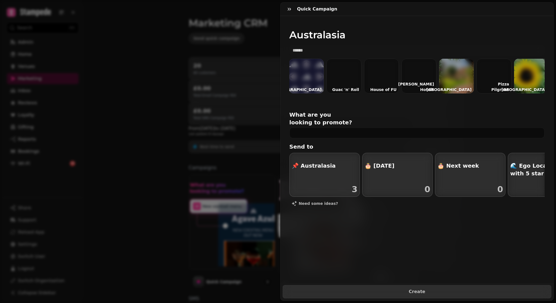
scroll to position [0, 212]
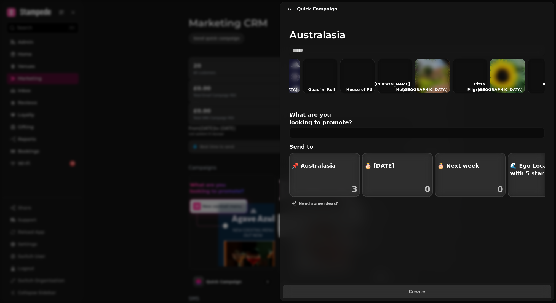
click at [439, 77] on div at bounding box center [432, 76] width 35 height 35
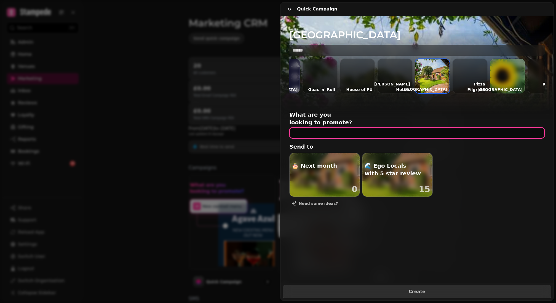
click at [318, 128] on input "text" at bounding box center [417, 133] width 256 height 11
type input "**********"
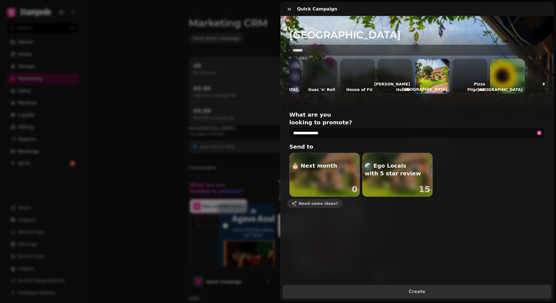
click at [319, 202] on span "Need some ideas?" at bounding box center [318, 204] width 39 height 4
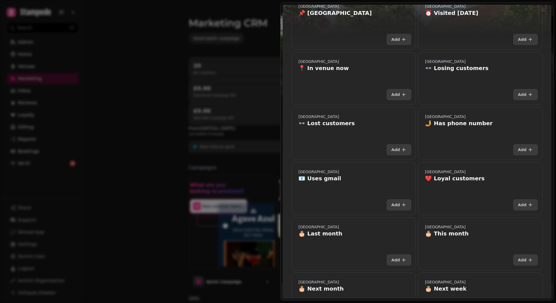
scroll to position [195, 0]
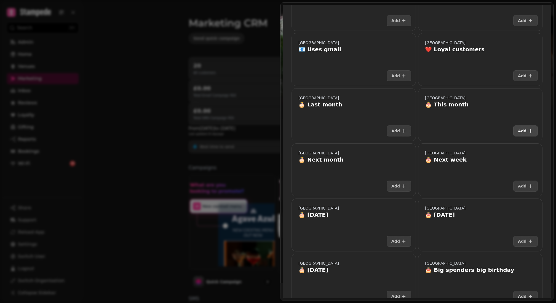
click at [528, 129] on icon "button" at bounding box center [531, 131] width 6 height 6
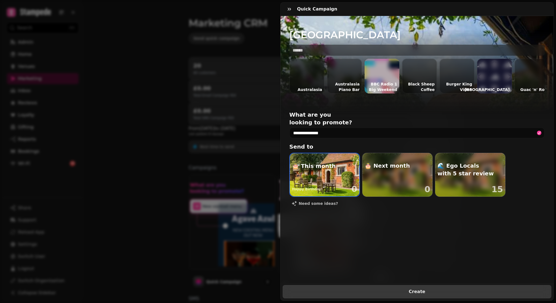
click at [426, 294] on span "Create" at bounding box center [417, 292] width 255 height 4
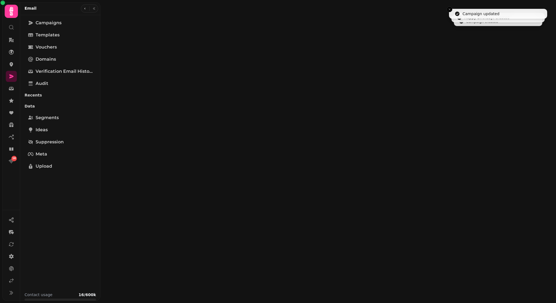
select select "**********"
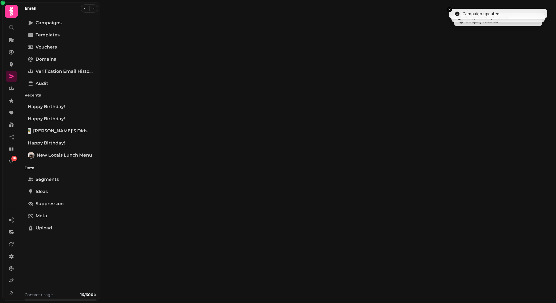
type input "**********"
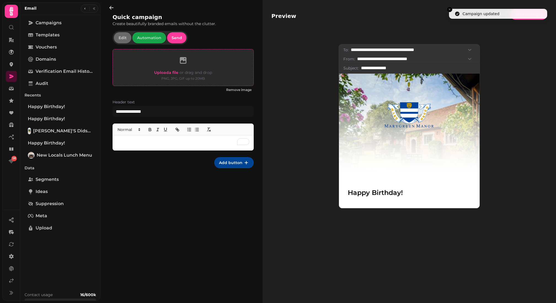
click at [171, 72] on span "Upload a file" at bounding box center [166, 72] width 24 height 5
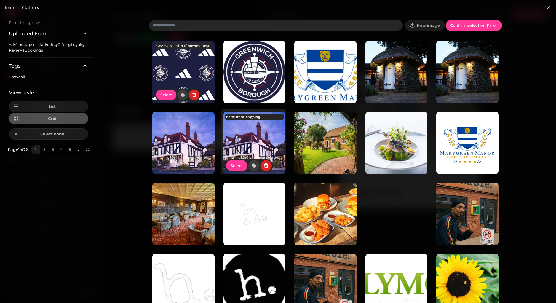
scroll to position [50, 0]
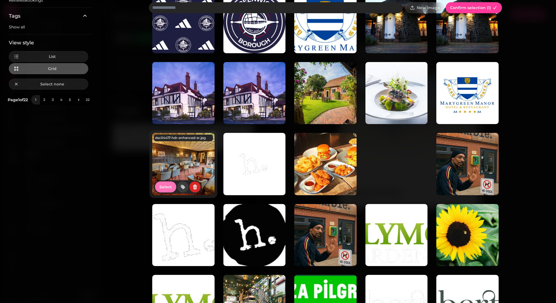
click at [166, 186] on span "Select" at bounding box center [166, 187] width 12 height 4
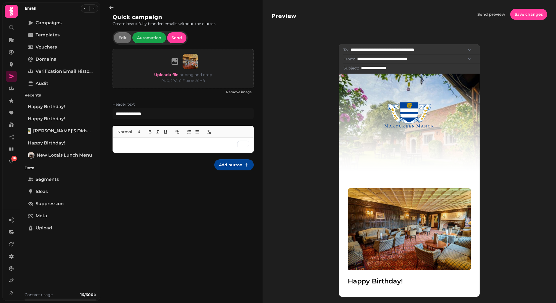
click at [185, 145] on p "To enrich screen reader interactions, please activate Accessibility in Grammarl…" at bounding box center [183, 145] width 132 height 6
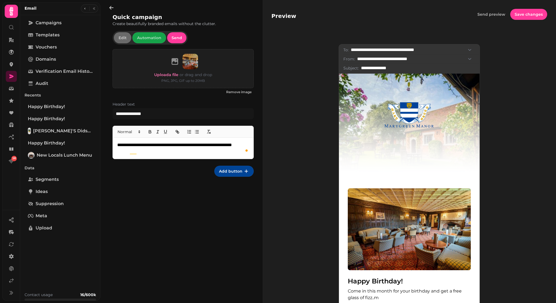
click at [144, 153] on p "**********" at bounding box center [183, 148] width 132 height 12
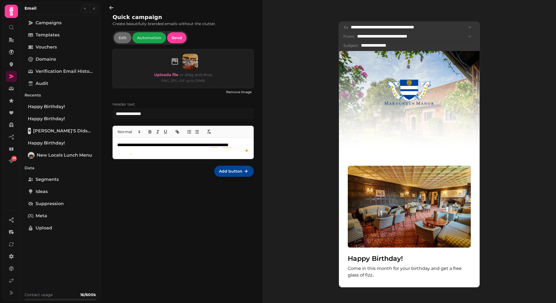
scroll to position [27, 0]
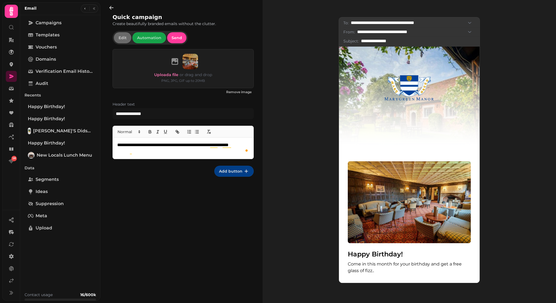
click at [244, 171] on icon "button" at bounding box center [247, 172] width 6 height 6
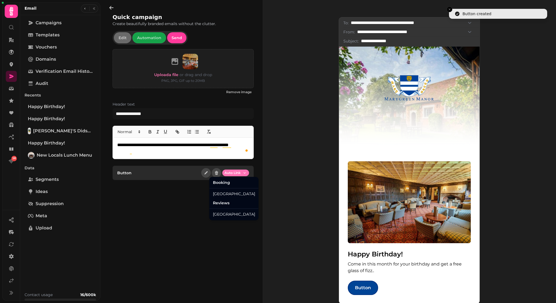
click at [243, 171] on html "**********" at bounding box center [278, 151] width 556 height 303
click at [242, 197] on div "Marygreen Manor Hotel" at bounding box center [234, 194] width 47 height 9
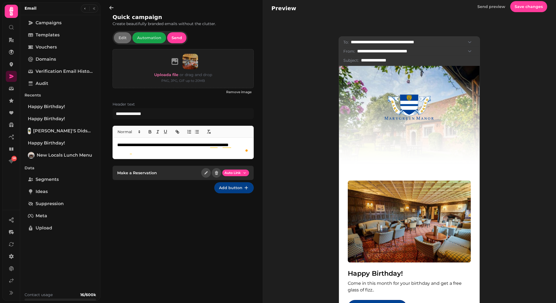
scroll to position [0, 0]
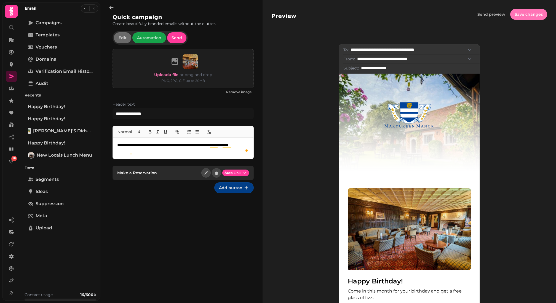
click at [521, 13] on span "Save changes" at bounding box center [529, 14] width 28 height 4
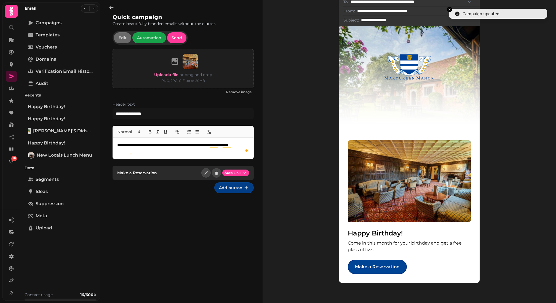
scroll to position [47, 0]
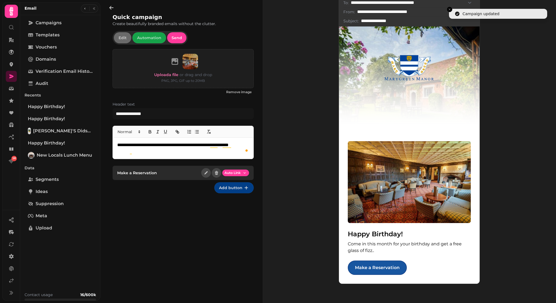
click at [383, 269] on link "Make a Reservation" at bounding box center [377, 268] width 59 height 14
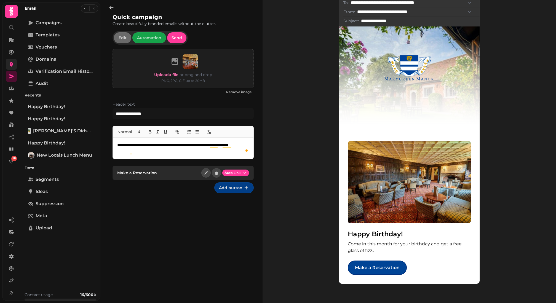
click at [7, 63] on link at bounding box center [11, 64] width 11 height 11
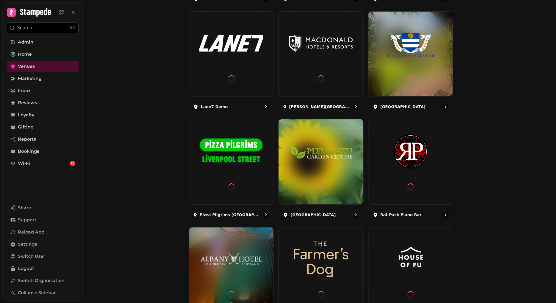
scroll to position [354, 0]
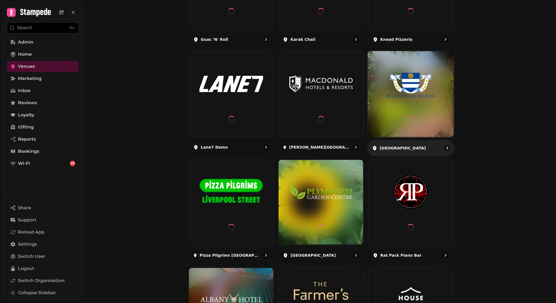
click at [399, 106] on div at bounding box center [411, 94] width 86 height 86
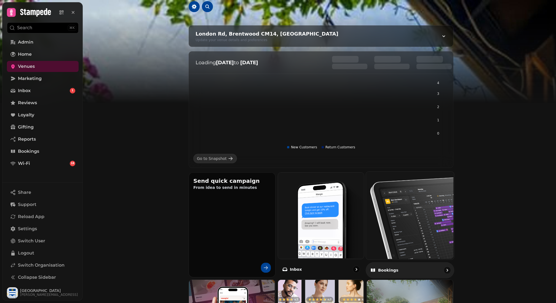
scroll to position [137, 0]
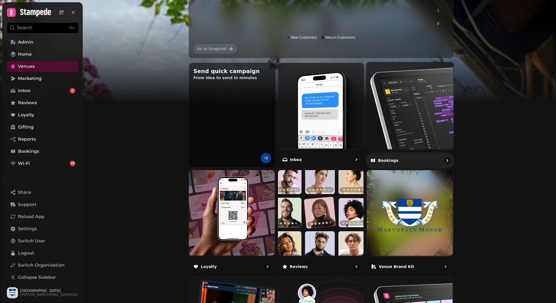
click at [390, 119] on img at bounding box center [410, 105] width 88 height 88
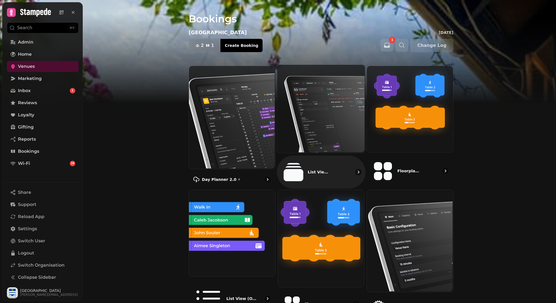
click at [327, 111] on img at bounding box center [321, 108] width 88 height 89
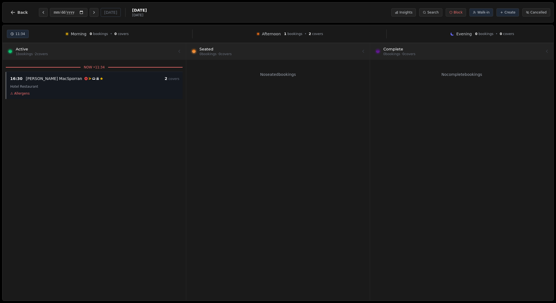
click at [109, 85] on div "Hotel Restaurant" at bounding box center [94, 86] width 169 height 7
select select "****"
select select "*"
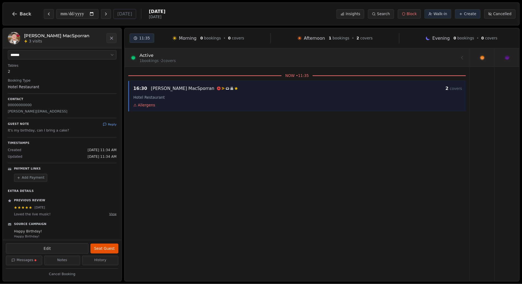
scroll to position [61, 0]
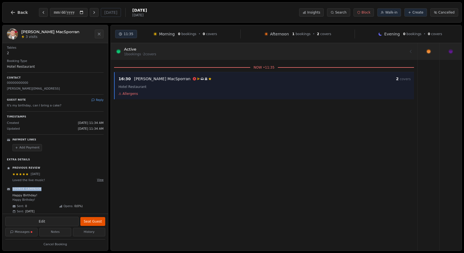
drag, startPoint x: 7, startPoint y: 187, endPoint x: 39, endPoint y: 187, distance: 32.0
click at [39, 187] on div "Source Campaign" at bounding box center [55, 189] width 97 height 4
click at [35, 197] on p "Happy Birthday!" at bounding box center [57, 199] width 91 height 4
click at [33, 197] on p "Happy Birthday!" at bounding box center [57, 199] width 91 height 4
click at [102, 177] on button "View" at bounding box center [100, 179] width 7 height 4
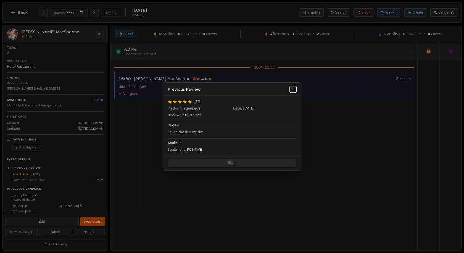
click at [228, 162] on button "Close" at bounding box center [232, 162] width 129 height 8
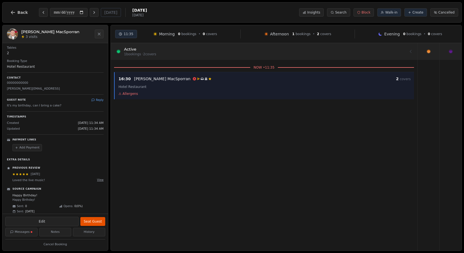
click at [23, 184] on div "Payment Links Add Payment Extra Details Previous Review Jun 4, 2025 Loved the l…" at bounding box center [55, 173] width 97 height 79
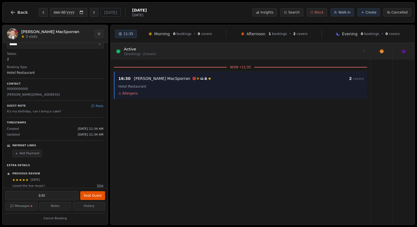
scroll to position [89, 0]
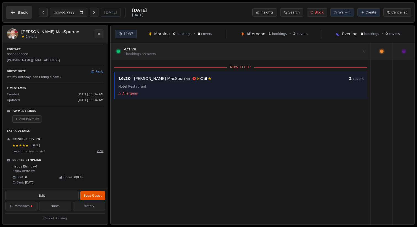
click at [15, 12] on icon "button" at bounding box center [13, 12] width 4 height 4
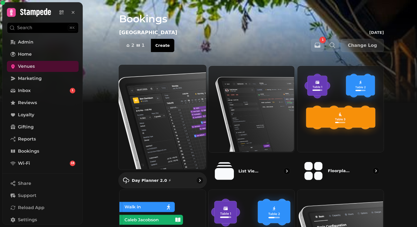
click at [160, 120] on img at bounding box center [162, 116] width 88 height 105
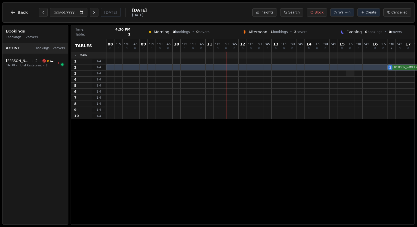
scroll to position [0, 1]
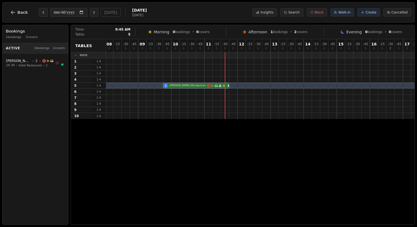
drag, startPoint x: 402, startPoint y: 68, endPoint x: 180, endPoint y: 86, distance: 223.5
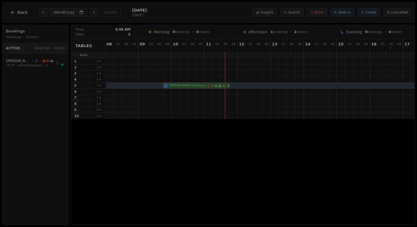
click at [180, 86] on div "08 0 : 15 0 : 30 0 : 45 0 09 0 : 15 0 : 30 0 : 45 0 10 0 : 15 0 : 30 0 : 45 0 1…" at bounding box center [370, 79] width 530 height 80
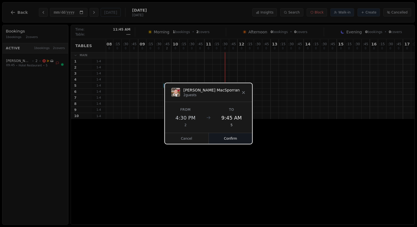
click at [232, 139] on button "Confirm" at bounding box center [231, 138] width 44 height 11
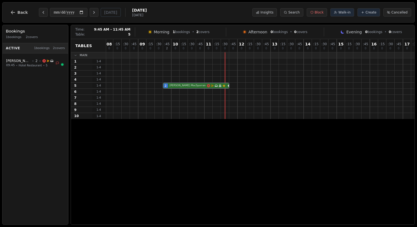
click at [195, 87] on div "2 Lewis MacSporran Email campaign booking Has conversation thread Birthday cele…" at bounding box center [370, 86] width 530 height 6
select select "****"
select select "*"
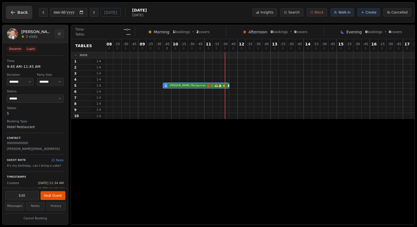
click at [19, 14] on span "Back" at bounding box center [22, 12] width 10 height 4
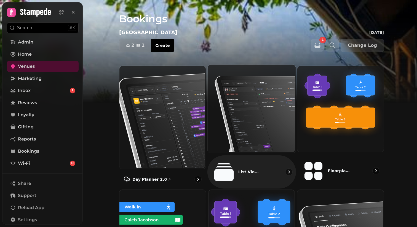
scroll to position [68, 0]
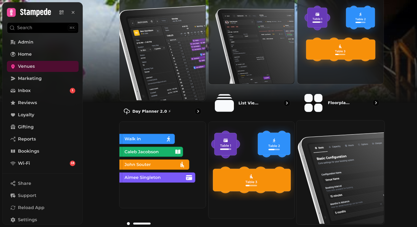
click at [347, 161] on img at bounding box center [340, 172] width 88 height 104
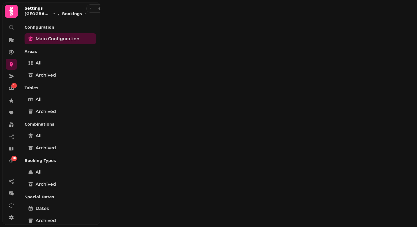
select select "**********"
select select "*"
select select "***"
select select "**********"
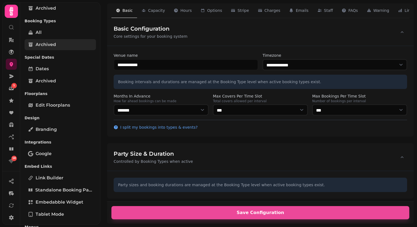
scroll to position [146, 0]
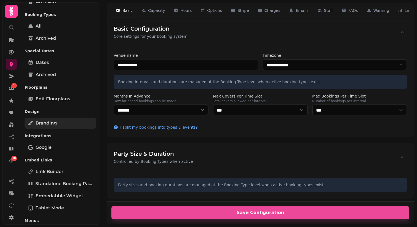
click at [51, 126] on span "Branding" at bounding box center [46, 123] width 21 height 7
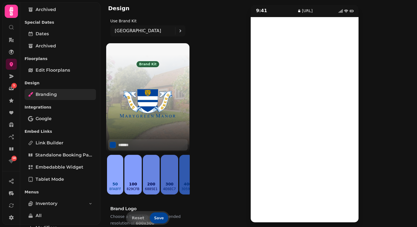
scroll to position [175, 0]
click at [12, 75] on icon at bounding box center [11, 77] width 4 height 4
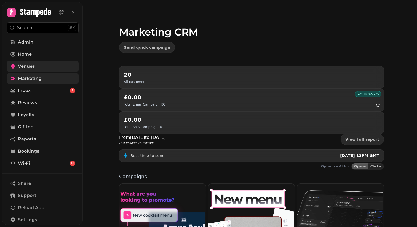
click at [41, 68] on link "Venues" at bounding box center [43, 66] width 72 height 11
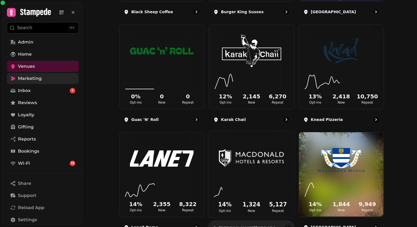
scroll to position [275, 0]
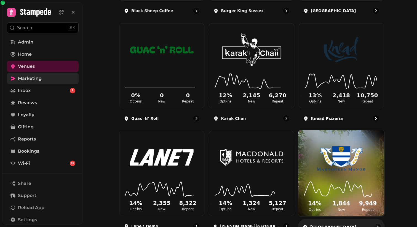
click at [334, 171] on img at bounding box center [341, 157] width 65 height 36
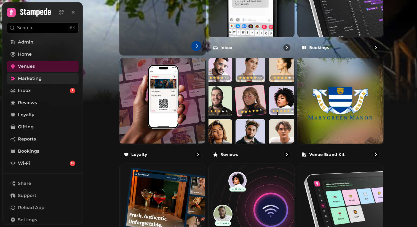
scroll to position [242, 0]
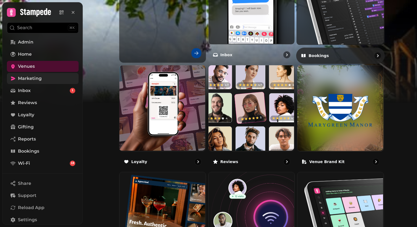
click at [327, 35] on img at bounding box center [340, 0] width 88 height 88
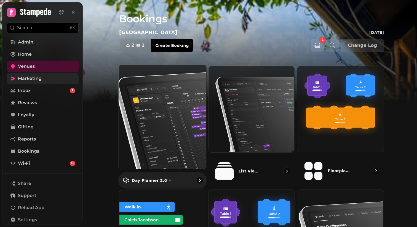
click at [158, 104] on img at bounding box center [162, 116] width 88 height 105
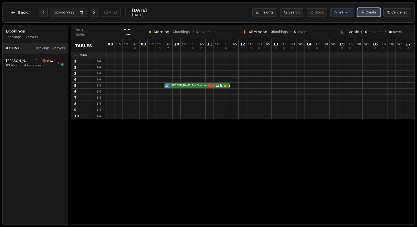
click at [373, 12] on span "Create" at bounding box center [371, 12] width 11 height 4
select select "****"
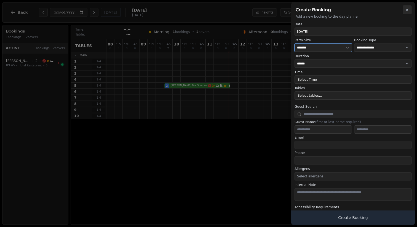
click at [314, 48] on select "* ***** * ****** * ****** * ****** * ****** * ****** * ****** * ****** * ******…" at bounding box center [323, 48] width 57 height 8
select select "*"
click at [369, 46] on select "**********" at bounding box center [382, 48] width 57 height 8
select select "**********"
click at [317, 81] on button "Select Time" at bounding box center [353, 80] width 117 height 8
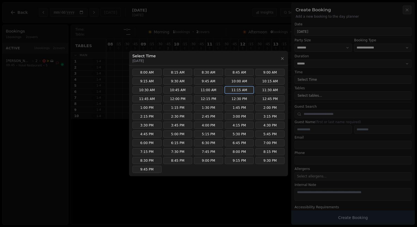
click at [237, 92] on button "11:15 AM" at bounding box center [239, 90] width 29 height 7
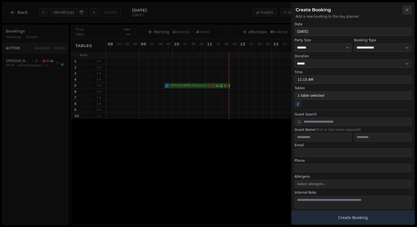
click at [307, 98] on button "1 table selected" at bounding box center [353, 96] width 117 height 8
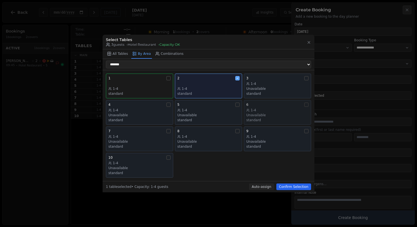
click at [266, 108] on div "6 1-4 Unavailable standard" at bounding box center [277, 113] width 62 height 20
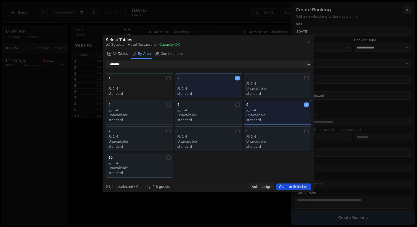
click at [298, 188] on button "Confirm Selection" at bounding box center [294, 187] width 35 height 7
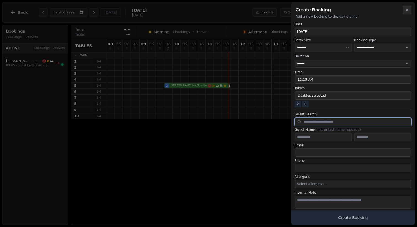
click at [322, 121] on input "text" at bounding box center [353, 122] width 117 height 8
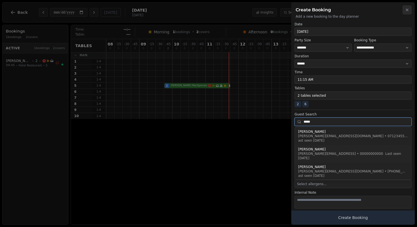
type input "*****"
click at [341, 152] on div "lewis.macsporran@stampede.ai • 00000000000 Last seen Aug 26, 2025" at bounding box center [353, 156] width 110 height 9
type input "*****"
type input "**********"
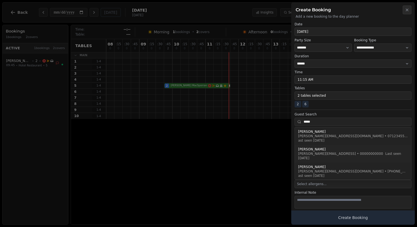
type input "**********"
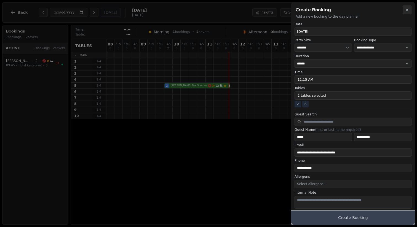
click at [357, 217] on button "Create Booking" at bounding box center [353, 218] width 124 height 14
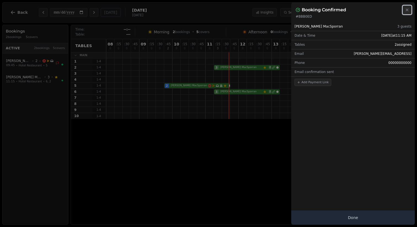
click at [409, 8] on icon "button" at bounding box center [407, 10] width 4 height 4
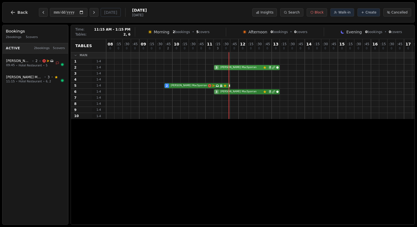
click at [250, 68] on div "3 Lewis MacSporran Customer has left a review 2" at bounding box center [371, 68] width 530 height 6
select select "****"
select select "*"
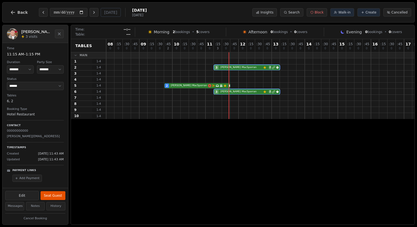
scroll to position [29, 0]
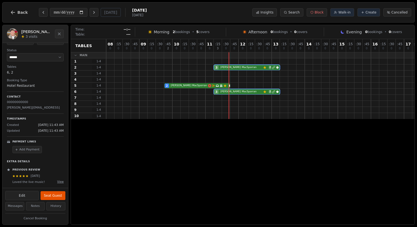
click at [25, 150] on button "Add Payment" at bounding box center [27, 149] width 30 height 7
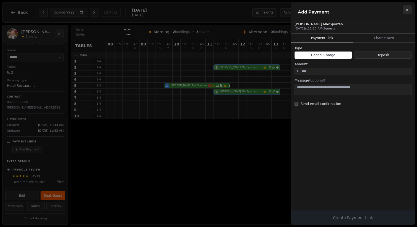
click at [377, 33] on div "Lewis MacSporran Tue, Aug 26 at 11:15 AM · 3 guests" at bounding box center [353, 27] width 124 height 14
click at [377, 37] on button "Charge Now" at bounding box center [384, 38] width 62 height 9
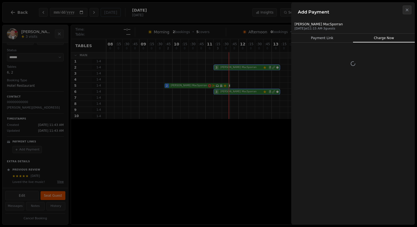
click at [328, 39] on button "Payment Link" at bounding box center [322, 38] width 62 height 9
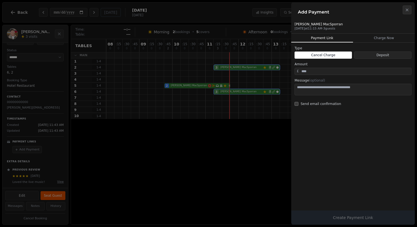
click at [385, 57] on button "Deposit" at bounding box center [382, 55] width 57 height 7
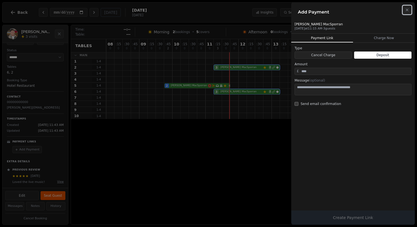
click at [405, 9] on icon "button" at bounding box center [407, 10] width 4 height 4
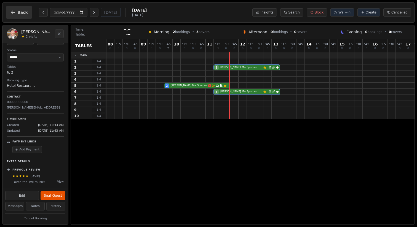
click at [12, 14] on icon "button" at bounding box center [13, 12] width 4 height 4
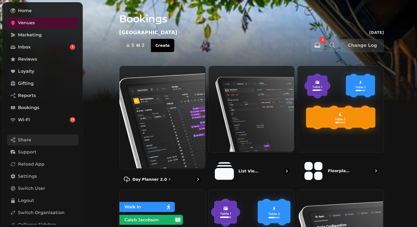
scroll to position [67, 0]
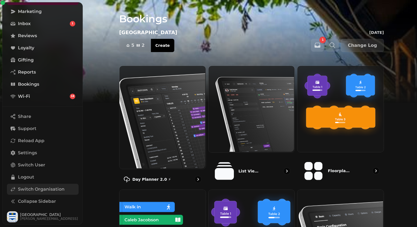
click at [26, 187] on span "Switch Organisation" at bounding box center [41, 189] width 47 height 7
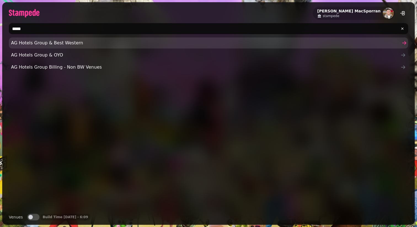
type input "*****"
click at [52, 44] on span "AG Hotels Group & Best Western" at bounding box center [206, 43] width 390 height 7
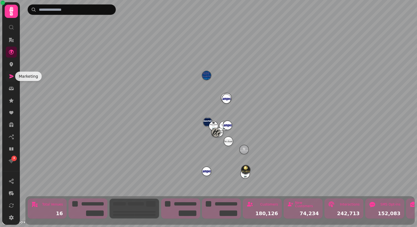
click at [13, 78] on icon at bounding box center [12, 77] width 6 height 6
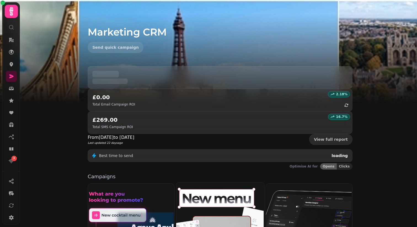
scroll to position [68, 0]
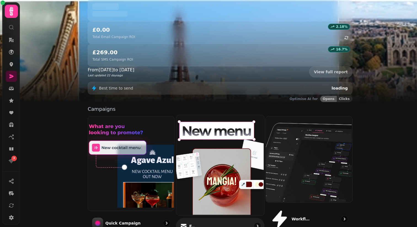
click at [214, 136] on img at bounding box center [220, 165] width 88 height 100
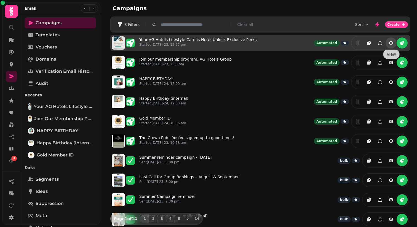
click at [394, 42] on icon "view" at bounding box center [392, 43] width 6 height 6
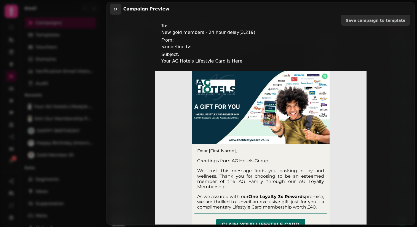
click at [113, 8] on icon "button" at bounding box center [116, 9] width 6 height 6
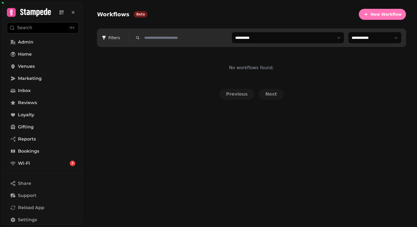
click at [391, 13] on span "New Workflow" at bounding box center [386, 14] width 31 height 4
select select "***"
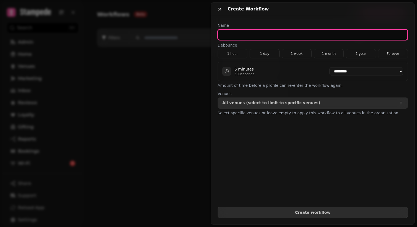
click at [233, 36] on input "text" at bounding box center [313, 34] width 190 height 11
type input "*"
click at [223, 35] on input "**********" at bounding box center [313, 34] width 190 height 11
click at [231, 36] on input "**********" at bounding box center [313, 34] width 190 height 11
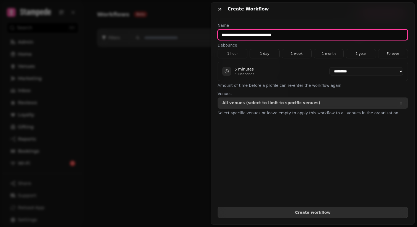
click at [250, 35] on input "**********" at bounding box center [313, 34] width 190 height 11
click at [305, 34] on input "**********" at bounding box center [313, 34] width 190 height 11
type input "**********"
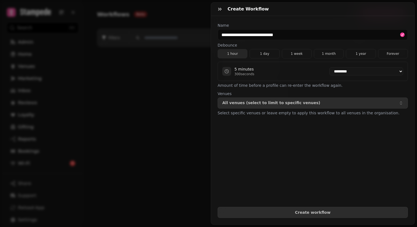
click at [236, 53] on button "1 hour" at bounding box center [233, 53] width 30 height 9
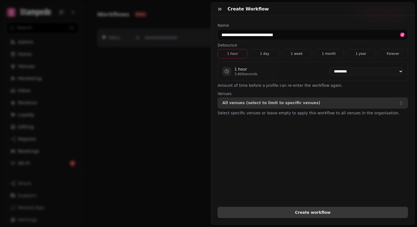
click at [308, 211] on span "Create workflow" at bounding box center [312, 213] width 181 height 4
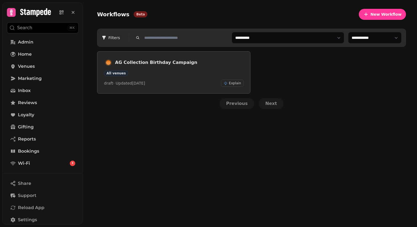
click at [189, 79] on div "AG Collection Birthday Campaign All venues draft · Updated [DATE] Explain" at bounding box center [174, 72] width 140 height 29
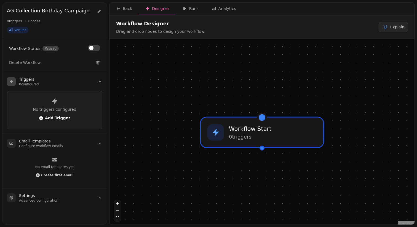
click at [47, 118] on span "Add Trigger" at bounding box center [54, 118] width 31 height 4
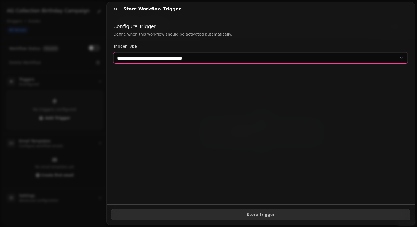
click at [215, 55] on select "**********" at bounding box center [260, 57] width 295 height 11
select select "**********"
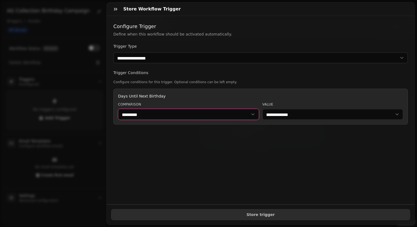
click at [163, 118] on select "********* ******" at bounding box center [188, 114] width 141 height 11
select select "******"
click at [285, 112] on select "**********" at bounding box center [332, 114] width 141 height 11
select select "**"
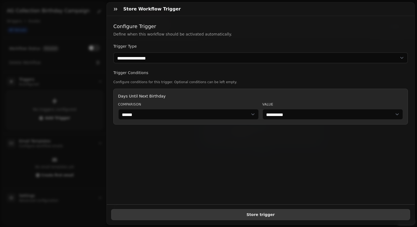
click at [253, 216] on span "Store trigger" at bounding box center [261, 215] width 290 height 4
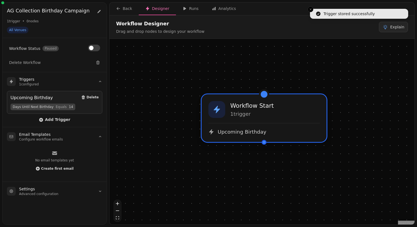
drag, startPoint x: 253, startPoint y: 156, endPoint x: 253, endPoint y: 95, distance: 60.7
click at [253, 129] on span "Upcoming Birthday" at bounding box center [242, 132] width 49 height 7
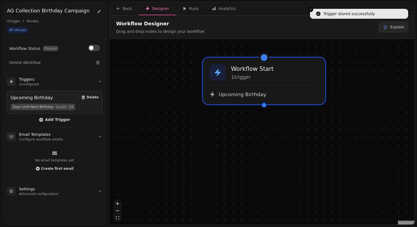
click at [264, 105] on div at bounding box center [264, 105] width 5 height 5
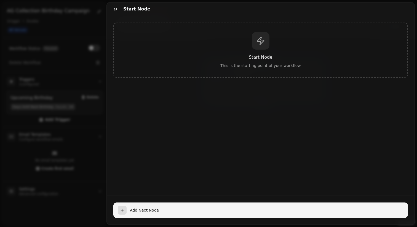
click at [116, 210] on button "Add Next Node" at bounding box center [260, 210] width 295 height 15
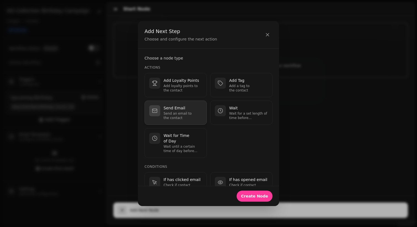
click at [186, 113] on p "Send an email to the contact" at bounding box center [183, 115] width 39 height 9
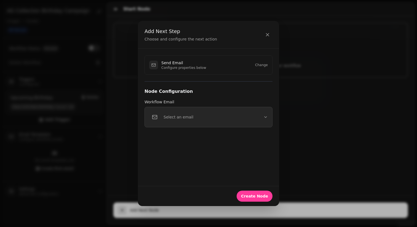
click at [186, 113] on div "Select an email" at bounding box center [171, 117] width 44 height 11
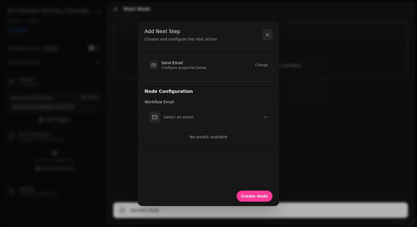
click at [267, 38] on button "button" at bounding box center [268, 34] width 10 height 11
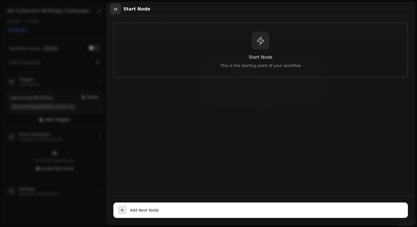
click at [114, 7] on icon "button" at bounding box center [116, 9] width 6 height 6
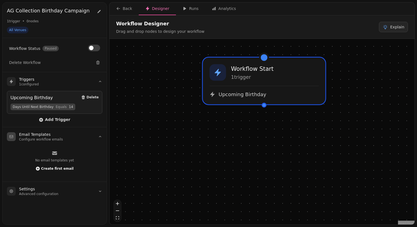
click at [56, 168] on span "Create first email" at bounding box center [57, 168] width 33 height 3
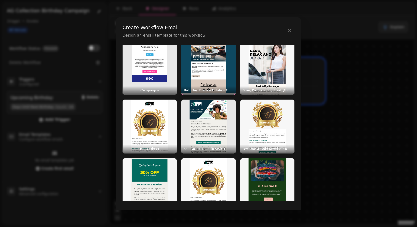
scroll to position [102, 0]
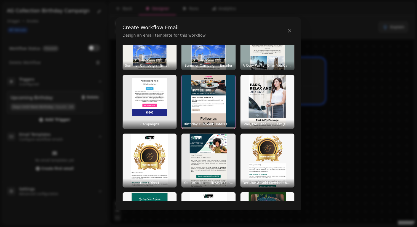
click at [209, 102] on img "button" at bounding box center [209, 102] width 54 height 54
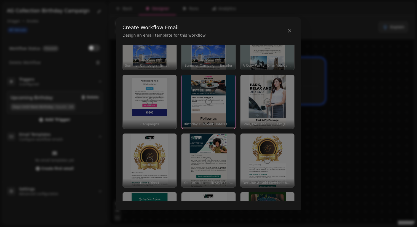
scroll to position [0, 0]
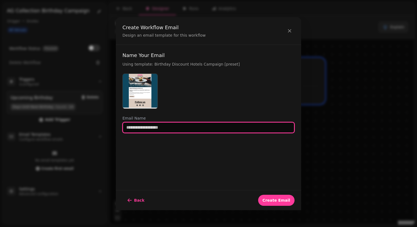
click at [155, 130] on input "text" at bounding box center [209, 127] width 172 height 11
type input "**********"
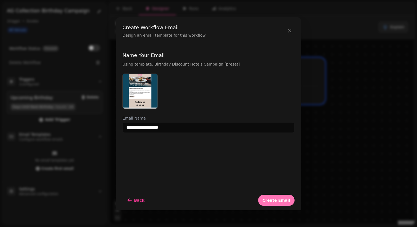
click at [273, 202] on span "Create Email" at bounding box center [277, 201] width 28 height 4
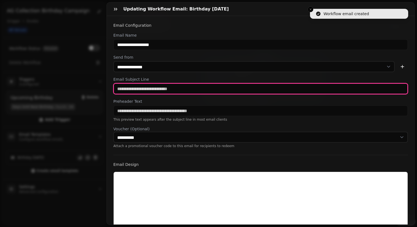
click at [150, 90] on input "text" at bounding box center [260, 88] width 295 height 11
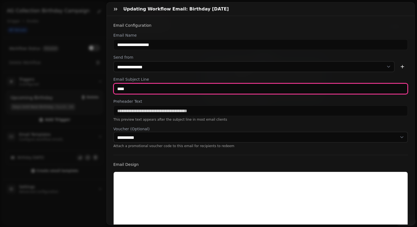
type input "****"
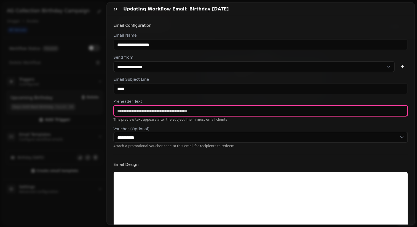
click at [135, 112] on input "text" at bounding box center [260, 110] width 295 height 11
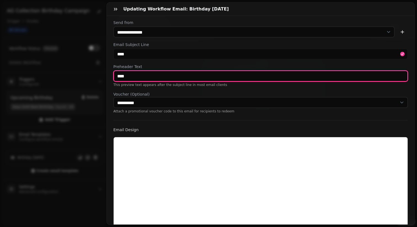
scroll to position [142, 0]
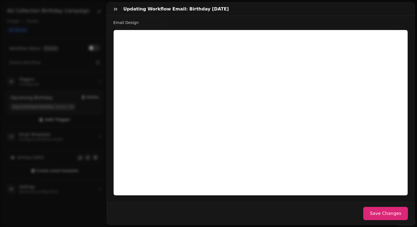
type input "****"
click at [386, 216] on button "Save Changes" at bounding box center [385, 213] width 45 height 13
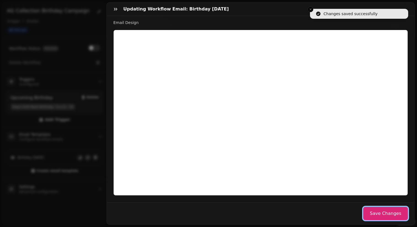
click at [382, 214] on button "Save Changes" at bounding box center [385, 213] width 45 height 13
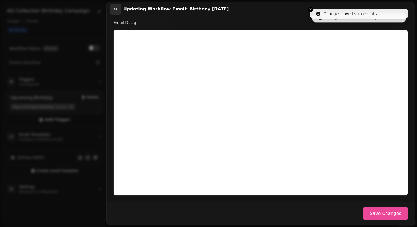
click at [114, 9] on icon "button" at bounding box center [116, 9] width 6 height 6
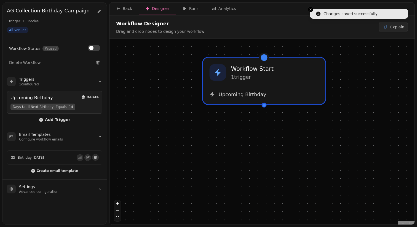
click at [264, 106] on div at bounding box center [264, 105] width 5 height 5
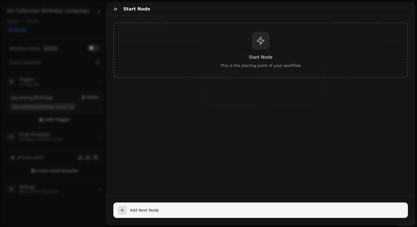
click at [126, 211] on div "button" at bounding box center [122, 210] width 9 height 9
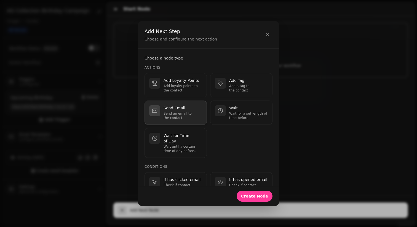
click at [189, 113] on p "Send an email to the contact" at bounding box center [183, 115] width 39 height 9
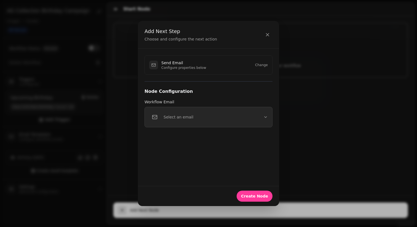
click at [202, 116] on button "Select an email" at bounding box center [209, 117] width 128 height 20
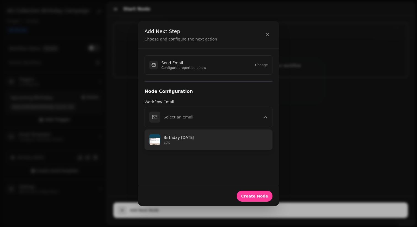
click at [194, 141] on p "Edit" at bounding box center [216, 142] width 104 height 4
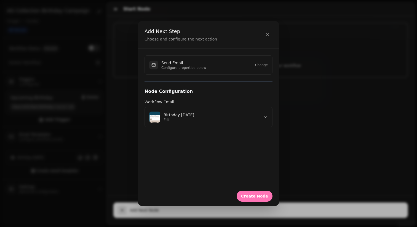
click at [267, 195] on span "Create Node" at bounding box center [254, 197] width 27 height 4
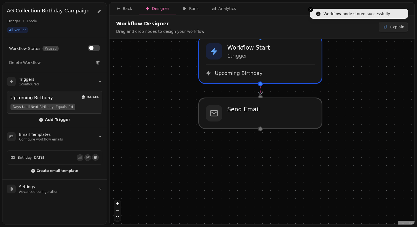
drag, startPoint x: 336, startPoint y: 162, endPoint x: 334, endPoint y: 112, distance: 50.0
click at [334, 112] on div "Workflow Start 1 trigger Upcoming Birthday Send Email" at bounding box center [262, 132] width 305 height 187
click at [261, 130] on div at bounding box center [260, 129] width 5 height 5
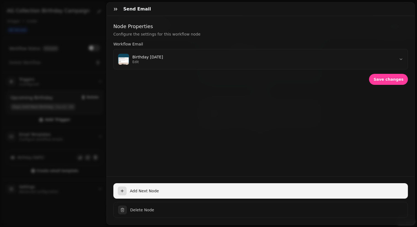
click at [134, 192] on span "Add Next Node" at bounding box center [267, 191] width 274 height 6
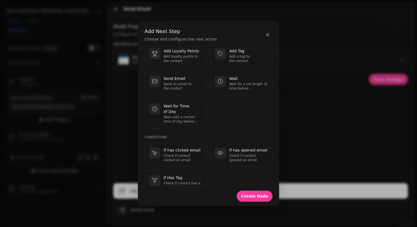
scroll to position [26, 0]
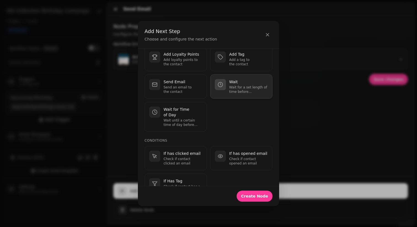
click at [235, 90] on p "Wait for a set length of time before continuing." at bounding box center [248, 89] width 39 height 9
select select "**"
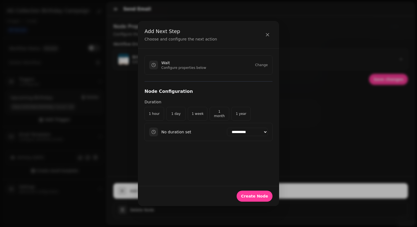
scroll to position [0, 0]
click at [202, 111] on button "1 week" at bounding box center [198, 114] width 20 height 14
click at [253, 195] on span "Create Node" at bounding box center [254, 197] width 27 height 4
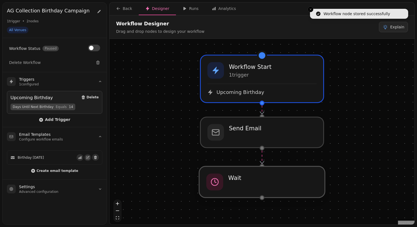
drag, startPoint x: 254, startPoint y: 200, endPoint x: 254, endPoint y: 184, distance: 16.3
click at [254, 184] on div at bounding box center [262, 182] width 126 height 31
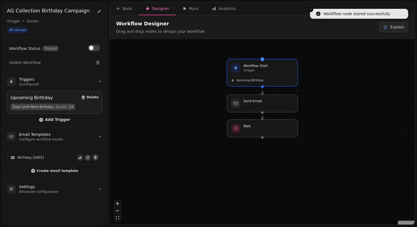
drag, startPoint x: 340, startPoint y: 172, endPoint x: 338, endPoint y: 117, distance: 55.2
click at [338, 117] on div "Workflow Start 1 trigger Upcoming Birthday Send Email Wait" at bounding box center [262, 132] width 305 height 187
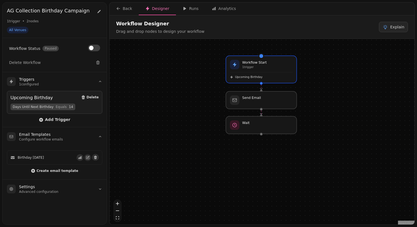
click at [261, 134] on div at bounding box center [261, 134] width 3 height 3
select select "******"
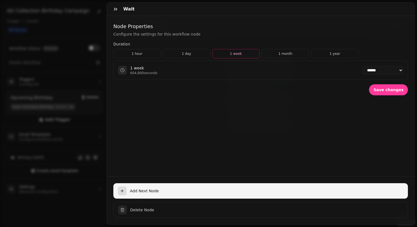
click at [140, 190] on span "Add Next Node" at bounding box center [267, 191] width 274 height 6
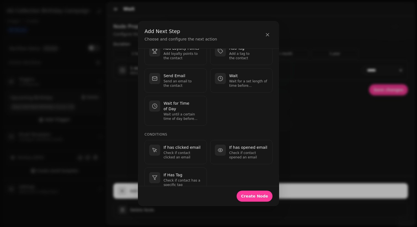
scroll to position [61, 0]
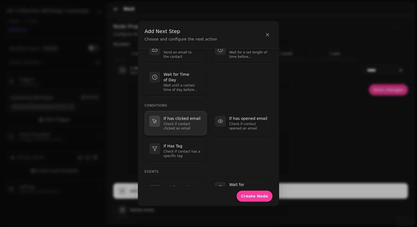
click at [181, 122] on p "Check if contact clicked an email" at bounding box center [183, 126] width 39 height 9
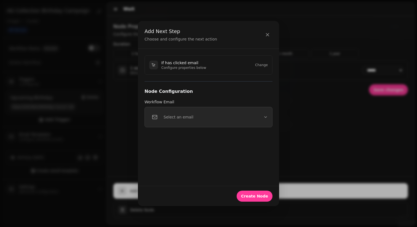
click at [181, 120] on div "Select an email" at bounding box center [171, 117] width 44 height 11
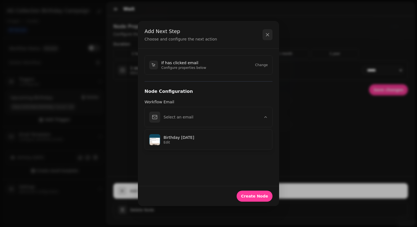
click at [263, 33] on button "button" at bounding box center [268, 34] width 10 height 11
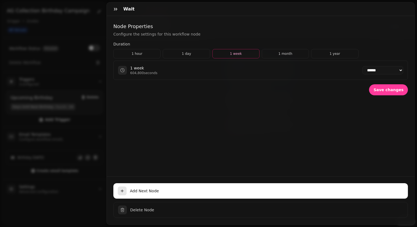
click at [107, 86] on div "**********" at bounding box center [261, 96] width 308 height 161
click at [118, 8] on icon "button" at bounding box center [116, 9] width 6 height 6
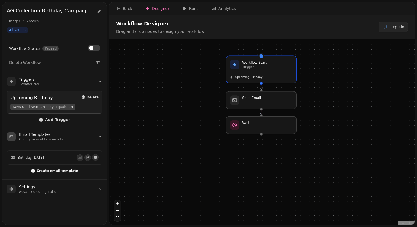
click at [50, 170] on span "Create email template" at bounding box center [57, 170] width 42 height 3
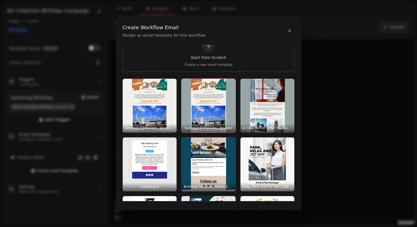
scroll to position [40, 0]
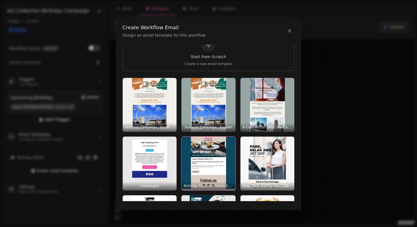
click at [216, 156] on img "button" at bounding box center [209, 164] width 54 height 54
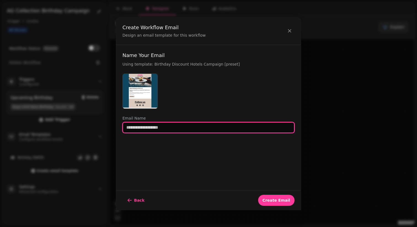
click at [152, 130] on input "text" at bounding box center [209, 127] width 172 height 11
type input "**********"
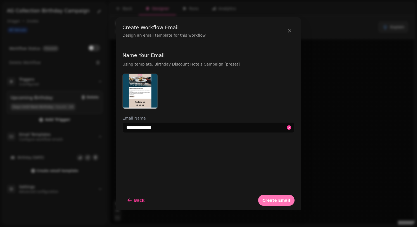
click at [272, 198] on button "Create Email" at bounding box center [276, 200] width 36 height 11
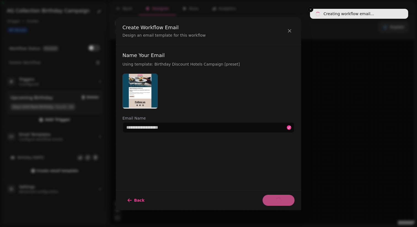
select select "**********"
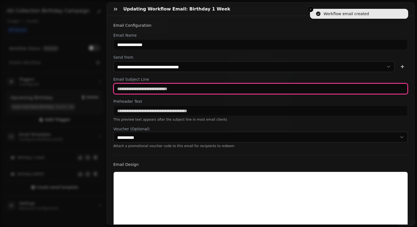
click at [138, 88] on input "text" at bounding box center [260, 88] width 295 height 11
type input "****"
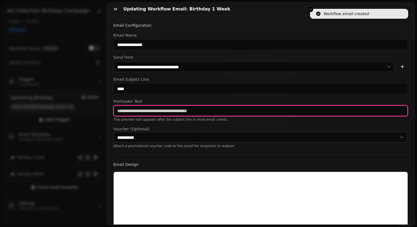
click at [135, 109] on input "text" at bounding box center [260, 110] width 295 height 11
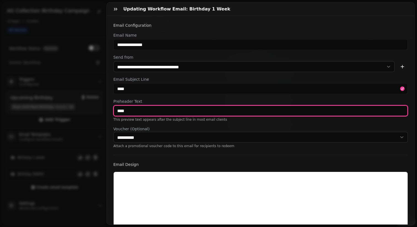
scroll to position [142, 0]
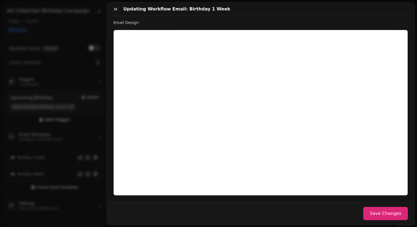
type input "****"
click at [387, 211] on button "Save Changes" at bounding box center [385, 213] width 45 height 13
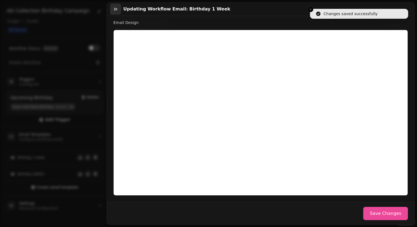
click at [116, 9] on icon "button" at bounding box center [116, 9] width 6 height 6
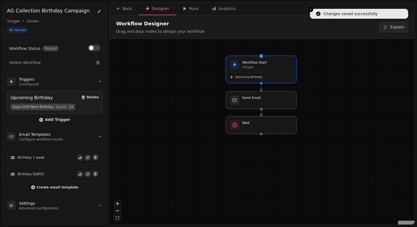
click at [261, 135] on div at bounding box center [261, 134] width 3 height 3
select select "******"
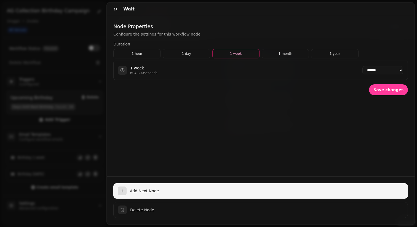
click at [137, 193] on span "Add Next Node" at bounding box center [267, 191] width 274 height 6
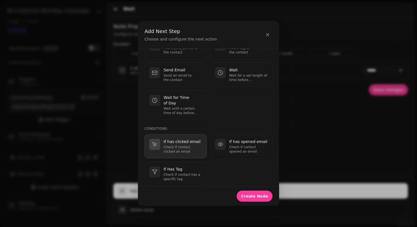
scroll to position [71, 0]
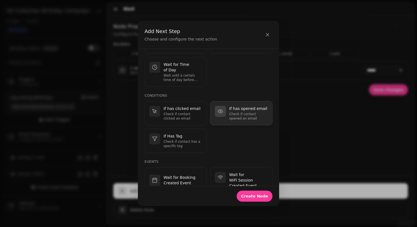
click at [242, 112] on p "Check if contact opened an email" at bounding box center [248, 116] width 39 height 9
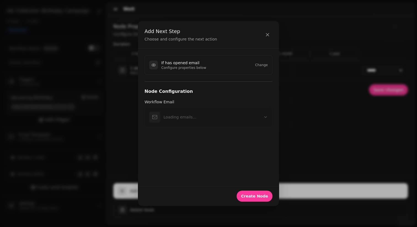
scroll to position [0, 0]
click at [262, 64] on button "Change" at bounding box center [261, 65] width 13 height 4
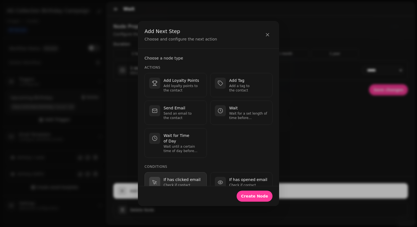
click at [180, 177] on p "If has clicked email" at bounding box center [183, 180] width 39 height 6
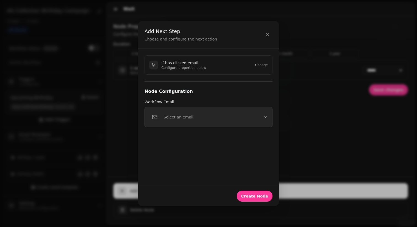
click at [173, 123] on button "Select an email" at bounding box center [209, 117] width 128 height 20
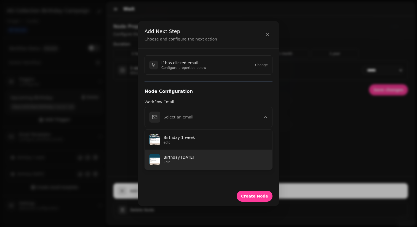
click at [175, 163] on p "Edit" at bounding box center [216, 162] width 104 height 4
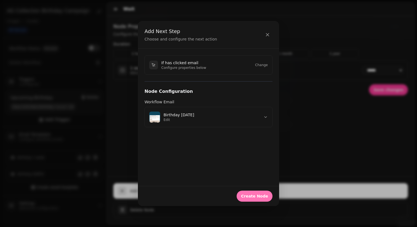
click at [252, 195] on span "Create Node" at bounding box center [254, 197] width 27 height 4
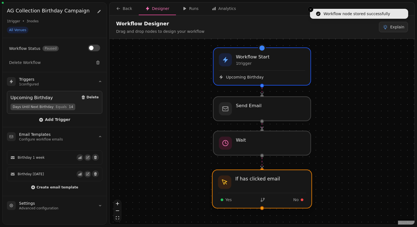
drag, startPoint x: 253, startPoint y: 194, endPoint x: 253, endPoint y: 185, distance: 9.1
click at [253, 185] on div at bounding box center [262, 189] width 99 height 38
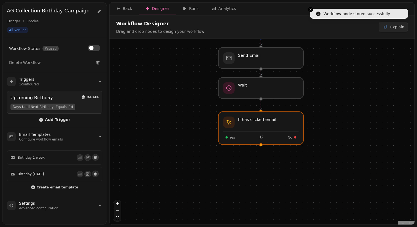
drag, startPoint x: 352, startPoint y: 187, endPoint x: 351, endPoint y: 112, distance: 74.8
click at [351, 112] on div "Workflow Start 1 trigger Upcoming Birthday Send Email Wait If has clicked email…" at bounding box center [262, 132] width 305 height 187
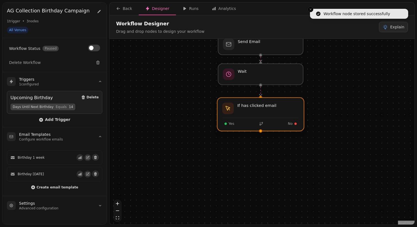
click at [267, 114] on div at bounding box center [260, 114] width 87 height 33
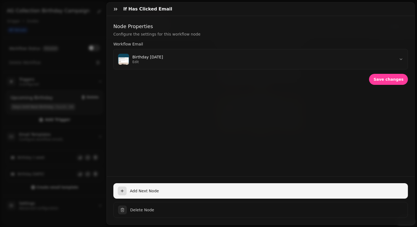
click at [137, 187] on button "Add Next Node" at bounding box center [260, 191] width 295 height 15
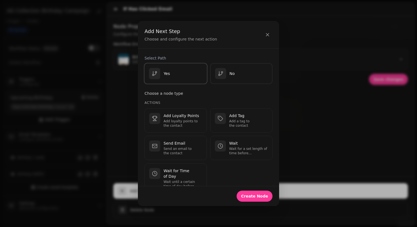
click at [170, 76] on p "Yes" at bounding box center [167, 74] width 6 height 6
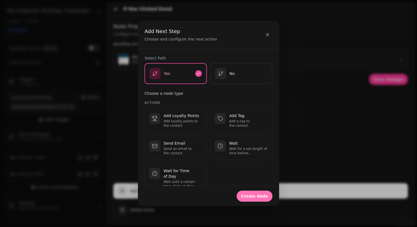
click at [261, 197] on span "Create Node" at bounding box center [254, 197] width 27 height 4
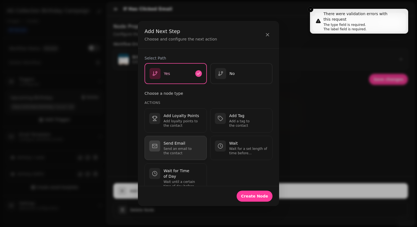
scroll to position [30, 0]
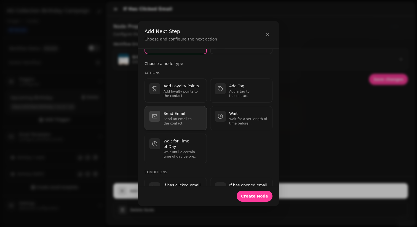
click at [185, 115] on p "Send Email" at bounding box center [183, 114] width 39 height 6
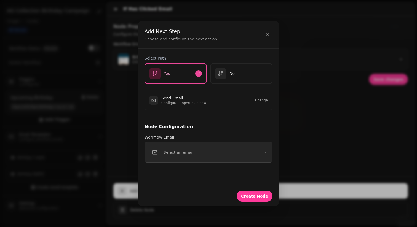
click at [190, 151] on p "Select an email" at bounding box center [179, 153] width 30 height 6
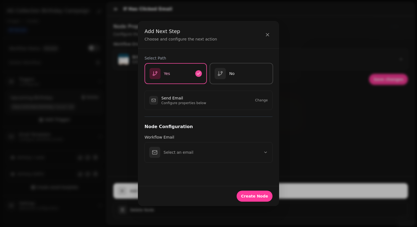
click at [229, 76] on p "No" at bounding box center [231, 74] width 5 height 6
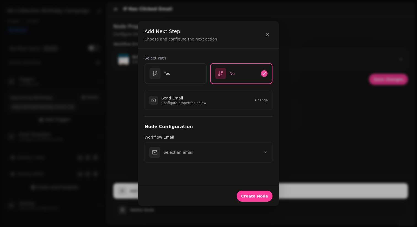
click at [210, 102] on div "Send Email Configure properties below Change" at bounding box center [209, 100] width 128 height 19
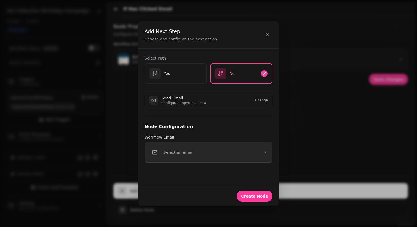
click at [188, 153] on p "Select an email" at bounding box center [179, 153] width 30 height 6
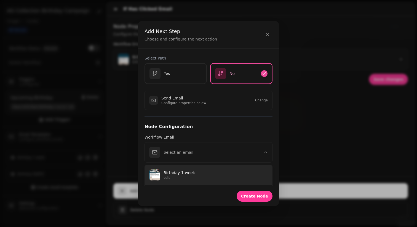
click at [185, 179] on p "edit" at bounding box center [216, 178] width 104 height 4
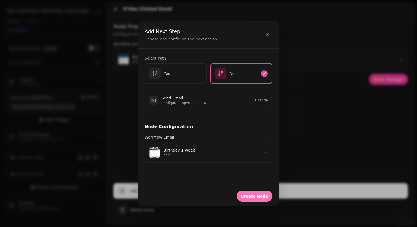
click at [257, 195] on span "Create Node" at bounding box center [254, 197] width 27 height 4
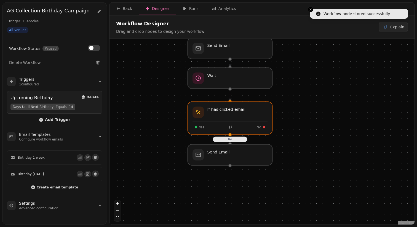
drag, startPoint x: 328, startPoint y: 174, endPoint x: 286, endPoint y: 111, distance: 76.8
click at [286, 111] on div "No Workflow Start 1 trigger Upcoming Birthday Send Email Wait If has clicked em…" at bounding box center [262, 132] width 305 height 187
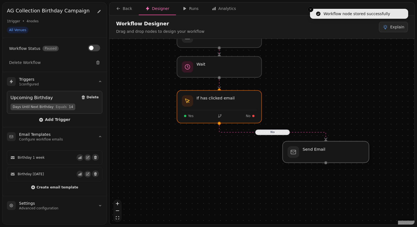
drag, startPoint x: 225, startPoint y: 145, endPoint x: 333, endPoint y: 152, distance: 109.0
click at [333, 152] on div at bounding box center [326, 153] width 86 height 22
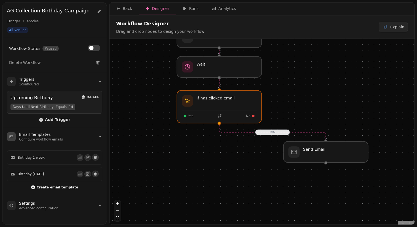
click at [55, 186] on span "Create email template" at bounding box center [57, 187] width 42 height 3
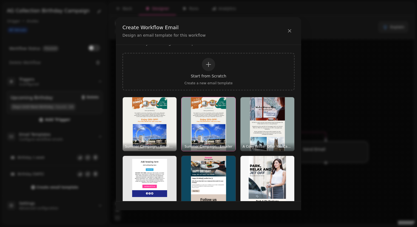
scroll to position [22, 0]
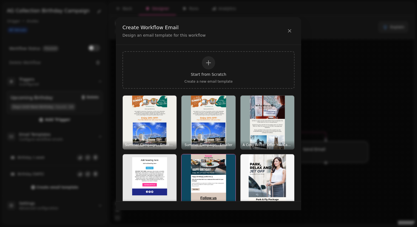
click at [217, 173] on img "button" at bounding box center [209, 182] width 54 height 54
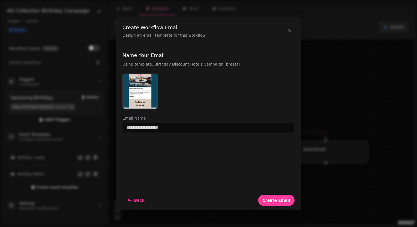
scroll to position [0, 0]
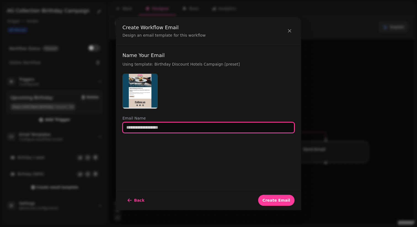
click at [192, 130] on input "text" at bounding box center [209, 127] width 172 height 11
type input "**********"
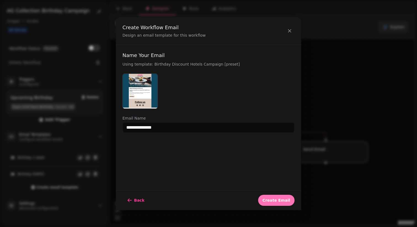
click at [280, 200] on span "Create Email" at bounding box center [277, 201] width 28 height 4
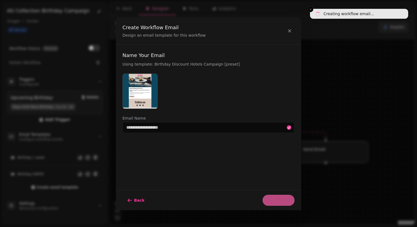
select select "**********"
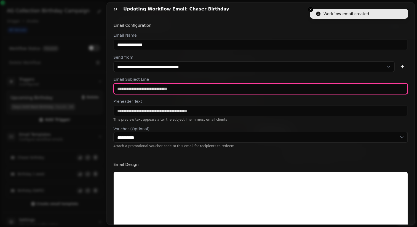
click at [138, 87] on input "text" at bounding box center [260, 88] width 295 height 11
type input "****"
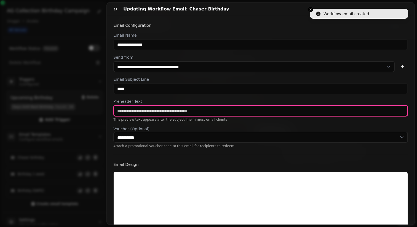
click at [130, 111] on input "text" at bounding box center [260, 110] width 295 height 11
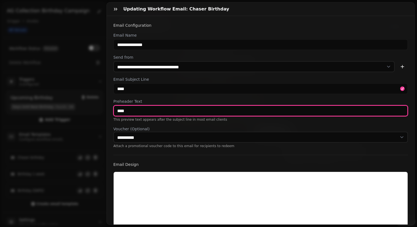
scroll to position [142, 0]
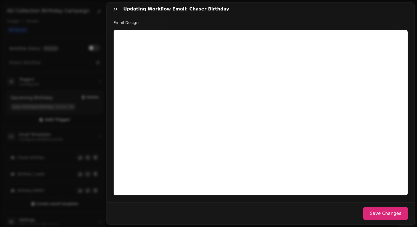
type input "****"
click at [386, 215] on button "Save Changes" at bounding box center [385, 213] width 45 height 13
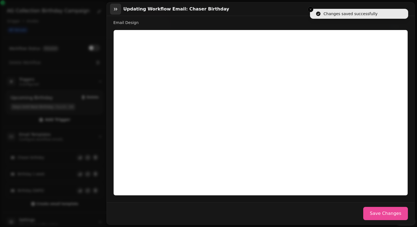
click at [116, 7] on icon "button" at bounding box center [116, 9] width 6 height 6
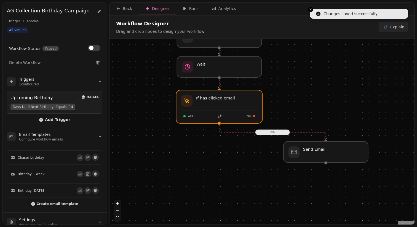
click at [212, 110] on div at bounding box center [219, 106] width 86 height 33
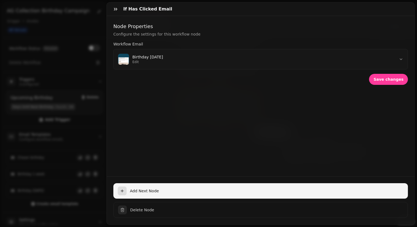
click at [143, 193] on span "Add Next Node" at bounding box center [267, 191] width 274 height 6
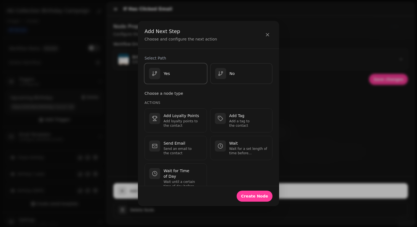
click at [168, 78] on div "Yes" at bounding box center [159, 73] width 21 height 11
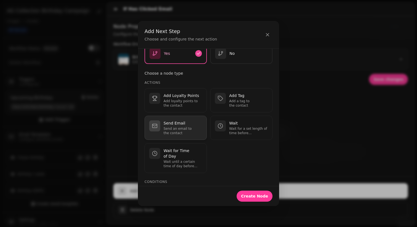
scroll to position [21, 0]
click at [186, 128] on p "Send an email to the contact" at bounding box center [183, 130] width 39 height 9
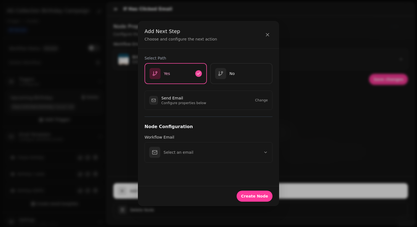
click at [184, 102] on p "Configure properties below" at bounding box center [183, 103] width 45 height 4
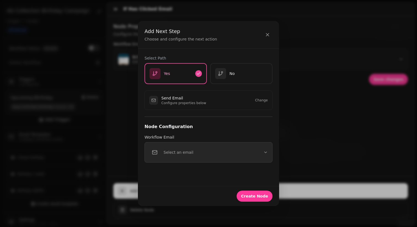
click at [175, 150] on p "Select an email" at bounding box center [179, 153] width 30 height 6
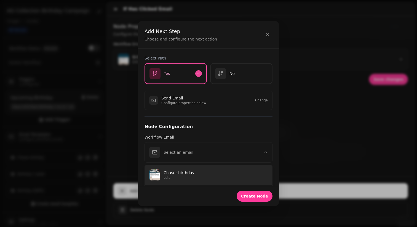
click at [175, 176] on p "edit" at bounding box center [216, 178] width 104 height 4
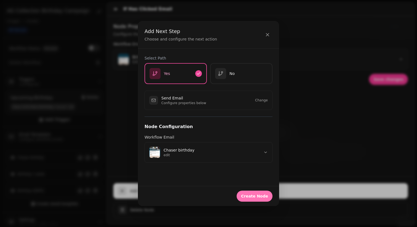
click at [248, 195] on span "Create Node" at bounding box center [254, 197] width 27 height 4
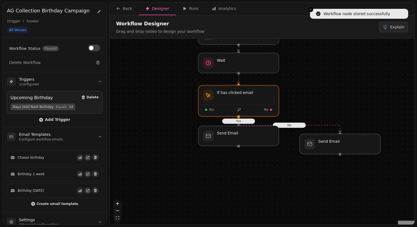
drag, startPoint x: 299, startPoint y: 150, endPoint x: 326, endPoint y: 87, distance: 69.1
click at [326, 87] on div "No Yes Workflow Start 1 trigger Upcoming Birthday Send Email Wait If has clicke…" at bounding box center [262, 132] width 305 height 187
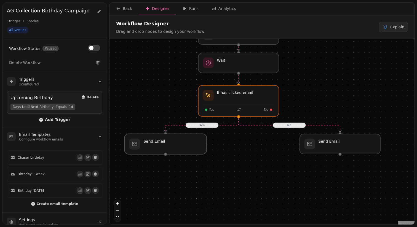
drag, startPoint x: 259, startPoint y: 136, endPoint x: 188, endPoint y: 147, distance: 72.1
click at [188, 147] on div at bounding box center [165, 144] width 82 height 20
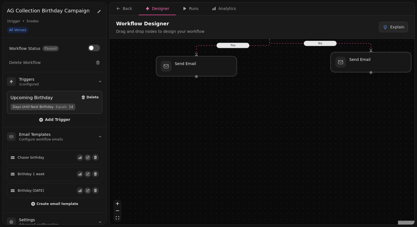
drag, startPoint x: 233, startPoint y: 185, endPoint x: 264, endPoint y: 103, distance: 87.3
click at [264, 103] on div "No Yes Workflow Start 1 trigger Upcoming Birthday Send Email Wait If has clicke…" at bounding box center [262, 132] width 305 height 187
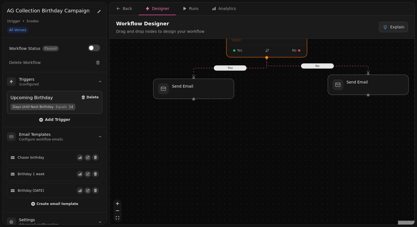
drag, startPoint x: 265, startPoint y: 130, endPoint x: 262, endPoint y: 152, distance: 22.5
click at [262, 152] on div "No Yes Workflow Start 1 trigger Upcoming Birthday Send Email Wait If has clicke…" at bounding box center [262, 132] width 305 height 187
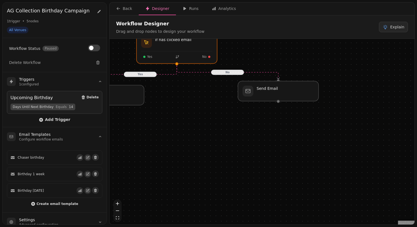
drag, startPoint x: 291, startPoint y: 161, endPoint x: 201, endPoint y: 168, distance: 90.2
click at [201, 168] on div "No Yes Workflow Start 1 trigger Upcoming Birthday Send Email Wait If has clicke…" at bounding box center [262, 132] width 305 height 187
click at [282, 96] on div at bounding box center [278, 91] width 82 height 20
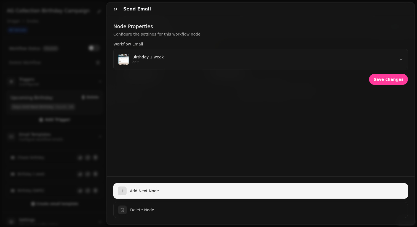
click at [124, 192] on div "button" at bounding box center [122, 191] width 9 height 9
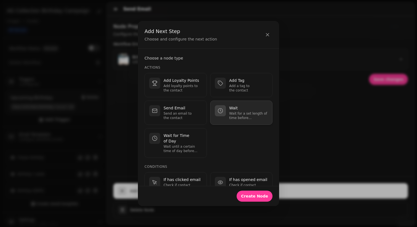
click at [231, 114] on p "Wait for a set length of time before continuing." at bounding box center [248, 115] width 39 height 9
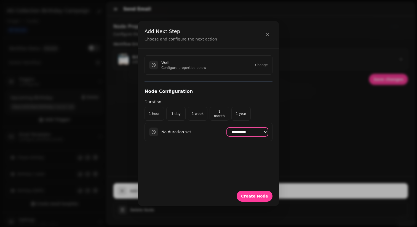
click at [227, 131] on select "**********" at bounding box center [247, 132] width 41 height 8
select select "*******"
click at [257, 198] on span "Create Node" at bounding box center [254, 197] width 27 height 4
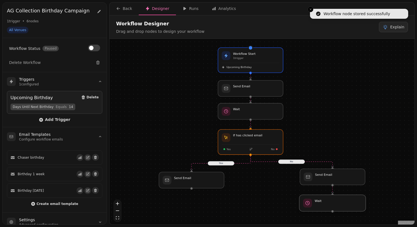
drag, startPoint x: 320, startPoint y: 212, endPoint x: 320, endPoint y: 206, distance: 5.5
click at [320, 206] on div at bounding box center [332, 203] width 67 height 17
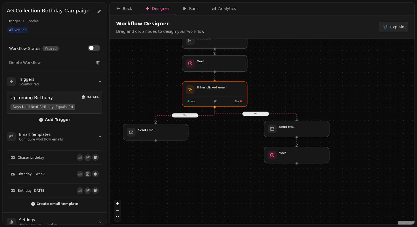
drag, startPoint x: 281, startPoint y: 209, endPoint x: 244, endPoint y: 161, distance: 60.7
click at [244, 161] on div "No Yes Workflow Start 1 trigger Upcoming Birthday Send Email Wait If has clicke…" at bounding box center [262, 132] width 305 height 187
click at [294, 155] on div at bounding box center [295, 155] width 67 height 17
select select "*******"
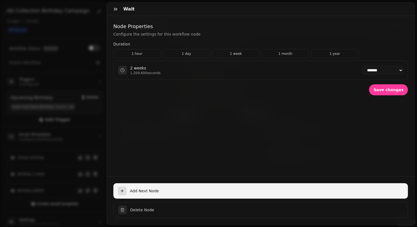
click at [141, 191] on span "Add Next Node" at bounding box center [267, 191] width 274 height 6
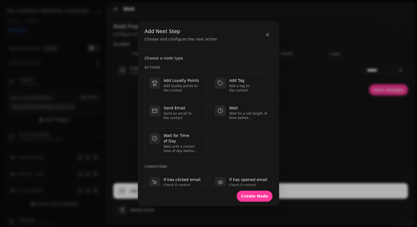
scroll to position [51, 0]
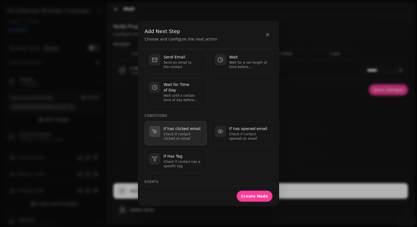
click at [187, 132] on p "Check if contact clicked an email" at bounding box center [183, 136] width 39 height 9
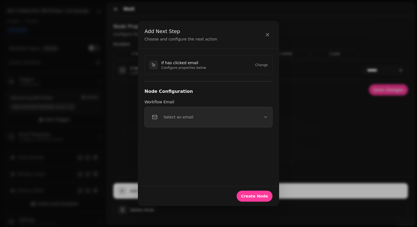
click at [190, 118] on p "Select an email" at bounding box center [179, 118] width 30 height 6
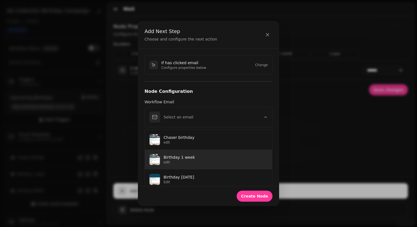
click at [192, 160] on p "Birthday 1 week" at bounding box center [216, 158] width 104 height 6
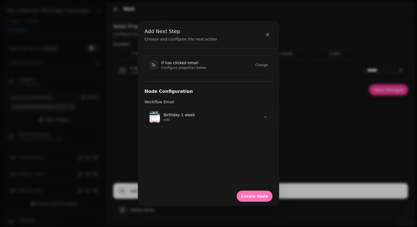
click at [261, 197] on span "Create Node" at bounding box center [254, 197] width 27 height 4
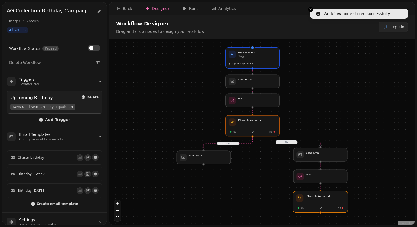
drag, startPoint x: 327, startPoint y: 204, endPoint x: 327, endPoint y: 200, distance: 4.1
click at [327, 200] on div at bounding box center [320, 202] width 55 height 21
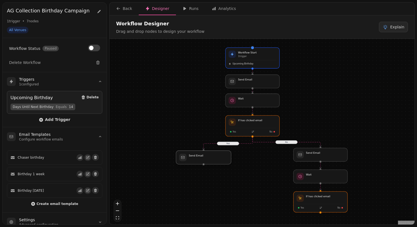
click at [210, 158] on div at bounding box center [203, 158] width 55 height 14
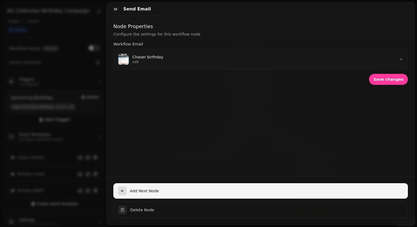
click at [148, 189] on span "Add Next Node" at bounding box center [267, 191] width 274 height 6
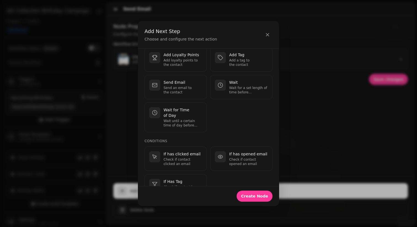
scroll to position [53, 0]
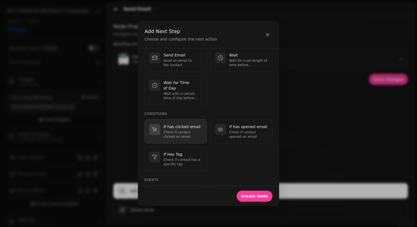
click at [186, 130] on p "Check if contact clicked an email" at bounding box center [183, 134] width 39 height 9
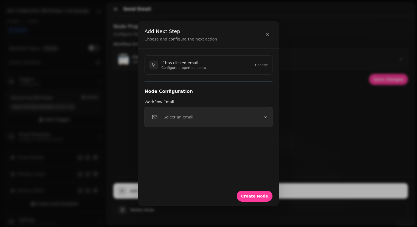
click at [185, 118] on p "Select an email" at bounding box center [179, 118] width 30 height 6
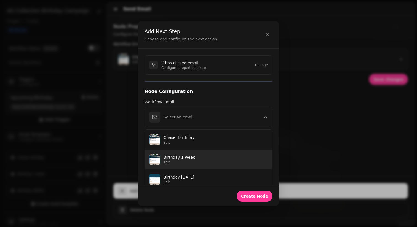
scroll to position [4, 0]
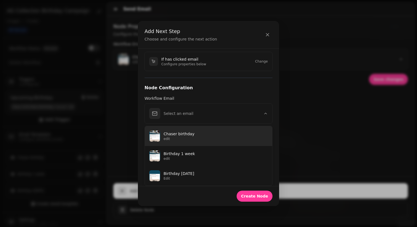
click at [184, 136] on p "Chaser birthday" at bounding box center [216, 134] width 104 height 6
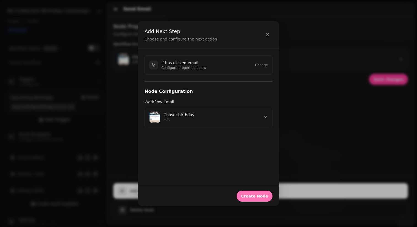
click at [259, 198] on span "Create Node" at bounding box center [254, 197] width 27 height 4
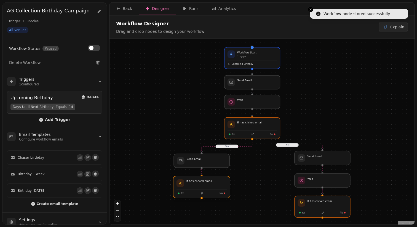
drag, startPoint x: 217, startPoint y: 188, endPoint x: 217, endPoint y: 184, distance: 4.4
click at [217, 184] on div at bounding box center [201, 187] width 57 height 22
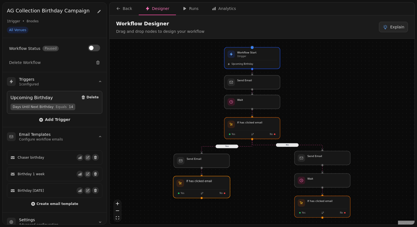
click at [217, 186] on div at bounding box center [201, 187] width 57 height 22
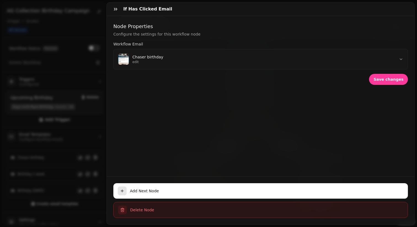
click at [145, 208] on span "Delete Node" at bounding box center [266, 211] width 273 height 6
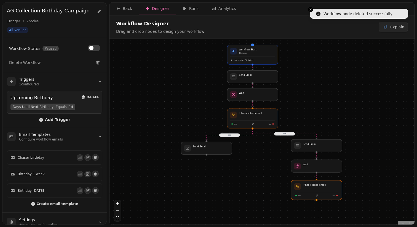
drag, startPoint x: 257, startPoint y: 196, endPoint x: 257, endPoint y: 174, distance: 22.1
click at [257, 174] on div "No Yes Workflow Start 1 trigger Upcoming Birthday Send Email Wait If has clicke…" at bounding box center [262, 132] width 305 height 187
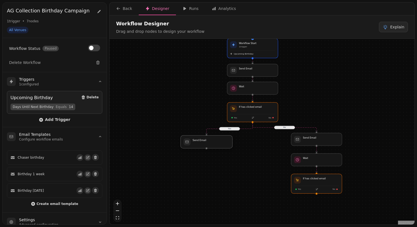
click at [217, 144] on div at bounding box center [207, 142] width 52 height 13
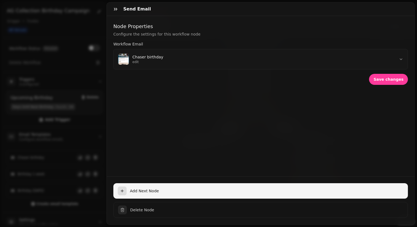
click at [145, 192] on span "Add Next Node" at bounding box center [267, 191] width 274 height 6
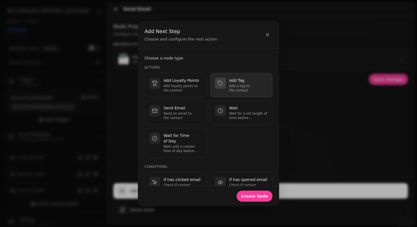
click at [242, 89] on p "Add a tag to the contact" at bounding box center [248, 88] width 39 height 9
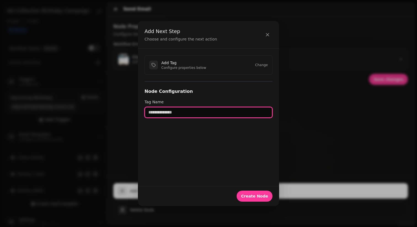
click at [168, 114] on input "text" at bounding box center [209, 112] width 128 height 11
type input "**********"
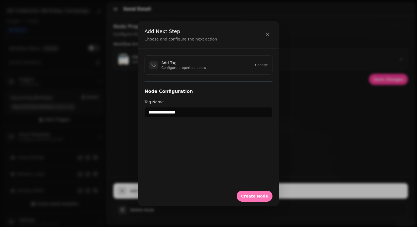
click at [254, 194] on button "Create Node" at bounding box center [255, 196] width 36 height 11
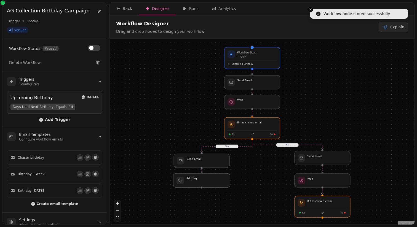
drag, startPoint x: 208, startPoint y: 193, endPoint x: 208, endPoint y: 184, distance: 8.6
click at [208, 184] on div at bounding box center [201, 181] width 57 height 14
click at [202, 188] on div at bounding box center [202, 188] width 2 height 2
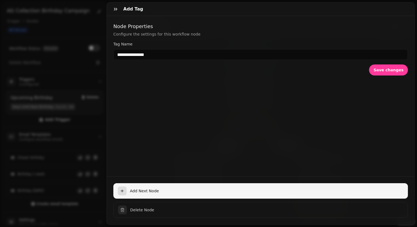
click at [149, 187] on button "Add Next Node" at bounding box center [260, 191] width 295 height 15
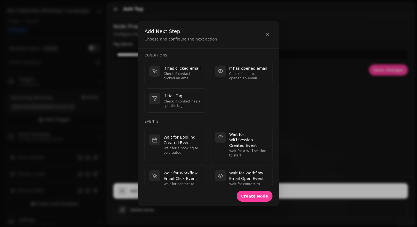
scroll to position [162, 0]
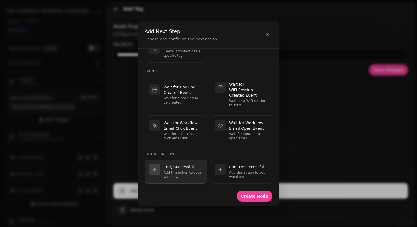
click at [178, 171] on p "Add this action to your workflow" at bounding box center [183, 175] width 39 height 9
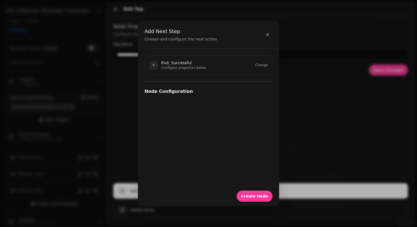
scroll to position [0, 0]
click at [256, 195] on span "Create Node" at bounding box center [254, 197] width 27 height 4
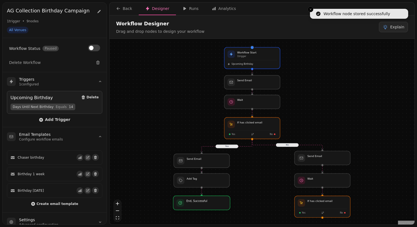
drag, startPoint x: 224, startPoint y: 215, endPoint x: 224, endPoint y: 208, distance: 7.2
click at [224, 208] on div at bounding box center [201, 203] width 57 height 14
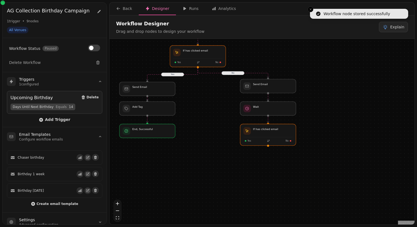
drag, startPoint x: 260, startPoint y: 203, endPoint x: 206, endPoint y: 131, distance: 90.2
click at [206, 131] on div "No Yes Workflow Start 1 trigger Upcoming Birthday End, Successful Send Email Wa…" at bounding box center [262, 132] width 305 height 187
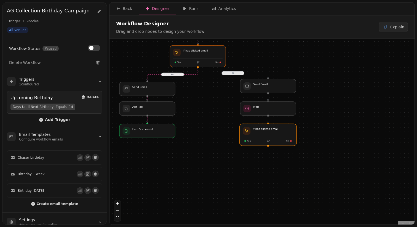
click at [268, 141] on div at bounding box center [268, 135] width 57 height 22
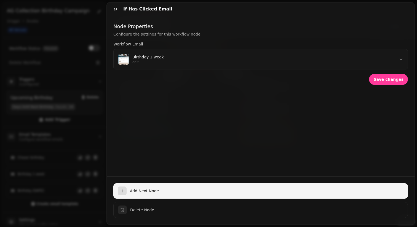
click at [146, 191] on span "Add Next Node" at bounding box center [267, 191] width 274 height 6
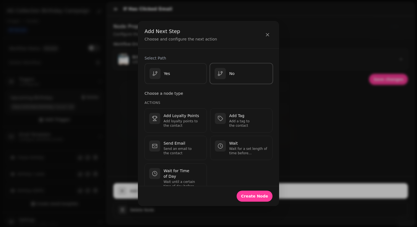
click at [250, 79] on div "No" at bounding box center [242, 73] width 54 height 11
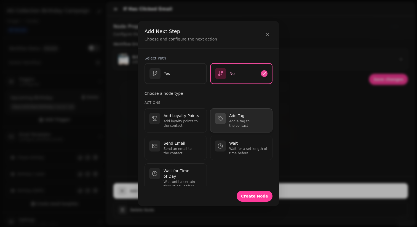
click at [258, 119] on p "Add Tag" at bounding box center [248, 116] width 39 height 6
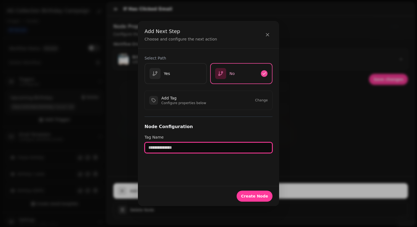
click at [172, 146] on input "text" at bounding box center [209, 147] width 128 height 11
type input "**********"
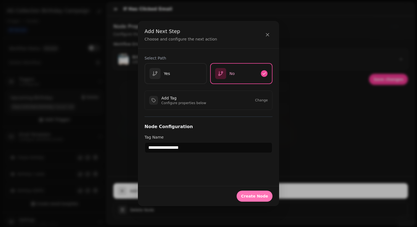
click at [260, 199] on button "Create Node" at bounding box center [255, 196] width 36 height 11
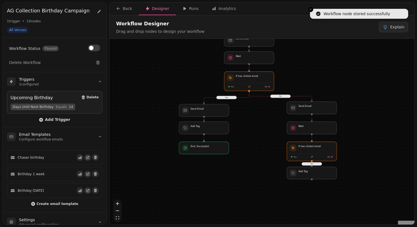
drag, startPoint x: 271, startPoint y: 184, endPoint x: 267, endPoint y: 145, distance: 39.1
click at [267, 145] on div "No Yes No Workflow Start 1 trigger Upcoming Birthday End, Successful Add Tag Se…" at bounding box center [262, 132] width 305 height 187
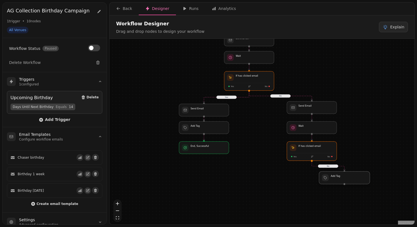
drag, startPoint x: 323, startPoint y: 176, endPoint x: 356, endPoint y: 181, distance: 33.0
click at [356, 181] on div at bounding box center [344, 178] width 51 height 13
click at [347, 185] on div "No Yes No Workflow Start 1 trigger Upcoming Birthday End, Successful Add Tag Se…" at bounding box center [262, 132] width 305 height 187
click at [346, 181] on div at bounding box center [344, 178] width 51 height 13
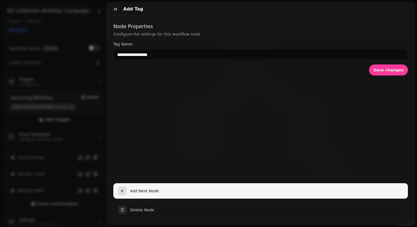
click at [145, 191] on span "Add Next Node" at bounding box center [267, 191] width 274 height 6
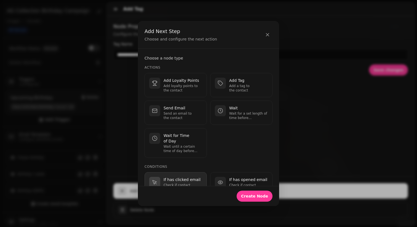
scroll to position [162, 0]
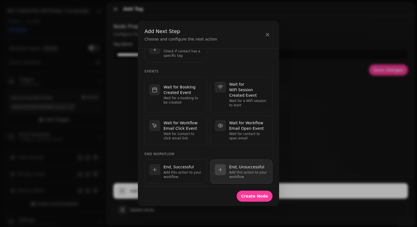
click at [235, 164] on p "End, Unsuccessful" at bounding box center [248, 167] width 39 height 6
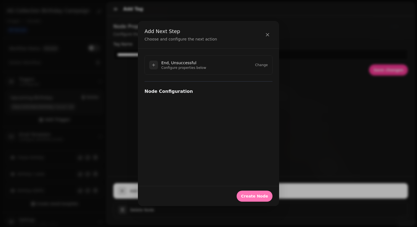
click at [252, 193] on button "Create Node" at bounding box center [255, 196] width 36 height 11
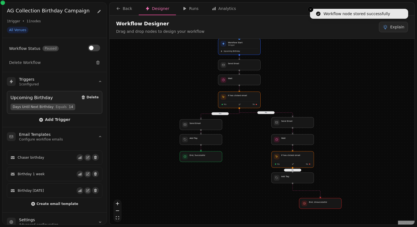
drag, startPoint x: 381, startPoint y: 142, endPoint x: 377, endPoint y: 114, distance: 27.8
click at [377, 114] on div "No Yes No Workflow Start 1 trigger Upcoming Birthday End, Successful Send Email…" at bounding box center [262, 132] width 305 height 187
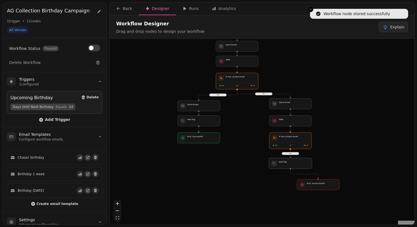
drag, startPoint x: 301, startPoint y: 161, endPoint x: 301, endPoint y: 166, distance: 4.4
click at [301, 166] on div at bounding box center [290, 163] width 43 height 11
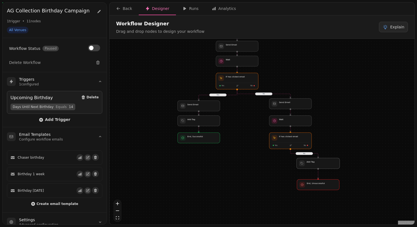
drag, startPoint x: 298, startPoint y: 165, endPoint x: 325, endPoint y: 165, distance: 27.9
click at [325, 165] on div at bounding box center [318, 163] width 43 height 11
drag, startPoint x: 325, startPoint y: 184, endPoint x: 345, endPoint y: 184, distance: 19.6
click at [345, 184] on div at bounding box center [335, 185] width 43 height 11
drag, startPoint x: 327, startPoint y: 166, endPoint x: 337, endPoint y: 166, distance: 9.9
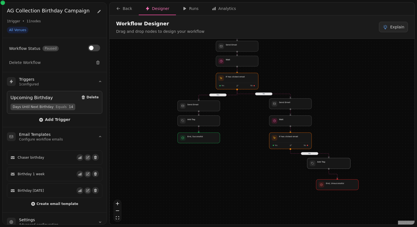
click at [337, 166] on div at bounding box center [328, 163] width 43 height 11
click at [289, 108] on div at bounding box center [290, 106] width 43 height 11
click at [288, 144] on div at bounding box center [290, 141] width 43 height 17
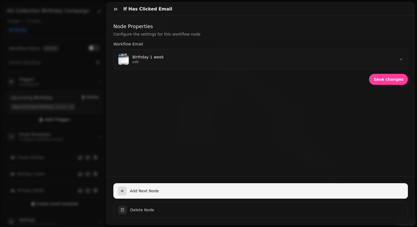
click at [146, 191] on span "Add Next Node" at bounding box center [267, 191] width 274 height 6
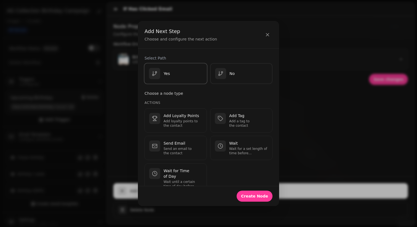
click at [170, 78] on div "Yes" at bounding box center [176, 73] width 54 height 11
click at [267, 31] on button "button" at bounding box center [268, 34] width 10 height 11
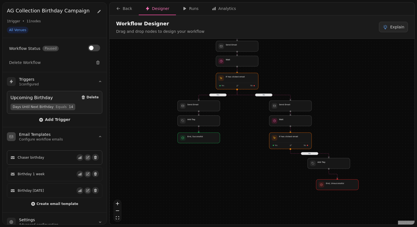
scroll to position [5, 0]
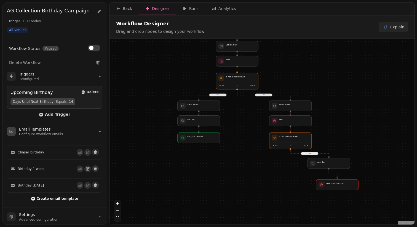
click at [45, 198] on span "Create email template" at bounding box center [57, 198] width 42 height 3
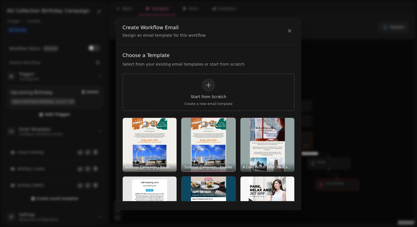
scroll to position [79, 0]
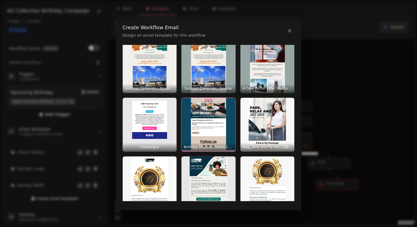
click at [210, 127] on img "button" at bounding box center [209, 125] width 54 height 54
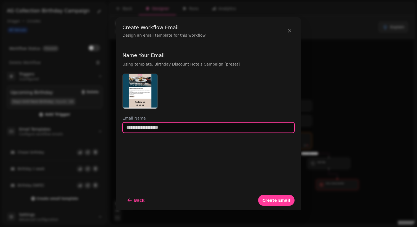
click at [146, 131] on input "text" at bounding box center [209, 127] width 172 height 11
type input "**********"
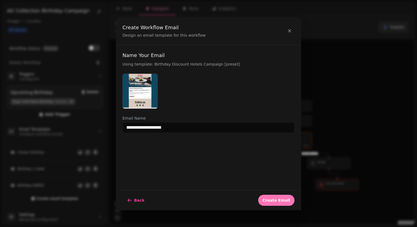
click at [281, 203] on button "Create Email" at bounding box center [276, 200] width 36 height 11
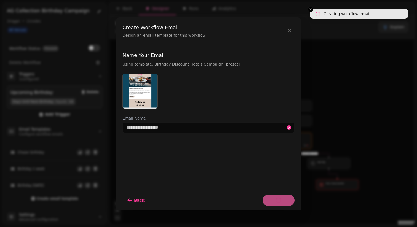
select select "**********"
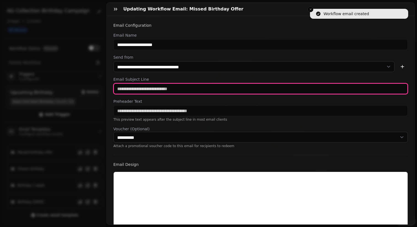
click at [145, 87] on input "text" at bounding box center [260, 88] width 295 height 11
type input "****"
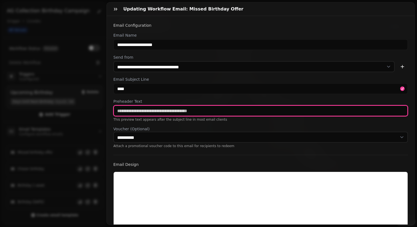
click at [153, 113] on input "text" at bounding box center [260, 110] width 295 height 11
type input "****"
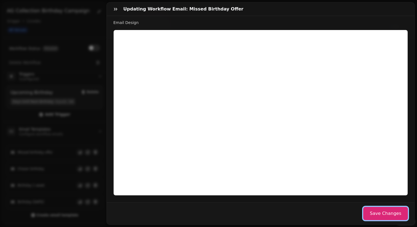
click at [372, 217] on button "Save Changes" at bounding box center [385, 213] width 45 height 13
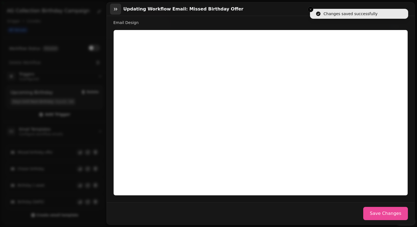
click at [113, 8] on icon "button" at bounding box center [116, 9] width 6 height 6
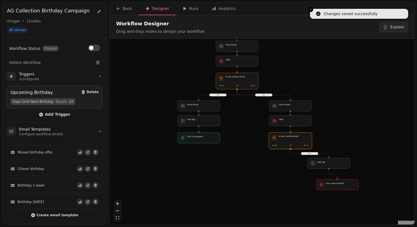
click at [286, 144] on div at bounding box center [290, 141] width 43 height 17
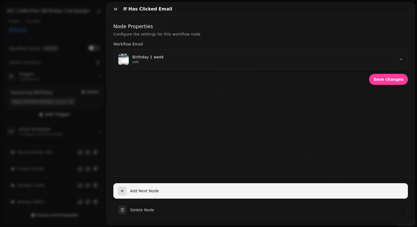
click at [142, 192] on span "Add Next Node" at bounding box center [267, 191] width 274 height 6
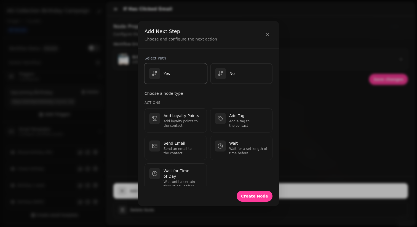
click at [172, 73] on div "Yes" at bounding box center [176, 73] width 54 height 11
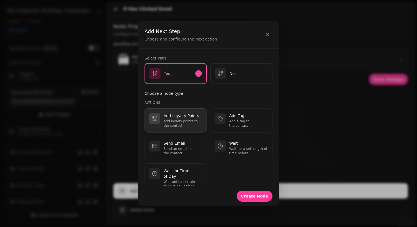
scroll to position [36, 0]
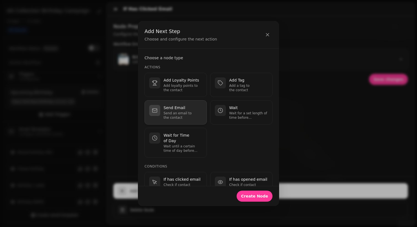
click at [183, 118] on p "Send an email to the contact" at bounding box center [183, 115] width 39 height 9
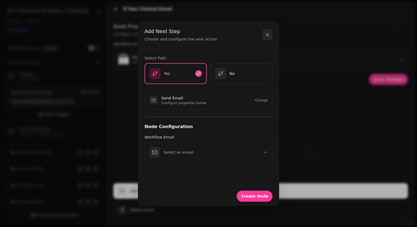
click at [270, 34] on icon "button" at bounding box center [268, 35] width 6 height 6
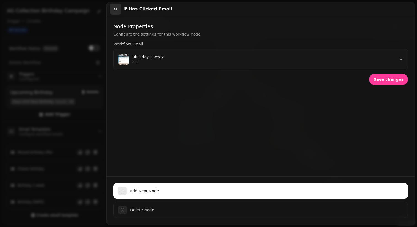
click at [114, 8] on icon "button" at bounding box center [116, 9] width 6 height 6
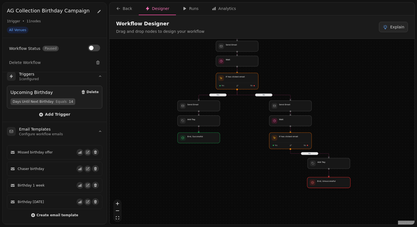
drag, startPoint x: 336, startPoint y: 187, endPoint x: 328, endPoint y: 185, distance: 8.2
click at [328, 185] on div at bounding box center [328, 182] width 43 height 11
click at [280, 142] on div at bounding box center [290, 141] width 43 height 17
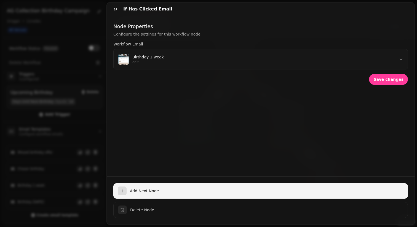
click at [137, 192] on span "Add Next Node" at bounding box center [267, 191] width 274 height 6
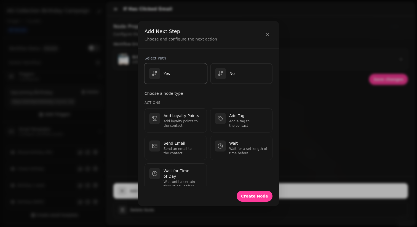
click at [172, 73] on div "Yes" at bounding box center [176, 73] width 54 height 11
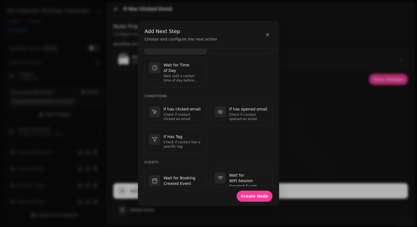
scroll to position [24, 0]
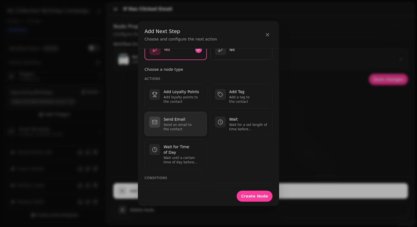
click at [175, 115] on button "Send Email Send an email to the contact" at bounding box center [176, 124] width 62 height 24
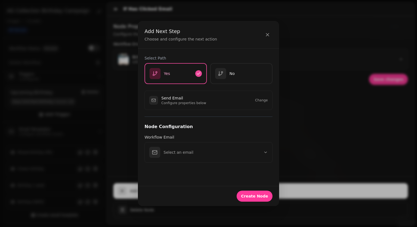
scroll to position [0, 0]
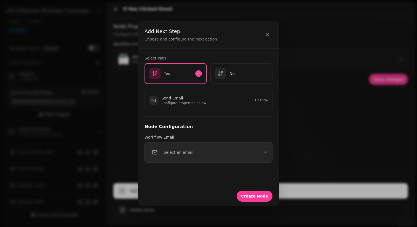
click at [177, 152] on p "Select an email" at bounding box center [179, 153] width 30 height 6
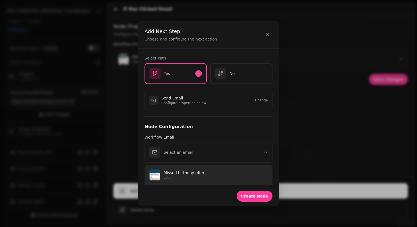
click at [181, 173] on p "Missed birthday offer" at bounding box center [216, 173] width 104 height 6
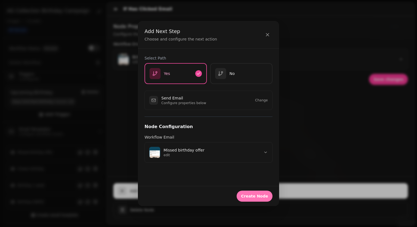
click at [251, 195] on span "Create Node" at bounding box center [254, 197] width 27 height 4
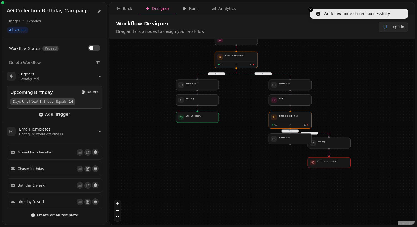
drag, startPoint x: 346, startPoint y: 160, endPoint x: 347, endPoint y: 107, distance: 53.0
click at [347, 107] on div "No Yes No Yes Workflow Start 1 trigger Upcoming Birthday End, Successful Send E…" at bounding box center [262, 132] width 305 height 187
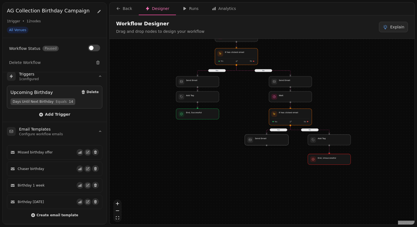
drag, startPoint x: 296, startPoint y: 139, endPoint x: 272, endPoint y: 145, distance: 24.3
click at [272, 145] on div at bounding box center [267, 140] width 44 height 11
drag, startPoint x: 272, startPoint y: 145, endPoint x: 267, endPoint y: 145, distance: 4.7
click at [267, 145] on div at bounding box center [263, 140] width 44 height 11
click at [316, 186] on div "No Yes No Yes Workflow Start 1 trigger Upcoming Birthday End, Successful Send E…" at bounding box center [262, 132] width 305 height 187
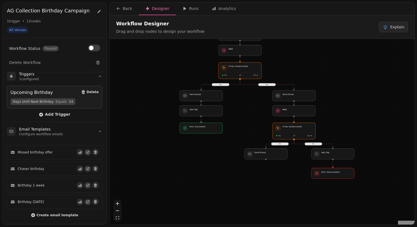
drag, startPoint x: 286, startPoint y: 178, endPoint x: 292, endPoint y: 196, distance: 19.4
click at [292, 196] on div "No Yes No Yes Workflow Start 1 trigger Upcoming Birthday End, Successful Send E…" at bounding box center [262, 132] width 305 height 187
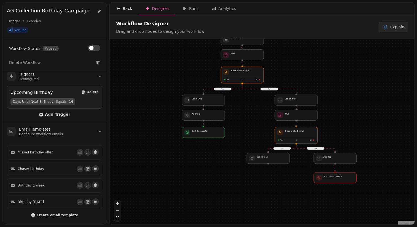
click at [119, 8] on icon "button" at bounding box center [118, 8] width 4 height 4
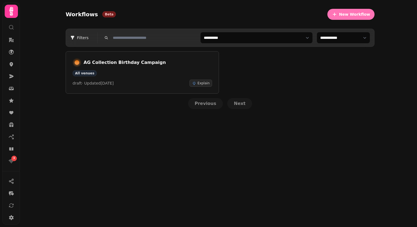
click at [338, 17] on icon "button" at bounding box center [335, 15] width 6 height 6
select select "***"
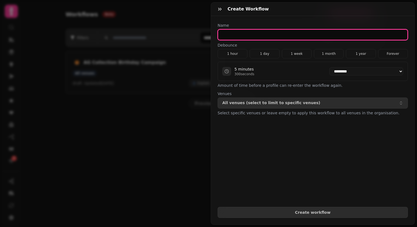
click at [230, 33] on input "text" at bounding box center [313, 34] width 190 height 11
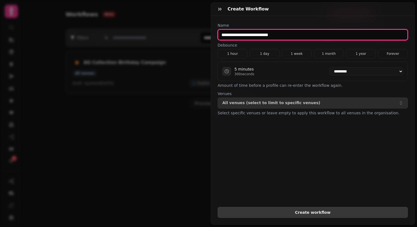
type input "**********"
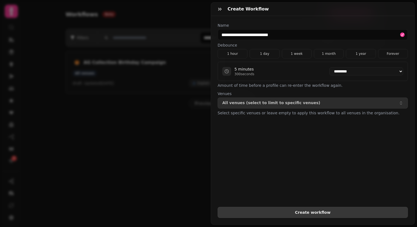
click at [312, 214] on span "Create workflow" at bounding box center [312, 213] width 181 height 4
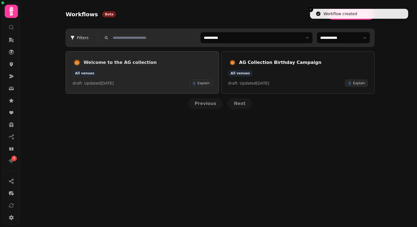
click at [124, 75] on div "All venues" at bounding box center [143, 73] width 140 height 6
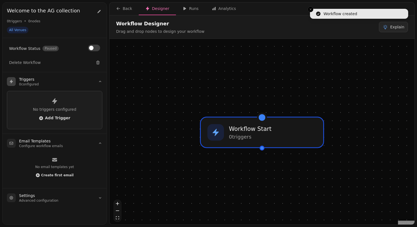
click at [56, 114] on div "No triggers configured Add Trigger" at bounding box center [54, 110] width 95 height 38
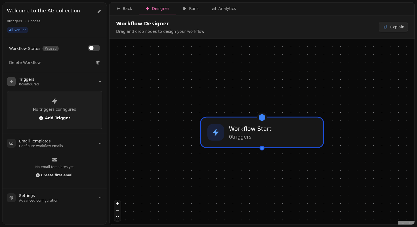
click at [56, 119] on span "Add Trigger" at bounding box center [54, 118] width 31 height 4
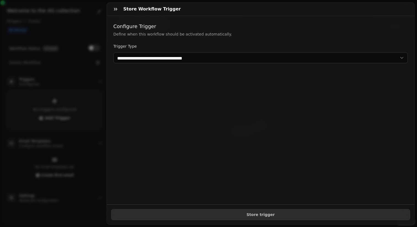
click at [150, 65] on div "**********" at bounding box center [261, 110] width 308 height 189
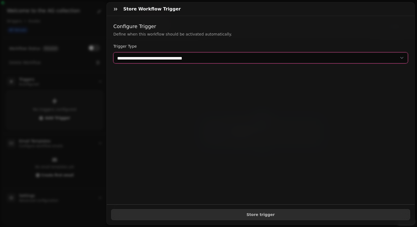
click at [150, 60] on select "**********" at bounding box center [260, 57] width 295 height 11
select select "**********"
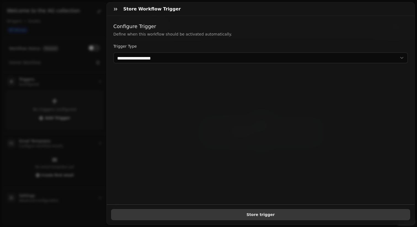
click at [262, 216] on span "Store trigger" at bounding box center [261, 215] width 290 height 4
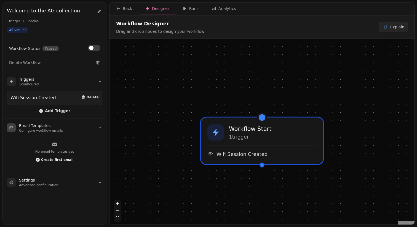
click at [50, 160] on span "Create first email" at bounding box center [57, 159] width 33 height 3
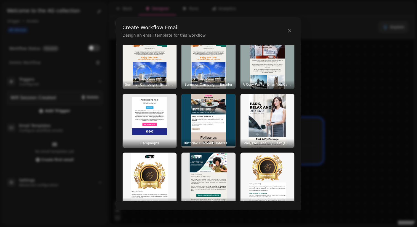
scroll to position [84, 0]
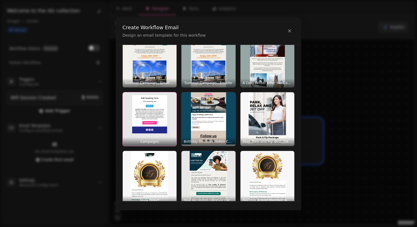
click at [152, 116] on img "button" at bounding box center [150, 119] width 54 height 54
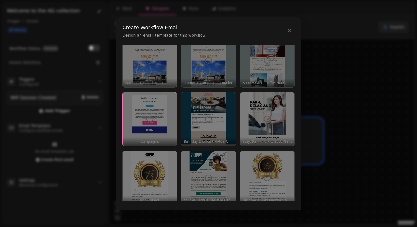
scroll to position [0, 0]
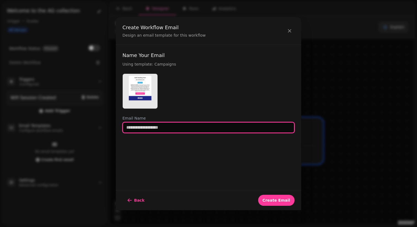
click at [150, 131] on input "text" at bounding box center [209, 127] width 172 height 11
type input "**********"
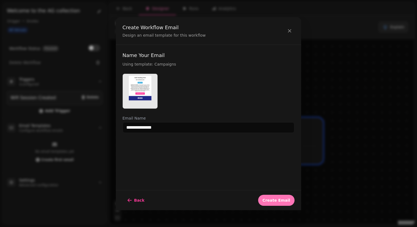
click at [284, 203] on span "Create Email" at bounding box center [277, 201] width 28 height 4
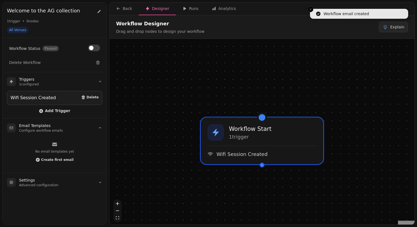
select select "**********"
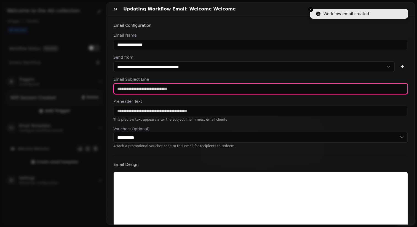
click at [167, 89] on input "text" at bounding box center [260, 88] width 295 height 11
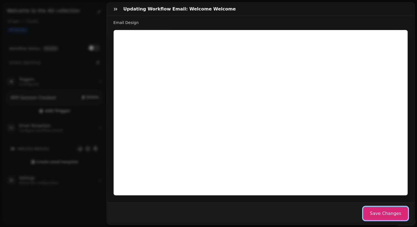
click at [384, 216] on button "Save Changes" at bounding box center [385, 213] width 45 height 13
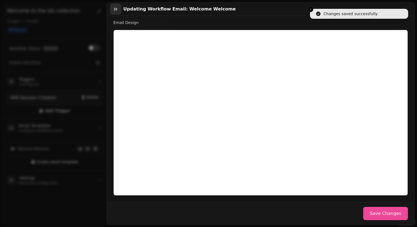
click at [116, 10] on icon "button" at bounding box center [115, 9] width 3 height 3
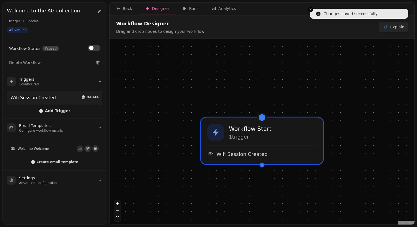
click at [261, 166] on div at bounding box center [262, 165] width 5 height 5
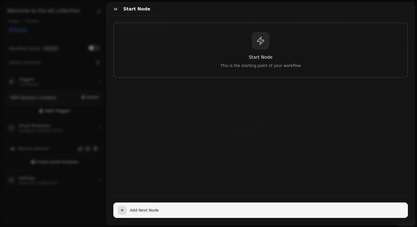
click at [126, 214] on div "button" at bounding box center [122, 210] width 9 height 9
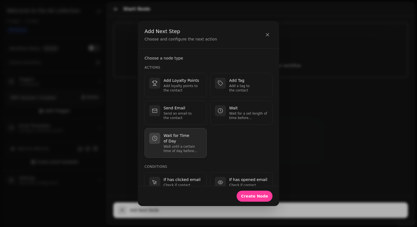
click at [188, 145] on p "Wait until a certain time of day before continuing." at bounding box center [183, 149] width 39 height 9
select select "**********"
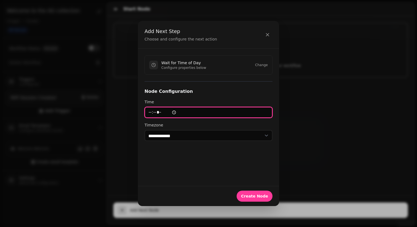
click at [159, 114] on input "time" at bounding box center [209, 112] width 128 height 11
click at [155, 113] on input "time" at bounding box center [209, 112] width 128 height 11
click at [151, 113] on input "time" at bounding box center [209, 112] width 128 height 11
type input "*****"
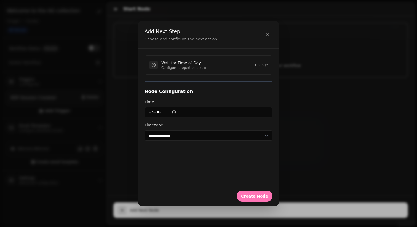
click at [265, 198] on span "Create Node" at bounding box center [254, 197] width 27 height 4
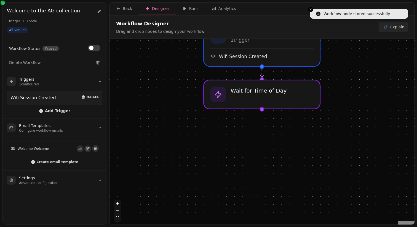
drag, startPoint x: 261, startPoint y: 197, endPoint x: 261, endPoint y: 127, distance: 70.6
click at [261, 127] on div "Workflow Start 1 trigger Wifi Session Created Wait for Time of Day" at bounding box center [262, 132] width 305 height 187
click at [262, 111] on div at bounding box center [262, 109] width 5 height 5
select select "**********"
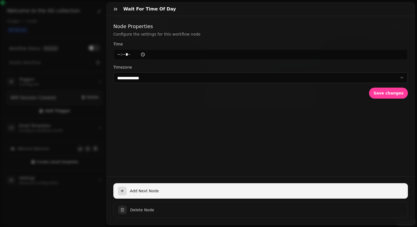
click at [133, 192] on span "Add Next Node" at bounding box center [267, 191] width 274 height 6
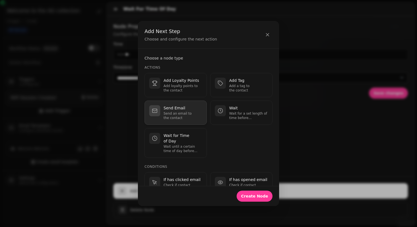
click at [174, 118] on p "Send an email to the contact" at bounding box center [183, 115] width 39 height 9
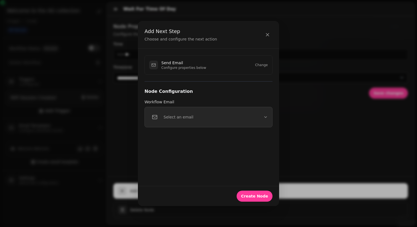
click at [174, 118] on p "Select an email" at bounding box center [179, 118] width 30 height 6
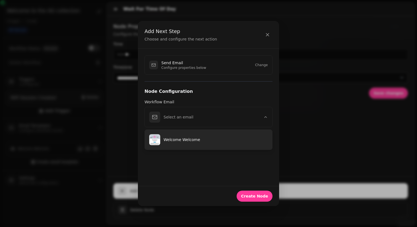
click at [174, 143] on button "Welcome Welcome" at bounding box center [209, 140] width 128 height 20
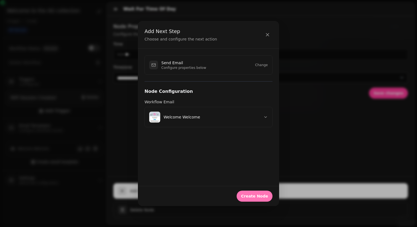
click at [253, 193] on button "Create Node" at bounding box center [255, 196] width 36 height 11
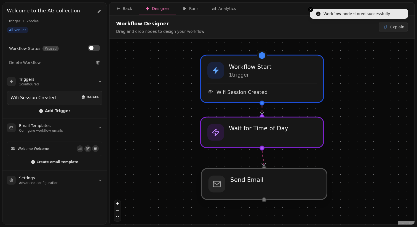
drag, startPoint x: 267, startPoint y: 201, endPoint x: 267, endPoint y: 188, distance: 13.0
click at [267, 188] on div at bounding box center [264, 184] width 126 height 31
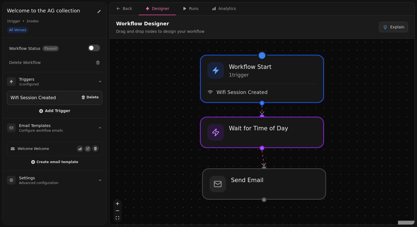
click at [264, 202] on div at bounding box center [264, 200] width 5 height 5
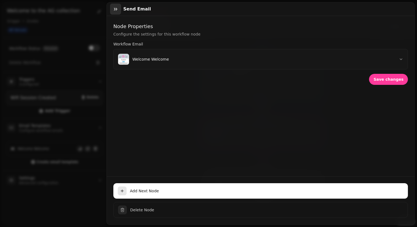
click at [117, 10] on icon "button" at bounding box center [116, 9] width 6 height 6
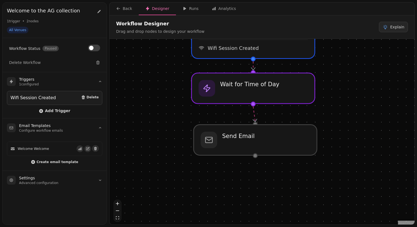
drag, startPoint x: 362, startPoint y: 135, endPoint x: 353, endPoint y: 90, distance: 45.9
click at [353, 90] on div "Workflow Start 1 trigger Wifi Session Created Send Email Wait for Time of Day" at bounding box center [262, 132] width 305 height 187
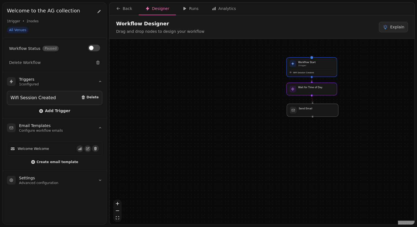
click at [314, 115] on div at bounding box center [313, 110] width 52 height 13
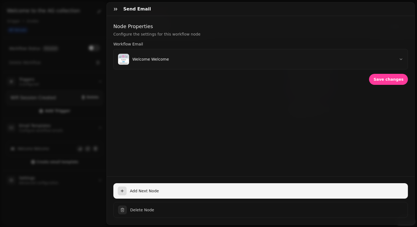
click at [132, 193] on span "Add Next Node" at bounding box center [267, 191] width 274 height 6
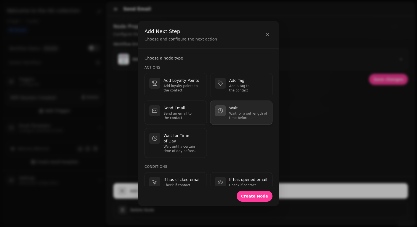
click at [233, 117] on p "Wait for a set length of time before continuing." at bounding box center [248, 115] width 39 height 9
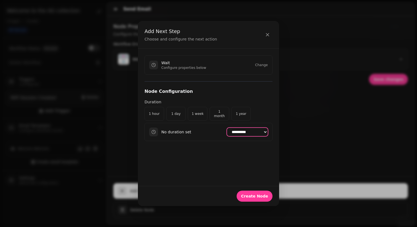
click at [231, 134] on select "**********" at bounding box center [247, 132] width 41 height 8
select select "******"
click at [255, 198] on span "Create Node" at bounding box center [254, 197] width 27 height 4
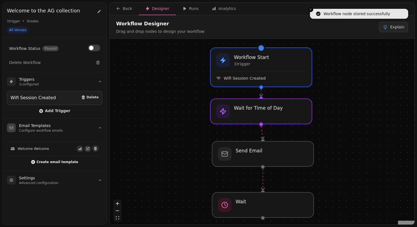
click at [55, 161] on span "Create email template" at bounding box center [57, 162] width 42 height 3
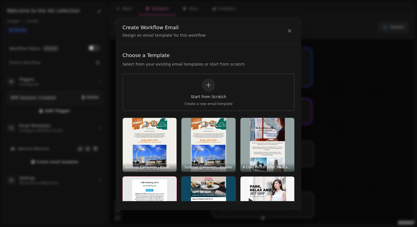
click at [149, 187] on img "button" at bounding box center [150, 204] width 54 height 54
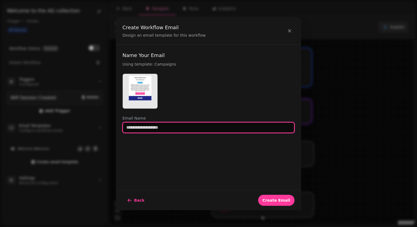
click at [140, 127] on input "text" at bounding box center [209, 127] width 172 height 11
type input "**********"
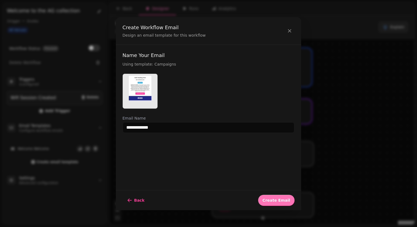
click at [278, 202] on span "Create Email" at bounding box center [277, 201] width 28 height 4
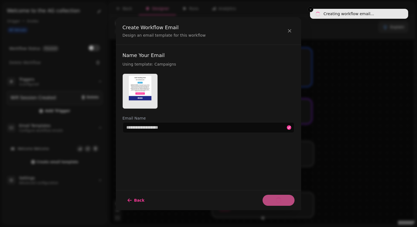
select select "**********"
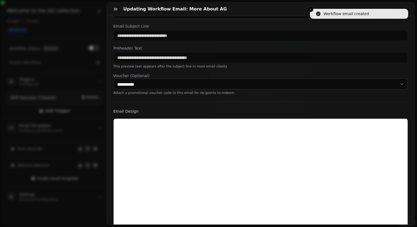
scroll to position [142, 0]
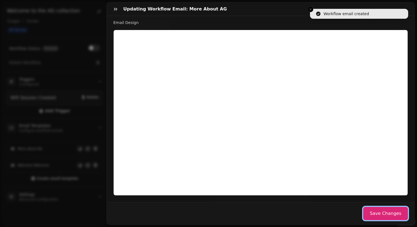
click at [382, 215] on button "Save Changes" at bounding box center [385, 213] width 45 height 13
click at [385, 215] on button "Save Changes" at bounding box center [385, 213] width 45 height 13
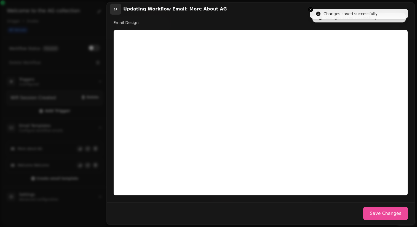
click at [117, 12] on button "button" at bounding box center [115, 9] width 11 height 11
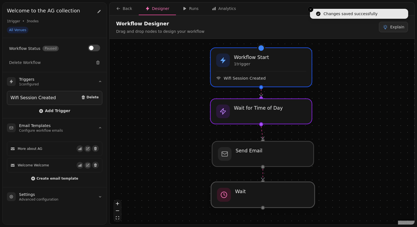
drag, startPoint x: 276, startPoint y: 215, endPoint x: 276, endPoint y: 207, distance: 8.0
click at [276, 207] on div at bounding box center [263, 195] width 104 height 26
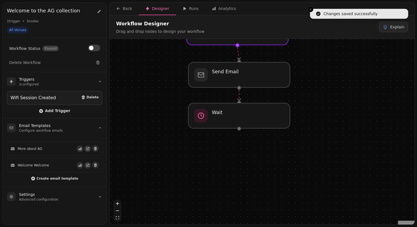
drag, startPoint x: 355, startPoint y: 184, endPoint x: 330, endPoint y: 105, distance: 83.4
click at [330, 104] on div "Workflow Start 1 trigger Wifi Session Created Send Email Wait Wait for Time of …" at bounding box center [262, 132] width 305 height 187
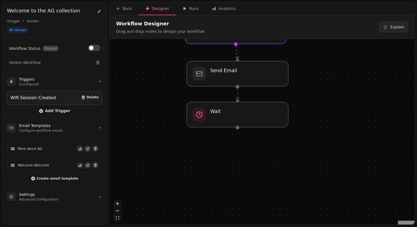
click at [240, 128] on div "Workflow Start 1 trigger Wifi Session Created Send Email Wait Wait for Time of …" at bounding box center [262, 132] width 305 height 187
click at [237, 128] on div at bounding box center [238, 128] width 4 height 4
select select "******"
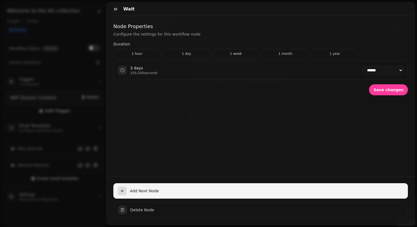
click at [136, 187] on button "Add Next Node" at bounding box center [260, 191] width 295 height 15
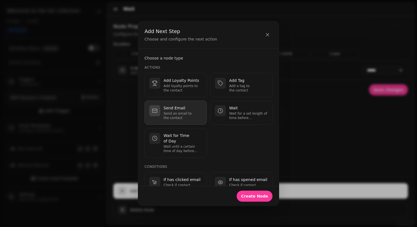
click at [173, 114] on p "Send an email to the contact" at bounding box center [183, 115] width 39 height 9
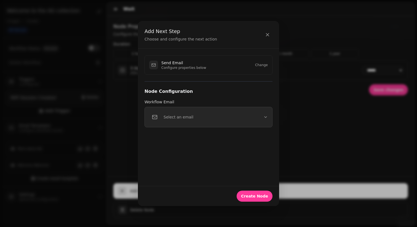
click at [173, 115] on p "Select an email" at bounding box center [179, 118] width 30 height 6
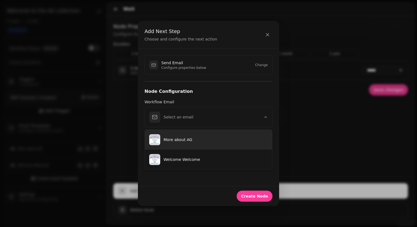
click at [174, 139] on p "More about AG" at bounding box center [216, 140] width 104 height 6
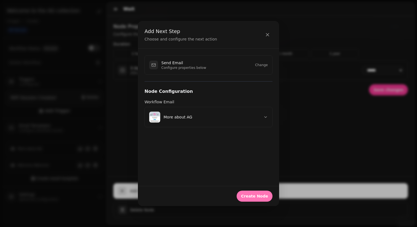
click at [261, 198] on span "Create Node" at bounding box center [254, 197] width 27 height 4
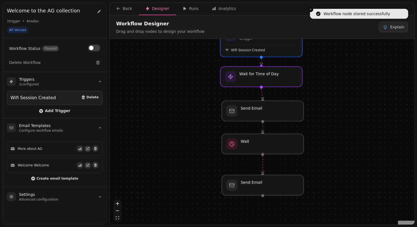
drag, startPoint x: 330, startPoint y: 184, endPoint x: 330, endPoint y: 160, distance: 24.3
click at [330, 160] on div "Workflow Start 1 trigger Wifi Session Created Send Email Wait Send Email Wait f…" at bounding box center [262, 132] width 305 height 187
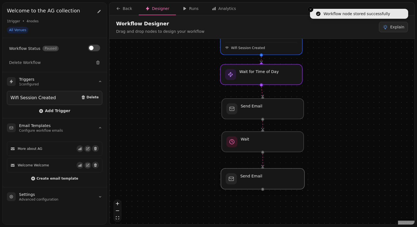
drag, startPoint x: 284, startPoint y: 188, endPoint x: 284, endPoint y: 184, distance: 3.9
click at [284, 184] on div at bounding box center [263, 179] width 84 height 21
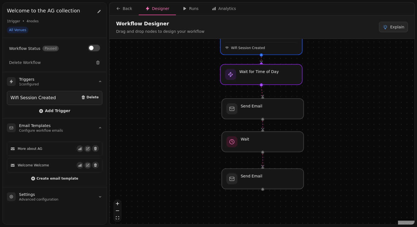
click at [264, 190] on div at bounding box center [262, 189] width 3 height 3
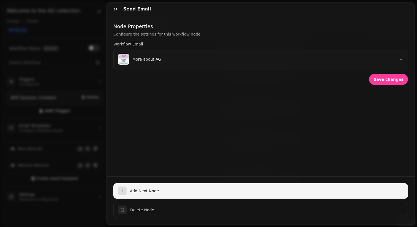
click at [125, 191] on div "button" at bounding box center [122, 191] width 9 height 9
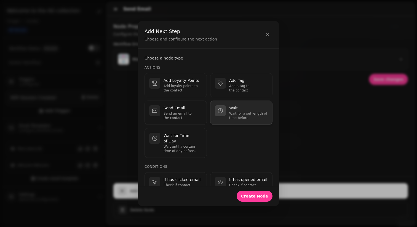
click at [232, 113] on p "Wait for a set length of time before continuing." at bounding box center [248, 115] width 39 height 9
select select "**"
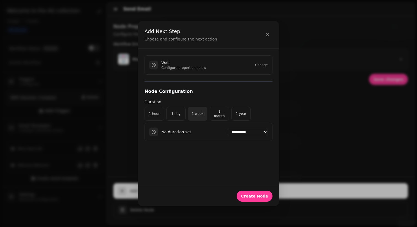
click at [198, 115] on button "1 week" at bounding box center [198, 114] width 20 height 14
click at [249, 195] on span "Create Node" at bounding box center [254, 197] width 27 height 4
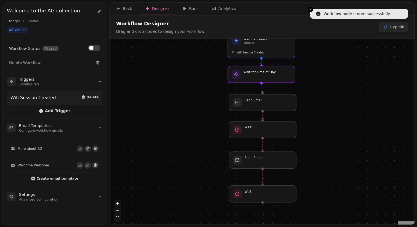
drag, startPoint x: 318, startPoint y: 188, endPoint x: 316, endPoint y: 153, distance: 34.8
click at [316, 153] on div "Workflow Start 1 trigger Wifi Session Created Send Email Wait Send Email Wait W…" at bounding box center [262, 132] width 305 height 187
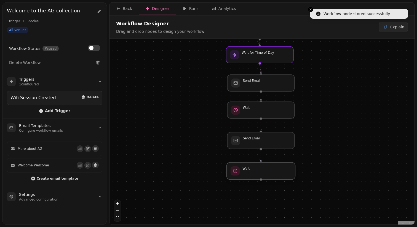
drag, startPoint x: 284, startPoint y: 173, endPoint x: 284, endPoint y: 169, distance: 3.6
click at [284, 169] on div at bounding box center [261, 171] width 69 height 17
click at [263, 176] on div at bounding box center [261, 171] width 69 height 17
select select "******"
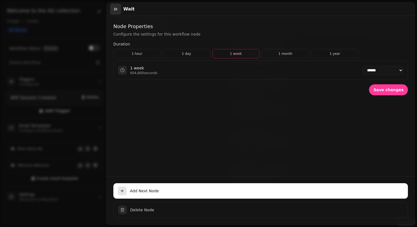
click at [114, 8] on icon "button" at bounding box center [115, 9] width 3 height 3
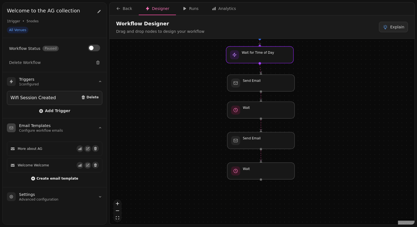
click at [43, 177] on span "Create email template" at bounding box center [57, 178] width 42 height 3
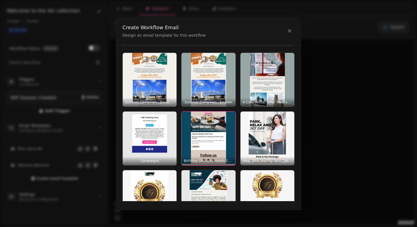
scroll to position [70, 0]
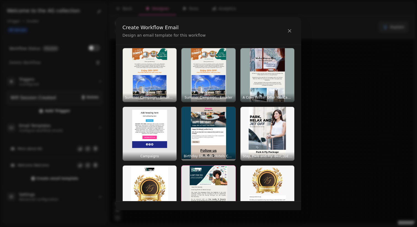
click at [219, 183] on img "button" at bounding box center [209, 193] width 54 height 54
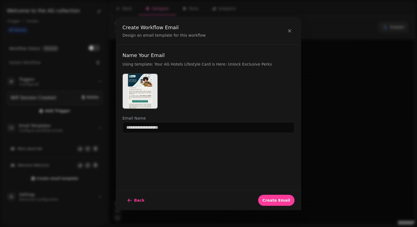
scroll to position [0, 0]
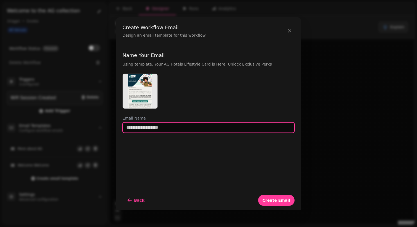
click at [171, 132] on input "text" at bounding box center [209, 127] width 172 height 11
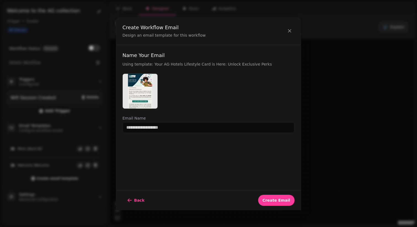
click at [144, 100] on img at bounding box center [140, 91] width 35 height 35
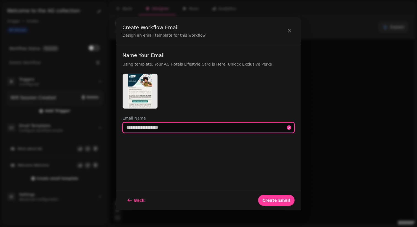
click at [150, 126] on input "text" at bounding box center [209, 127] width 172 height 11
type input "**********"
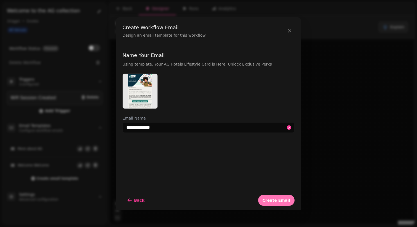
click at [283, 202] on span "Create Email" at bounding box center [277, 201] width 28 height 4
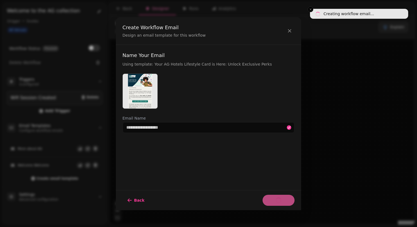
select select "**********"
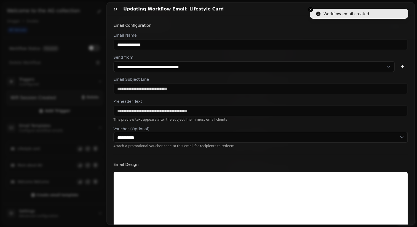
scroll to position [142, 0]
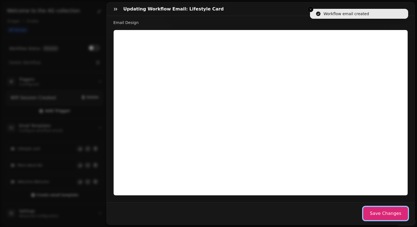
click at [380, 215] on button "Save Changes" at bounding box center [385, 213] width 45 height 13
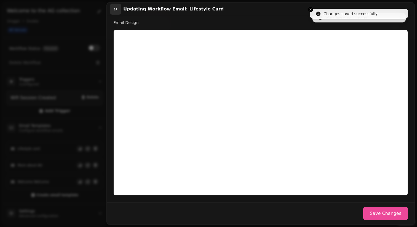
click at [115, 8] on icon "button" at bounding box center [116, 9] width 6 height 6
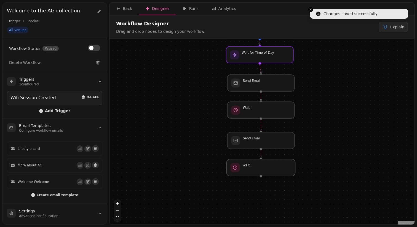
drag, startPoint x: 270, startPoint y: 173, endPoint x: 270, endPoint y: 170, distance: 3.6
click at [270, 170] on div at bounding box center [261, 167] width 69 height 17
click at [261, 176] on div at bounding box center [261, 176] width 3 height 3
select select "******"
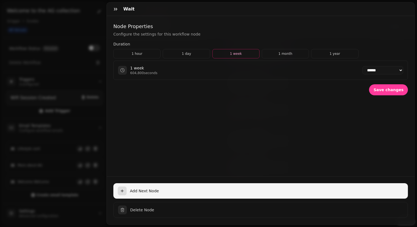
click at [123, 190] on icon "button" at bounding box center [122, 191] width 4 height 4
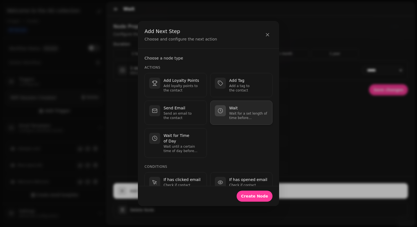
scroll to position [27, 0]
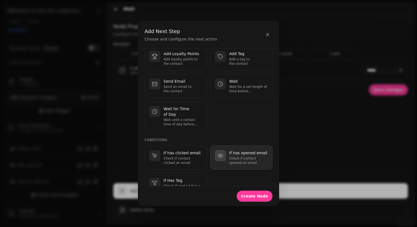
click at [244, 150] on p "If has opened email" at bounding box center [248, 153] width 39 height 6
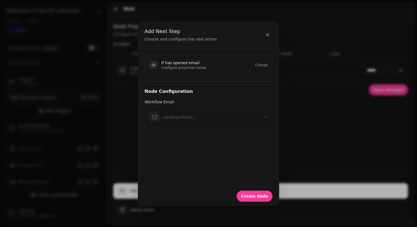
scroll to position [0, 0]
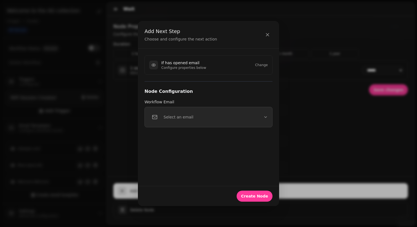
click at [177, 115] on p "Select an email" at bounding box center [179, 118] width 30 height 6
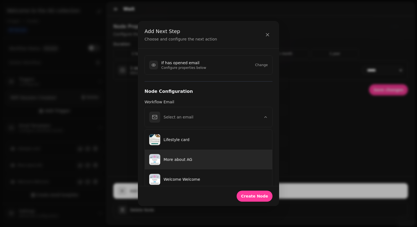
click at [180, 162] on p "More about AG" at bounding box center [216, 160] width 104 height 6
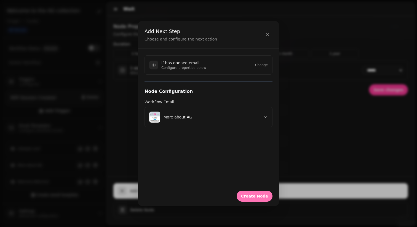
click at [248, 195] on span "Create Node" at bounding box center [254, 197] width 27 height 4
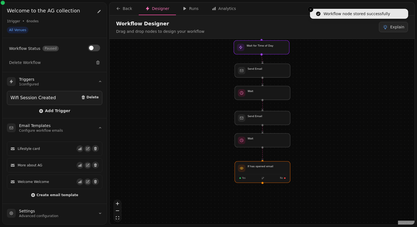
drag, startPoint x: 299, startPoint y: 188, endPoint x: 299, endPoint y: 131, distance: 57.1
click at [299, 131] on div "Workflow Start 1 trigger Wifi Session Created Send Email Wait Send Email Wait f…" at bounding box center [262, 132] width 305 height 187
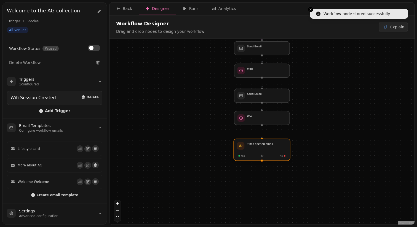
click at [269, 148] on div at bounding box center [262, 150] width 57 height 22
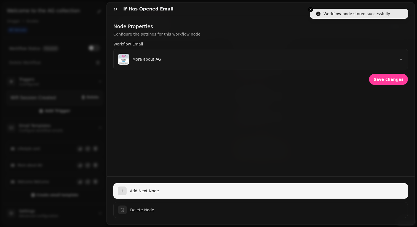
click at [142, 189] on span "Add Next Node" at bounding box center [267, 191] width 274 height 6
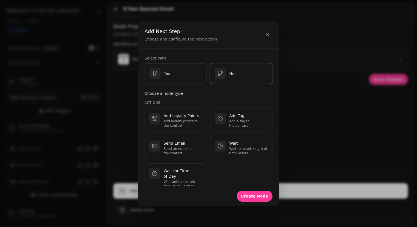
click at [254, 70] on div "No" at bounding box center [242, 73] width 54 height 11
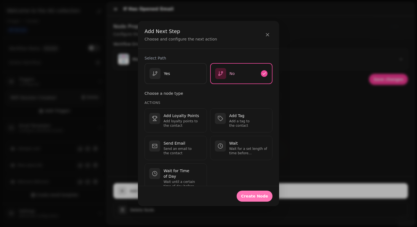
click at [255, 196] on span "Create Node" at bounding box center [254, 197] width 27 height 4
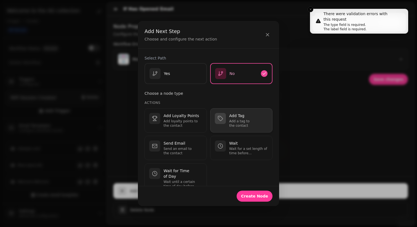
click at [242, 123] on p "Add a tag to the contact" at bounding box center [248, 123] width 39 height 9
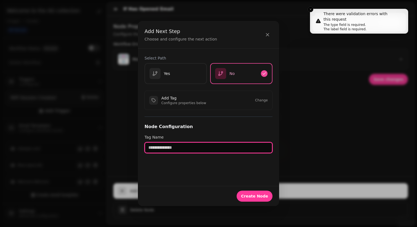
click at [190, 148] on input "text" at bounding box center [209, 147] width 128 height 11
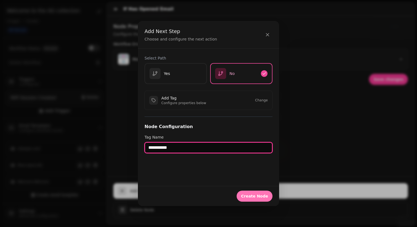
type input "**********"
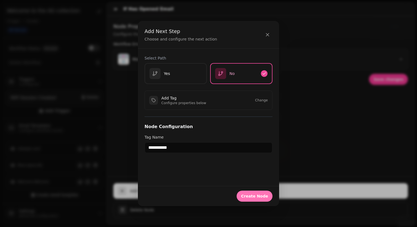
click at [253, 195] on span "Create Node" at bounding box center [254, 197] width 27 height 4
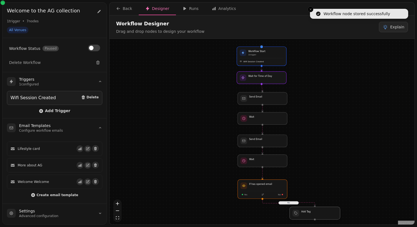
drag, startPoint x: 268, startPoint y: 213, endPoint x: 320, endPoint y: 216, distance: 51.7
click at [320, 216] on div at bounding box center [315, 213] width 51 height 13
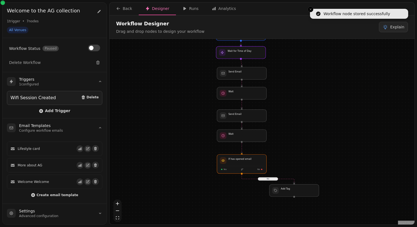
drag, startPoint x: 364, startPoint y: 176, endPoint x: 343, endPoint y: 151, distance: 32.9
click at [343, 151] on div "No Workflow Start 1 trigger Wifi Session Created Send Email Wait Send Email Wai…" at bounding box center [262, 132] width 305 height 187
click at [300, 191] on div at bounding box center [294, 190] width 51 height 13
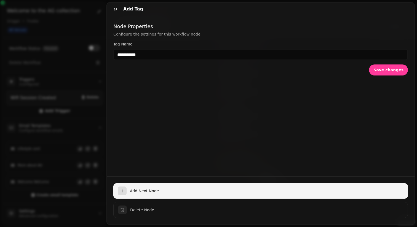
click at [142, 193] on span "Add Next Node" at bounding box center [267, 191] width 274 height 6
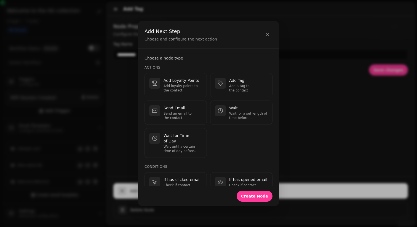
scroll to position [162, 0]
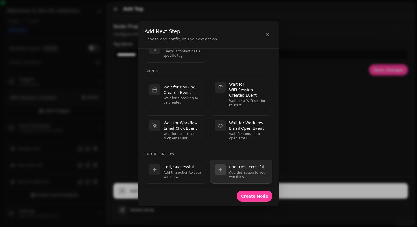
click at [240, 171] on p "Add this action to your workflow" at bounding box center [248, 175] width 39 height 9
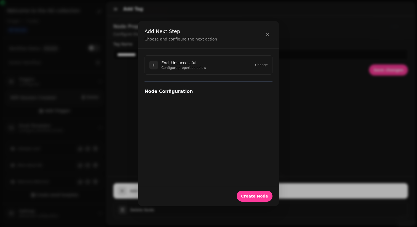
scroll to position [0, 0]
click at [252, 195] on span "Create Node" at bounding box center [254, 197] width 27 height 4
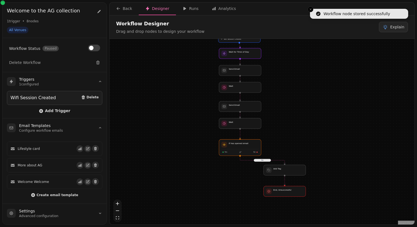
drag, startPoint x: 299, startPoint y: 177, endPoint x: 293, endPoint y: 156, distance: 22.0
click at [299, 156] on div "No Workflow Start 1 trigger Wifi Session Created Send Email Wait Send Email Wai…" at bounding box center [262, 132] width 305 height 187
click at [243, 153] on div at bounding box center [240, 148] width 43 height 17
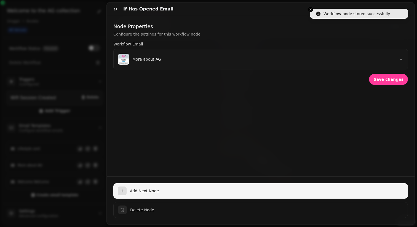
click at [145, 194] on button "Add Next Node" at bounding box center [260, 191] width 295 height 15
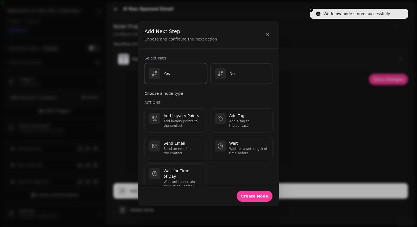
click at [169, 81] on button "Yes" at bounding box center [176, 74] width 64 height 22
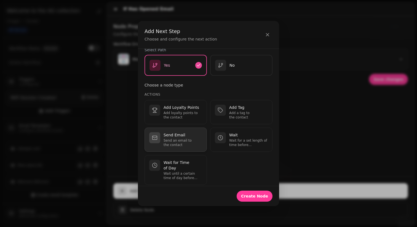
scroll to position [63, 0]
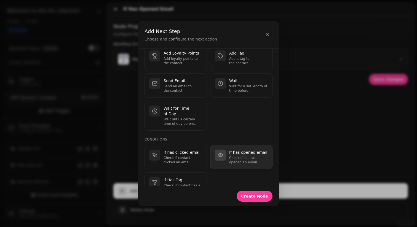
click at [229, 151] on div "If has opened email Check if contact opened an email" at bounding box center [241, 157] width 53 height 15
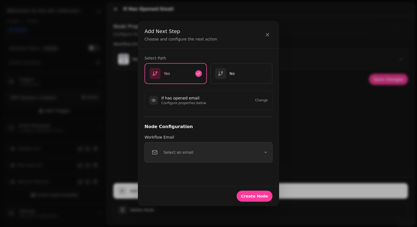
click at [173, 160] on button "Select an email" at bounding box center [209, 152] width 128 height 20
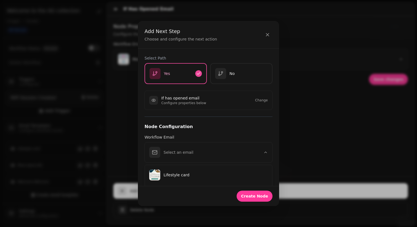
scroll to position [23, 0]
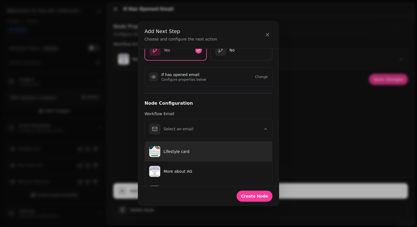
click at [176, 153] on p "Lifestyle card" at bounding box center [216, 152] width 104 height 6
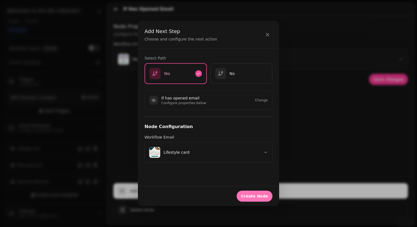
click at [265, 197] on span "Create Node" at bounding box center [254, 197] width 27 height 4
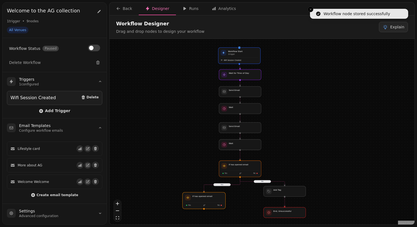
drag, startPoint x: 243, startPoint y: 191, endPoint x: 208, endPoint y: 202, distance: 36.9
click at [208, 202] on div at bounding box center [204, 201] width 43 height 17
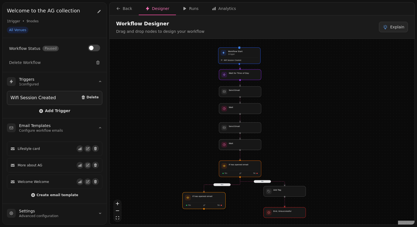
click at [208, 202] on div at bounding box center [204, 201] width 43 height 17
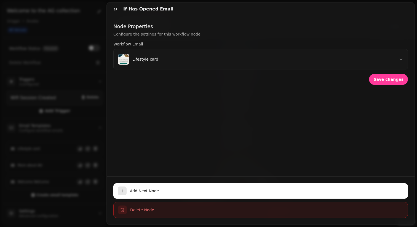
click at [163, 210] on span "Delete Node" at bounding box center [266, 211] width 273 height 6
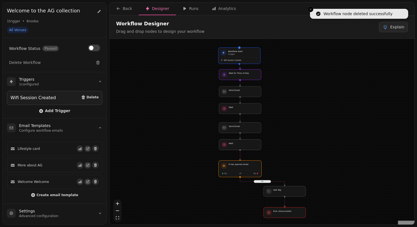
click at [243, 172] on div at bounding box center [240, 169] width 43 height 17
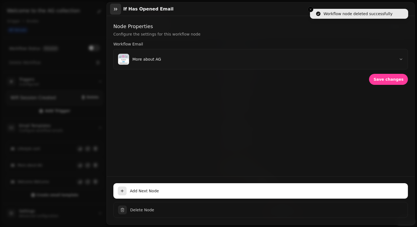
click at [115, 10] on icon "button" at bounding box center [116, 9] width 6 height 6
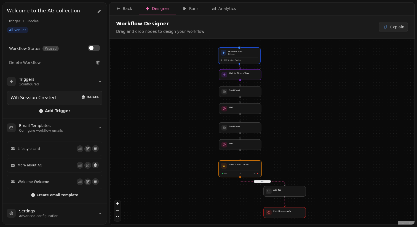
click at [239, 171] on div at bounding box center [240, 169] width 43 height 17
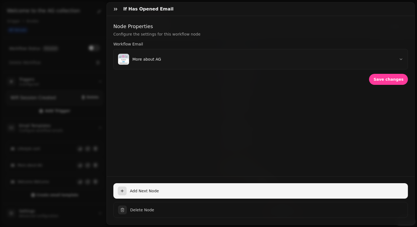
click at [134, 193] on span "Add Next Node" at bounding box center [267, 191] width 274 height 6
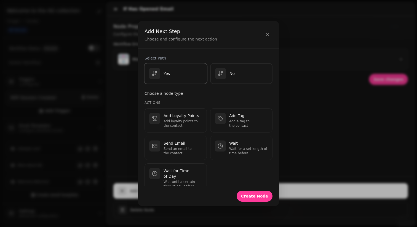
click at [175, 74] on div "Yes" at bounding box center [176, 73] width 54 height 11
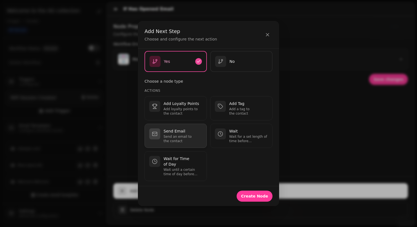
click at [173, 134] on p "Send Email" at bounding box center [183, 132] width 39 height 6
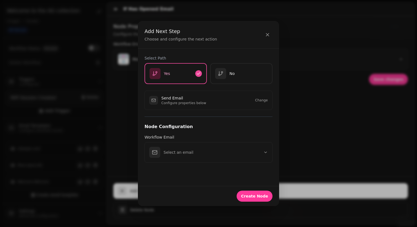
scroll to position [0, 0]
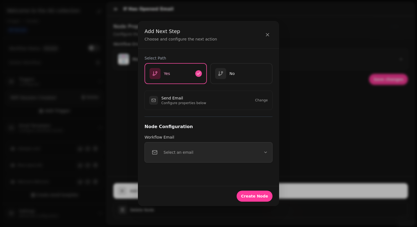
click at [169, 148] on div "Select an email" at bounding box center [171, 152] width 44 height 11
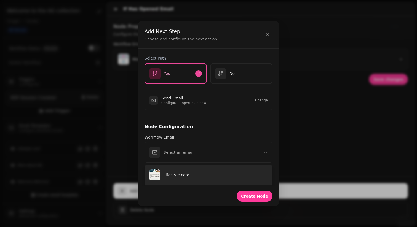
click at [170, 176] on p "Lifestyle card" at bounding box center [216, 175] width 104 height 6
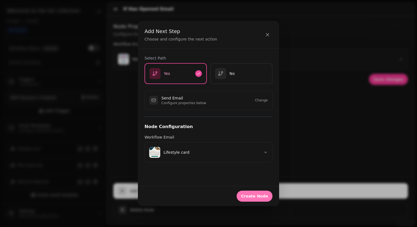
click at [266, 200] on button "Create Node" at bounding box center [255, 196] width 36 height 11
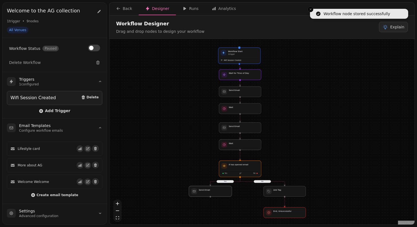
drag, startPoint x: 235, startPoint y: 191, endPoint x: 204, endPoint y: 196, distance: 31.1
click at [204, 196] on div at bounding box center [210, 191] width 43 height 11
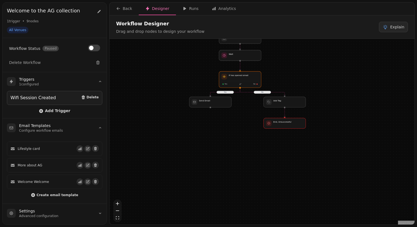
drag, startPoint x: 355, startPoint y: 163, endPoint x: 355, endPoint y: 73, distance: 90.0
click at [355, 73] on div "No Yes Workflow Start 1 trigger Wifi Session Created Send Email Wait Send Email…" at bounding box center [262, 132] width 305 height 187
click at [51, 194] on span "Create email template" at bounding box center [57, 195] width 42 height 3
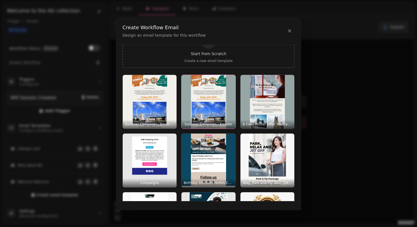
scroll to position [44, 0]
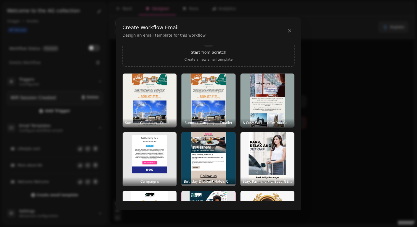
click at [217, 197] on img "button" at bounding box center [209, 218] width 54 height 54
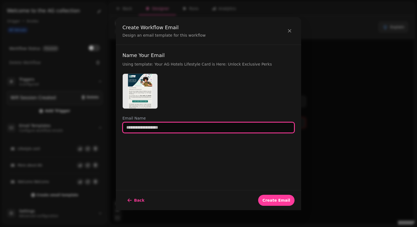
click at [161, 132] on input "text" at bounding box center [209, 127] width 172 height 11
type input "**********"
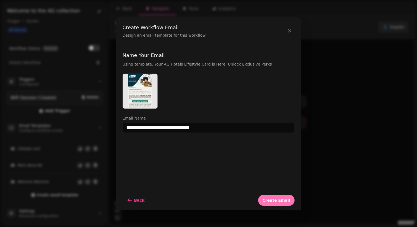
click at [278, 197] on button "Create Email" at bounding box center [276, 200] width 36 height 11
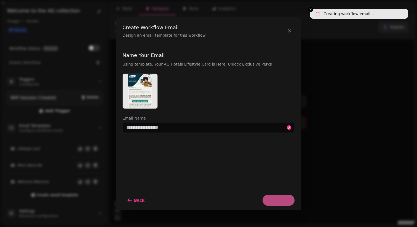
select select "**********"
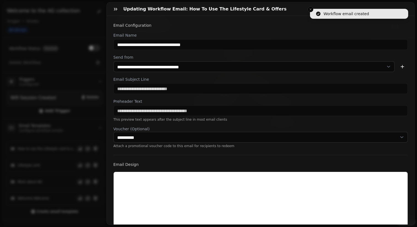
scroll to position [142, 0]
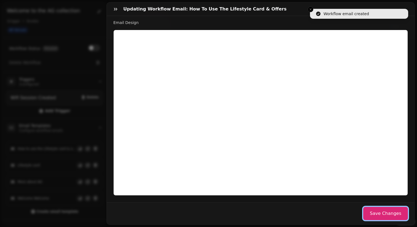
click at [392, 216] on button "Save Changes" at bounding box center [385, 213] width 45 height 13
click at [112, 8] on button "button" at bounding box center [115, 9] width 11 height 11
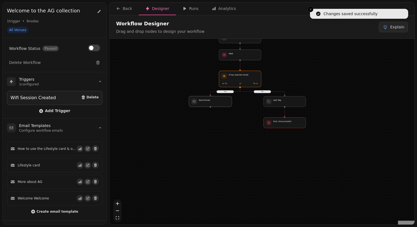
click at [216, 104] on div at bounding box center [210, 101] width 43 height 11
click at [210, 102] on div at bounding box center [210, 101] width 43 height 11
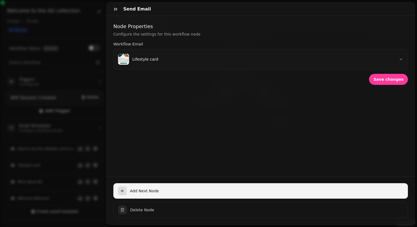
click at [133, 195] on button "Add Next Node" at bounding box center [260, 191] width 295 height 15
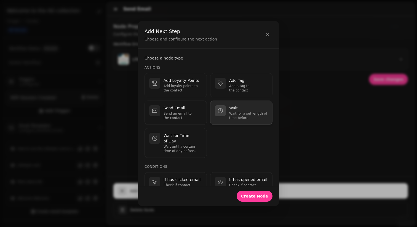
click at [222, 119] on div "Wait Wait for a set length of time before continuing." at bounding box center [241, 112] width 53 height 15
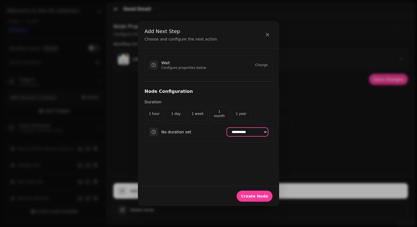
click at [245, 134] on select "**********" at bounding box center [247, 132] width 41 height 8
select select "******"
click at [256, 201] on button "Create Node" at bounding box center [255, 196] width 36 height 11
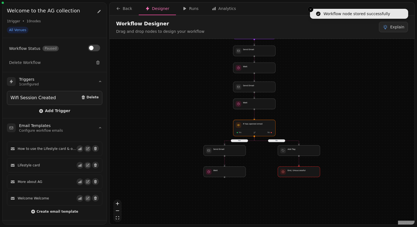
drag, startPoint x: 213, startPoint y: 158, endPoint x: 213, endPoint y: 116, distance: 41.9
click at [213, 116] on div "No Yes Workflow Start 1 trigger Wifi Session Created Send Email Wait Send Email…" at bounding box center [262, 132] width 305 height 187
click at [229, 170] on div at bounding box center [224, 171] width 43 height 11
click at [225, 177] on div at bounding box center [225, 177] width 2 height 2
select select "******"
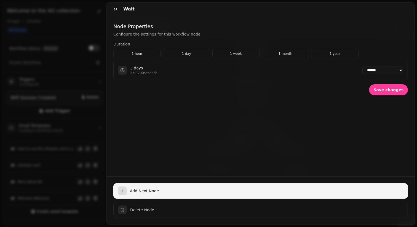
click at [141, 188] on button "Add Next Node" at bounding box center [260, 191] width 295 height 15
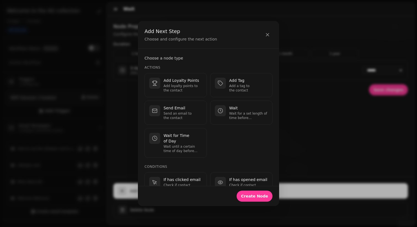
scroll to position [33, 0]
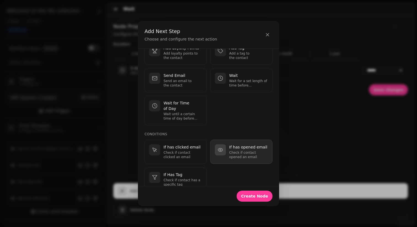
click at [225, 145] on div "button" at bounding box center [220, 150] width 11 height 11
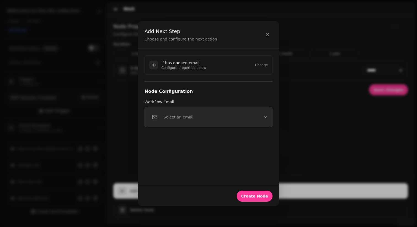
click at [193, 115] on button "Select an email" at bounding box center [209, 117] width 128 height 20
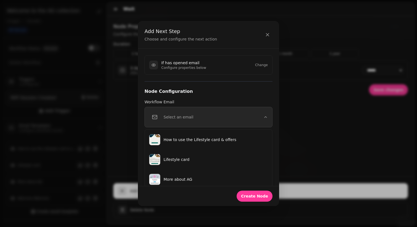
click at [193, 115] on button "Select an email" at bounding box center [209, 117] width 128 height 20
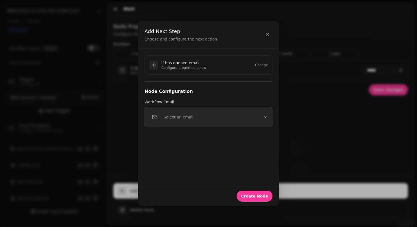
click at [193, 115] on button "Select an email" at bounding box center [209, 117] width 128 height 20
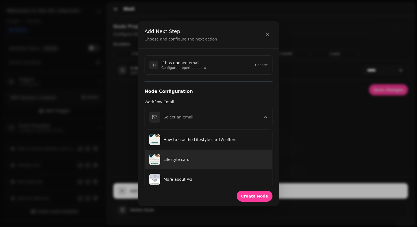
scroll to position [9, 0]
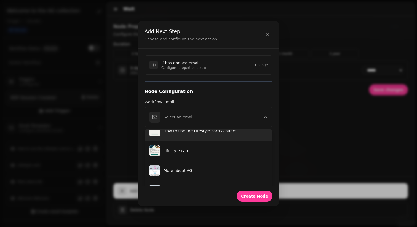
click at [190, 131] on p "How to use the Lifestyle card & offers" at bounding box center [216, 131] width 104 height 6
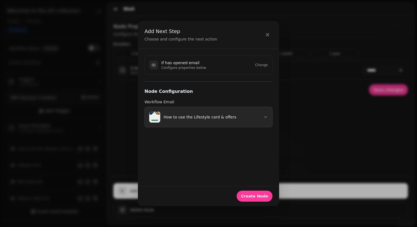
click at [188, 111] on button "How to use the Lifestyle card & offers" at bounding box center [209, 117] width 128 height 20
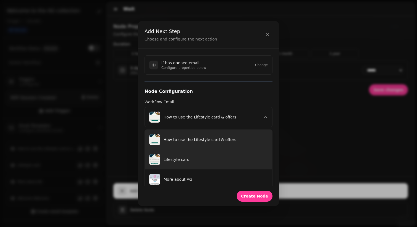
click at [201, 161] on p "Lifestyle card" at bounding box center [216, 160] width 104 height 6
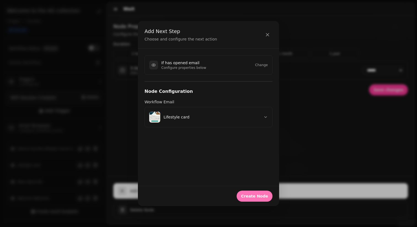
click at [251, 191] on button "Create Node" at bounding box center [255, 196] width 36 height 11
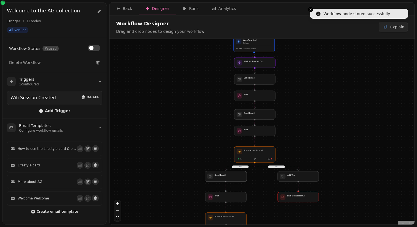
click at [224, 179] on div at bounding box center [226, 176] width 42 height 10
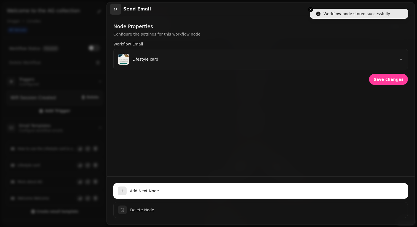
click at [115, 12] on icon "button" at bounding box center [116, 9] width 6 height 6
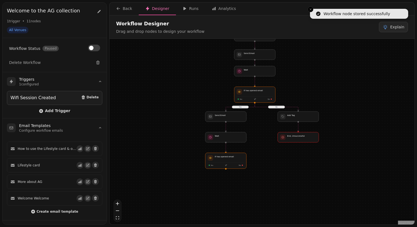
drag, startPoint x: 195, startPoint y: 174, endPoint x: 195, endPoint y: 100, distance: 73.1
click at [195, 100] on div "No Yes Workflow Start 1 trigger Wifi Session Created Send Email Wait Send Email…" at bounding box center [262, 132] width 305 height 187
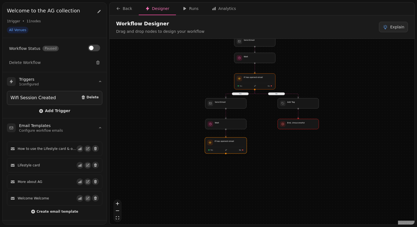
click at [222, 138] on div "If has opened email Yes No" at bounding box center [226, 145] width 42 height 17
click at [223, 148] on div at bounding box center [226, 146] width 42 height 16
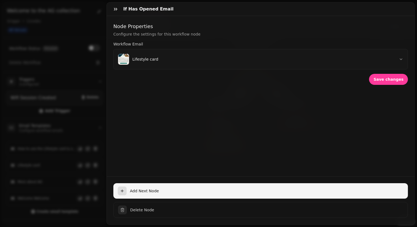
click at [142, 190] on span "Add Next Node" at bounding box center [267, 191] width 274 height 6
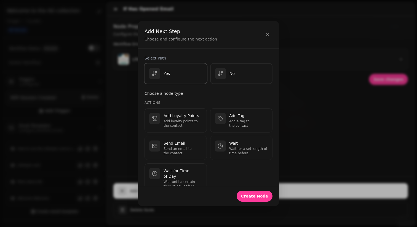
click at [167, 72] on p "Yes" at bounding box center [167, 74] width 6 height 6
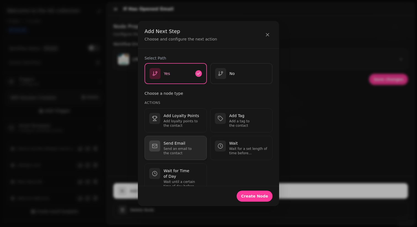
click at [176, 140] on button "Send Email Send an email to the contact" at bounding box center [176, 148] width 62 height 24
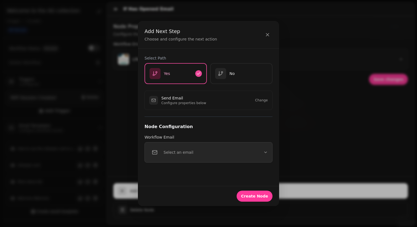
click at [179, 155] on p "Select an email" at bounding box center [179, 153] width 30 height 6
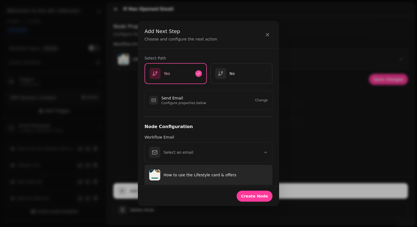
click at [179, 176] on p "How to use the Lifestyle card & offers" at bounding box center [216, 175] width 104 height 6
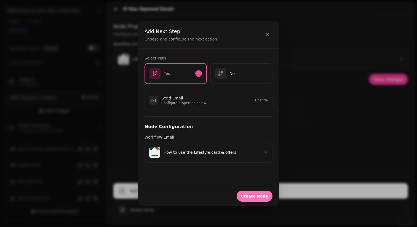
click at [265, 194] on button "Create Node" at bounding box center [255, 196] width 36 height 11
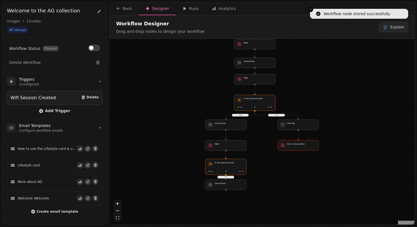
drag, startPoint x: 255, startPoint y: 212, endPoint x: 255, endPoint y: 161, distance: 50.5
click at [255, 161] on div "No Yes Yes Workflow Start 1 trigger Wifi Session Created Send Email Wait Send E…" at bounding box center [262, 132] width 305 height 187
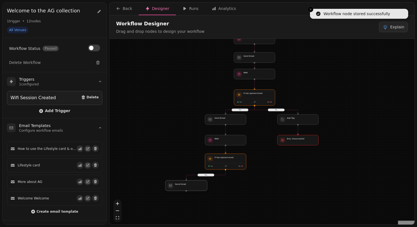
drag, startPoint x: 232, startPoint y: 180, endPoint x: 192, endPoint y: 186, distance: 40.7
click at [192, 186] on div at bounding box center [186, 186] width 42 height 10
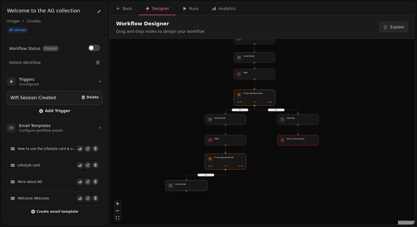
click at [192, 186] on div at bounding box center [186, 186] width 42 height 10
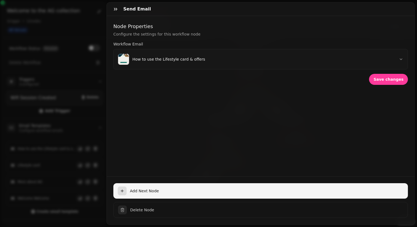
click at [150, 193] on span "Add Next Node" at bounding box center [267, 191] width 274 height 6
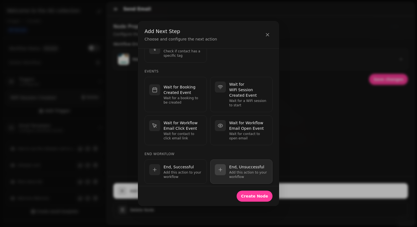
scroll to position [0, 0]
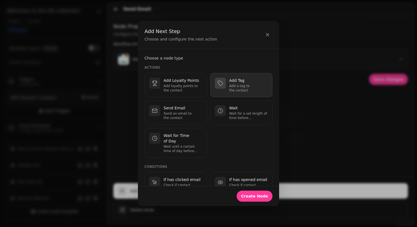
click at [235, 96] on button "Add Tag Add a tag to the contact" at bounding box center [241, 85] width 62 height 24
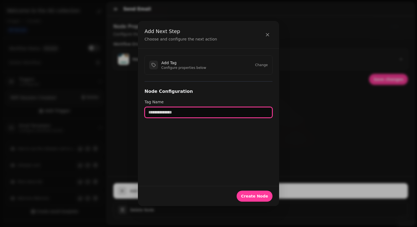
click at [202, 111] on input "text" at bounding box center [209, 112] width 128 height 11
type input "**********"
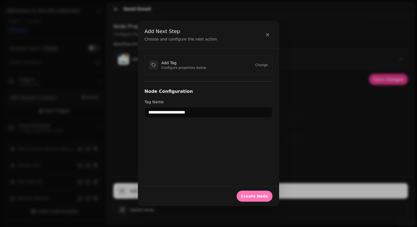
click at [262, 194] on button "Create Node" at bounding box center [255, 196] width 36 height 11
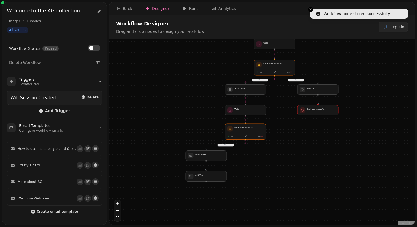
drag, startPoint x: 210, startPoint y: 198, endPoint x: 210, endPoint y: 132, distance: 65.4
click at [210, 132] on div "No Yes Yes Workflow Start 1 trigger Wifi Session Created Send Email Wait Send E…" at bounding box center [262, 132] width 305 height 187
click at [209, 178] on div at bounding box center [206, 176] width 42 height 10
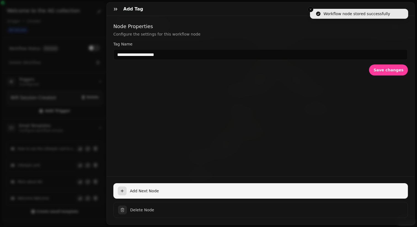
click at [140, 192] on span "Add Next Node" at bounding box center [267, 191] width 274 height 6
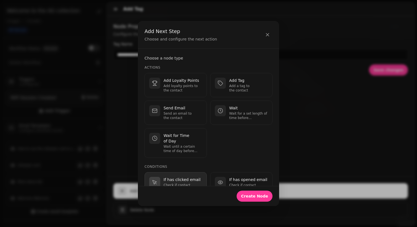
scroll to position [162, 0]
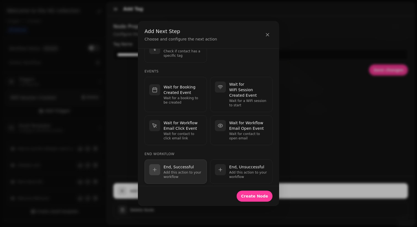
click at [184, 171] on p "Add this action to your workflow" at bounding box center [183, 175] width 39 height 9
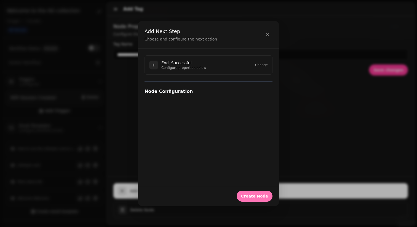
click at [257, 195] on span "Create Node" at bounding box center [254, 197] width 27 height 4
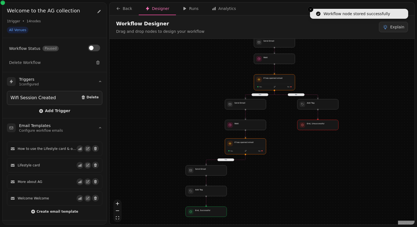
drag, startPoint x: 277, startPoint y: 198, endPoint x: 277, endPoint y: 125, distance: 72.6
click at [277, 125] on div "No Yes Yes Workflow Start 1 trigger Wifi Session Created Send Email Wait Send E…" at bounding box center [262, 132] width 305 height 187
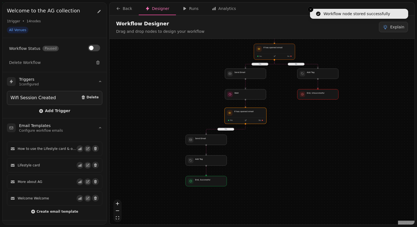
click at [247, 109] on div at bounding box center [246, 116] width 42 height 16
click at [249, 118] on div at bounding box center [246, 116] width 42 height 16
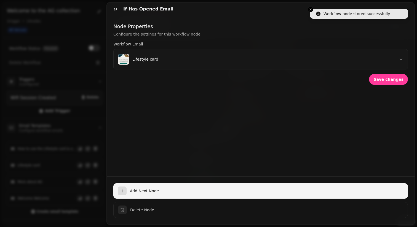
click at [150, 192] on span "Add Next Node" at bounding box center [267, 191] width 274 height 6
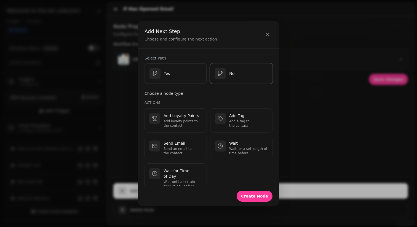
click at [233, 73] on p "No" at bounding box center [231, 74] width 5 height 6
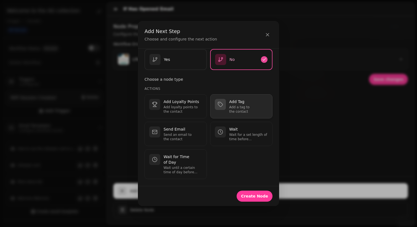
scroll to position [197, 0]
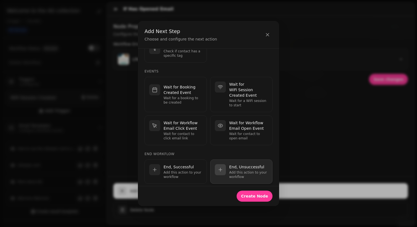
click at [244, 171] on p "Add this action to your workflow" at bounding box center [248, 175] width 39 height 9
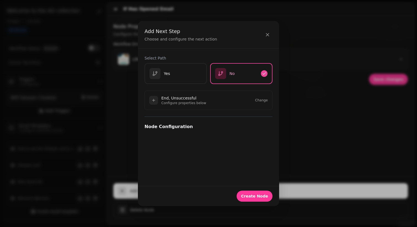
scroll to position [0, 0]
click at [256, 196] on span "Create Node" at bounding box center [254, 197] width 27 height 4
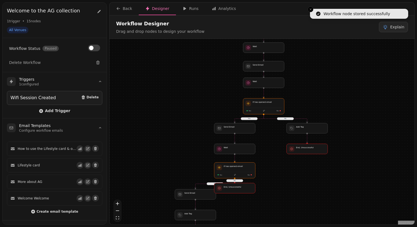
drag, startPoint x: 279, startPoint y: 188, endPoint x: 250, endPoint y: 136, distance: 60.0
click at [250, 136] on div "No Yes Yes No Workflow Start 1 trigger Wifi Session Created Send Email Wait Sen…" at bounding box center [262, 132] width 305 height 187
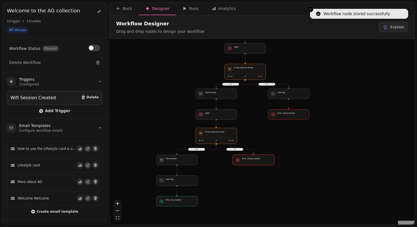
drag, startPoint x: 222, startPoint y: 155, endPoint x: 260, endPoint y: 162, distance: 38.1
click at [260, 162] on div at bounding box center [254, 160] width 42 height 10
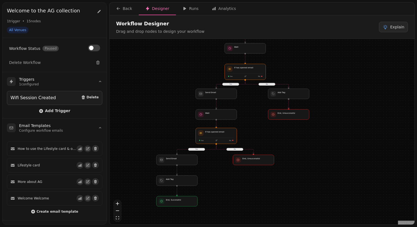
click at [261, 178] on div "No Yes Yes No Workflow Start 1 trigger Wifi Session Created Send Email Wait Sen…" at bounding box center [262, 132] width 305 height 187
